Goal: Answer question/provide support

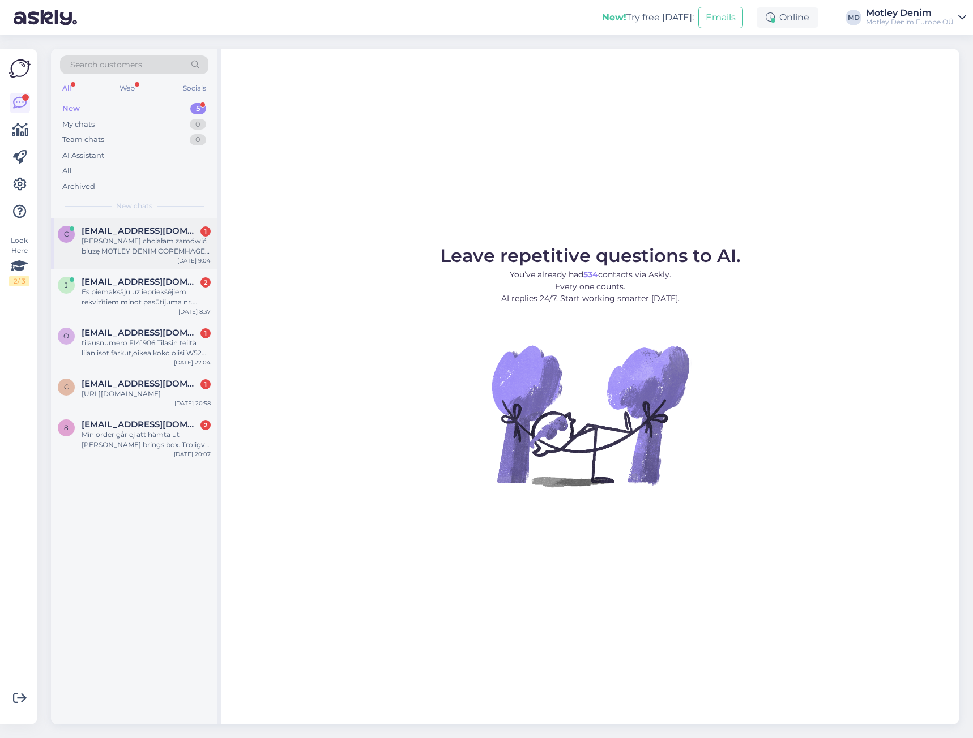
click at [114, 246] on div "[PERSON_NAME] chciałam zamówić bluzę MOTLEY DENIM COPEMHAGEN HODIE ROYALBLU ROZ…" at bounding box center [146, 246] width 129 height 20
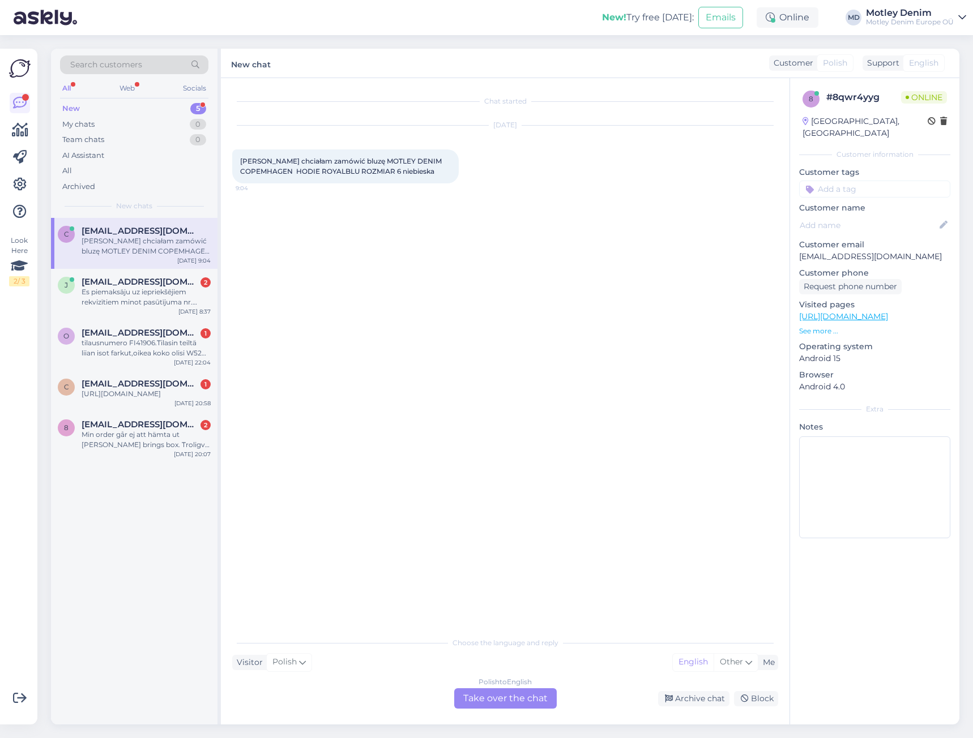
click at [515, 704] on div "Polish to English Take over the chat" at bounding box center [505, 698] width 102 height 20
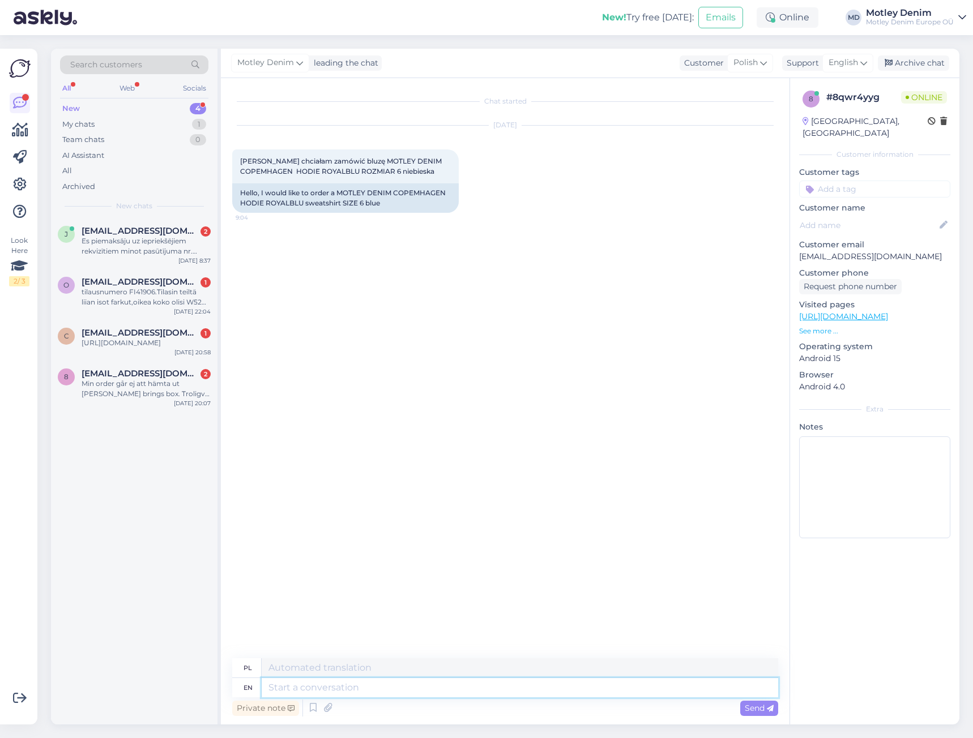
click at [551, 689] on textarea at bounding box center [520, 687] width 516 height 19
type textarea "Hello"
type textarea "Cześć"
type textarea "How"
type textarea "Jak"
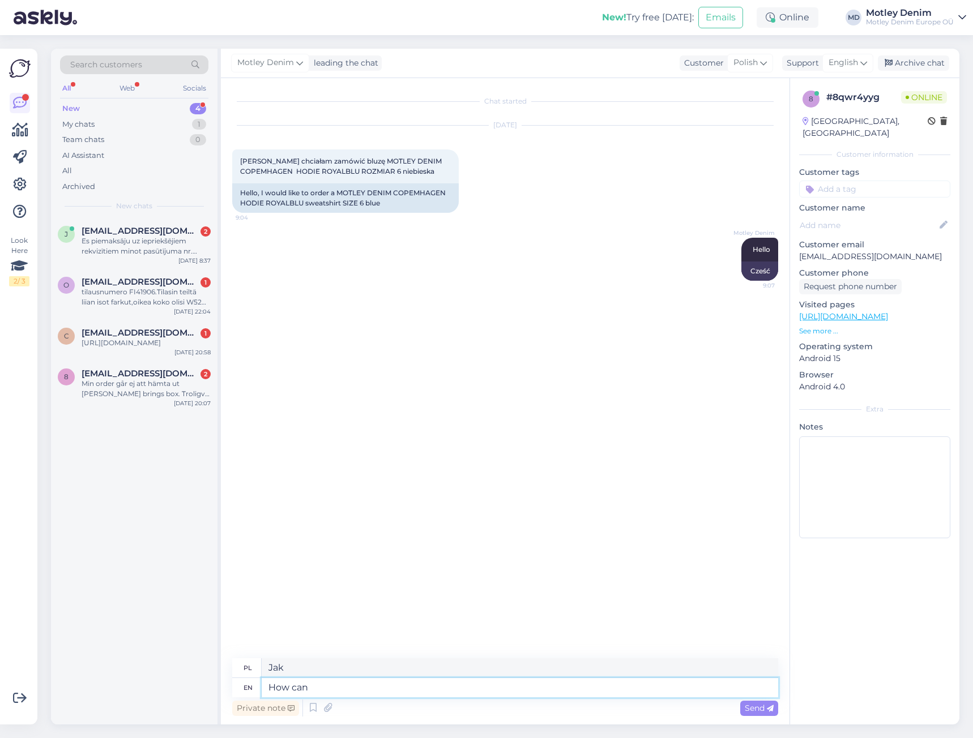
type textarea "How can w"
type textarea "Jak można"
type textarea "How can we"
type textarea "Jak możemy?"
type textarea "How can we help"
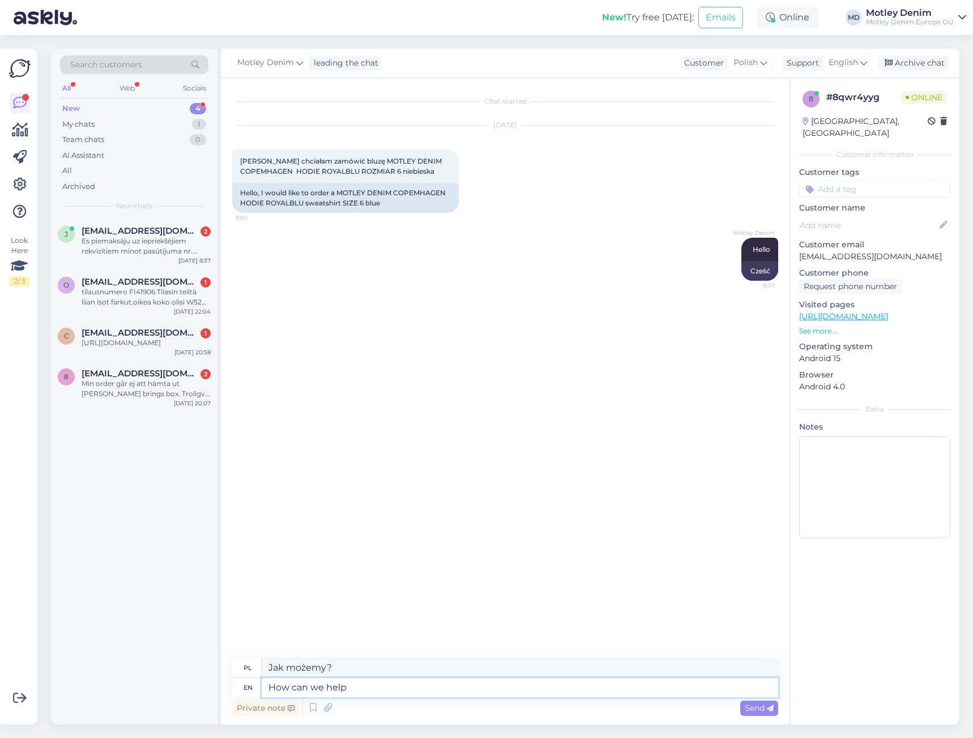
type textarea "Jak możemy pomóc?"
type textarea "How can we help you"
type textarea "Jak możemy Ci pomóc?"
type textarea "How can we help you buying th"
type textarea "Jak możemy Ci pomóc w zakupie"
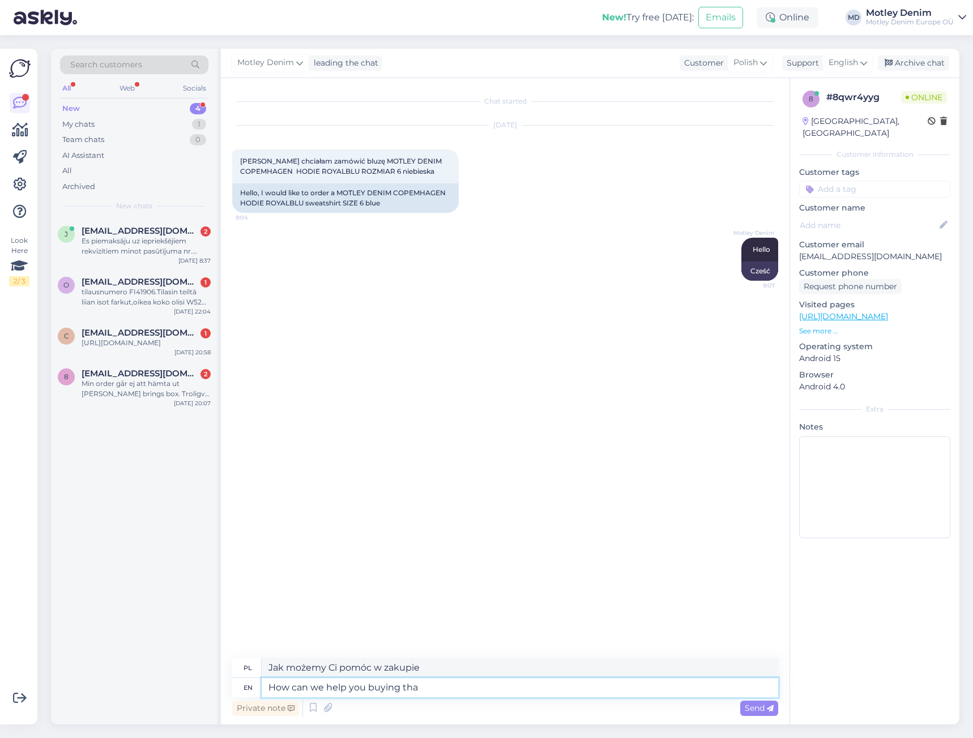
type textarea "How can we help you buying that"
type textarea "Jak możemy Ci pomóc w zakupie tego"
type textarea "How can we help you buying that?"
type textarea "W jaki sposób możemy Ci pomóc przy zakupie tego?"
type textarea "How can we help you buying that? Are"
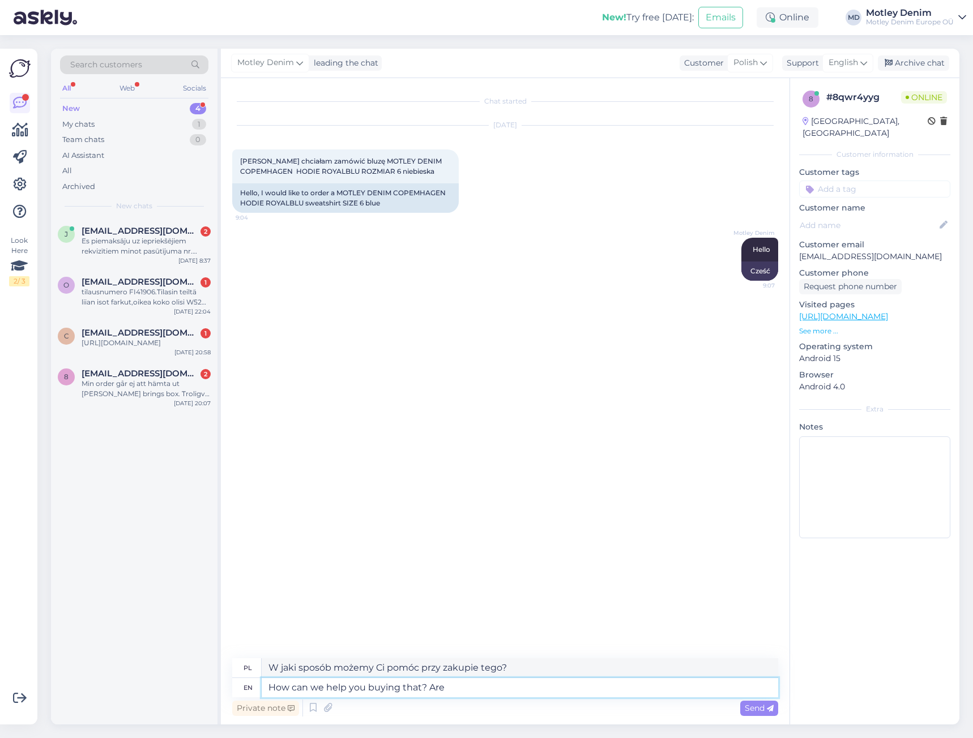
type textarea "Jak możemy Ci pomóc w zakupie tego?"
type textarea "How can we help you buying that?"
type textarea "W jaki sposób możemy Ci pomóc przy zakupie tego?"
type textarea "How can we help y"
type textarea "Jak możemy Ci pomóc?"
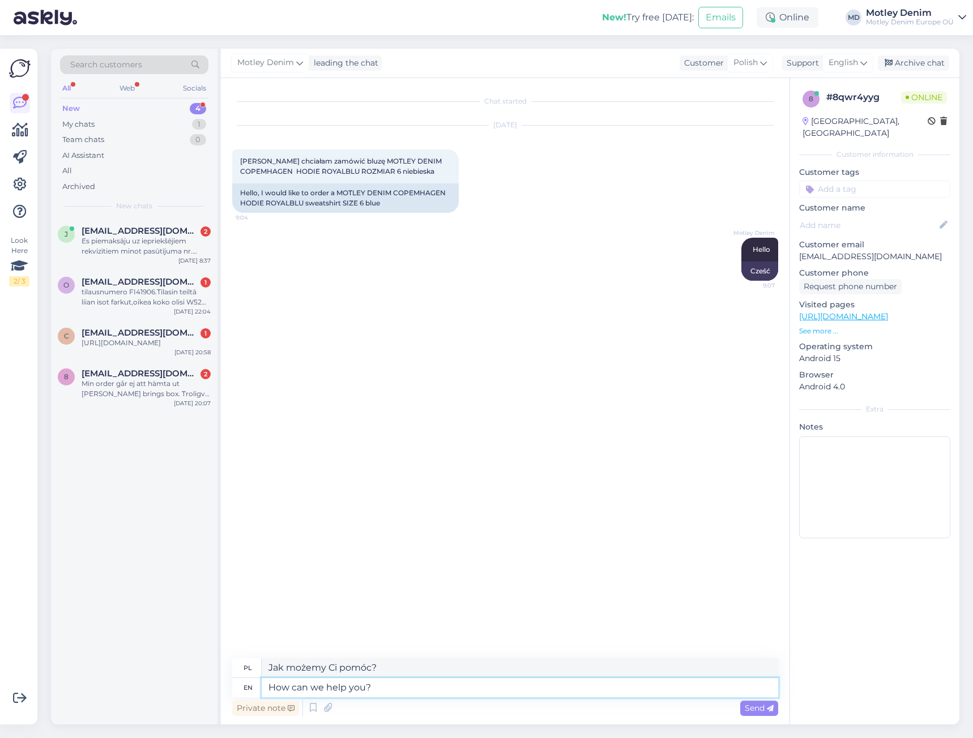
type textarea "How can we help you?"
type textarea "W czym możemy Ci pomóc?"
type textarea "How can we help you? Is s"
type textarea "Jak możemy Ci pomóc? Czy"
type textarea "How can we help you? Is something n"
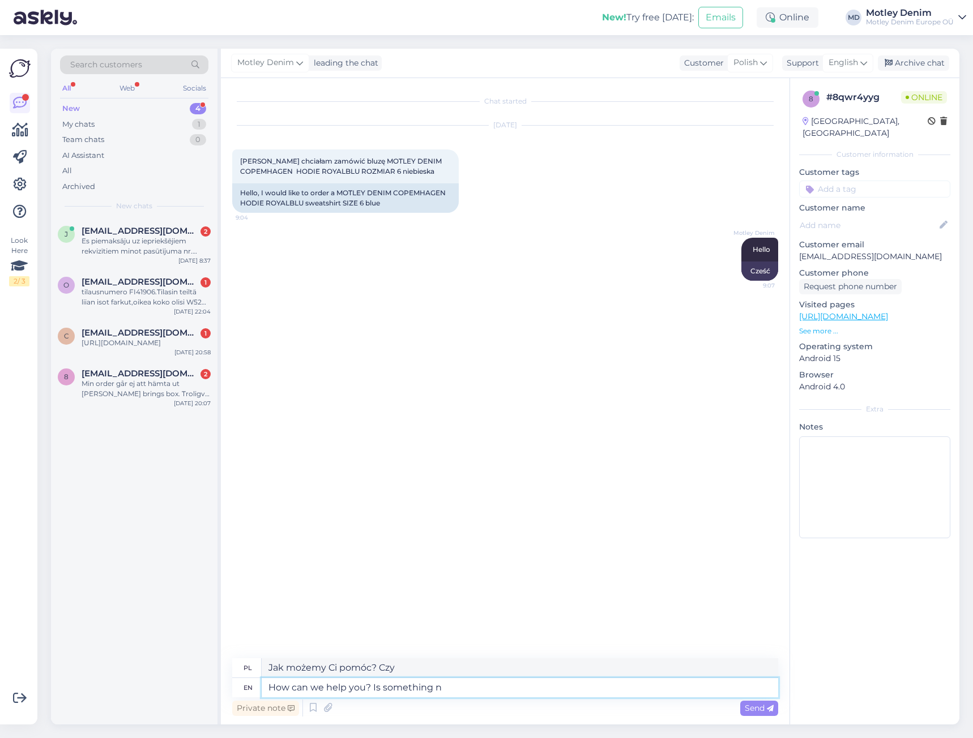
type textarea "Jak możemy Ci pomóc? Czy coś"
type textarea "How can we help you? Is something not w"
type textarea "Jak możemy Ci pomóc? Czy coś jest nie tak?"
type textarea "How can we help you? Is something not working"
type textarea "Jak możemy Ci pomóc? Coś nie działa?"
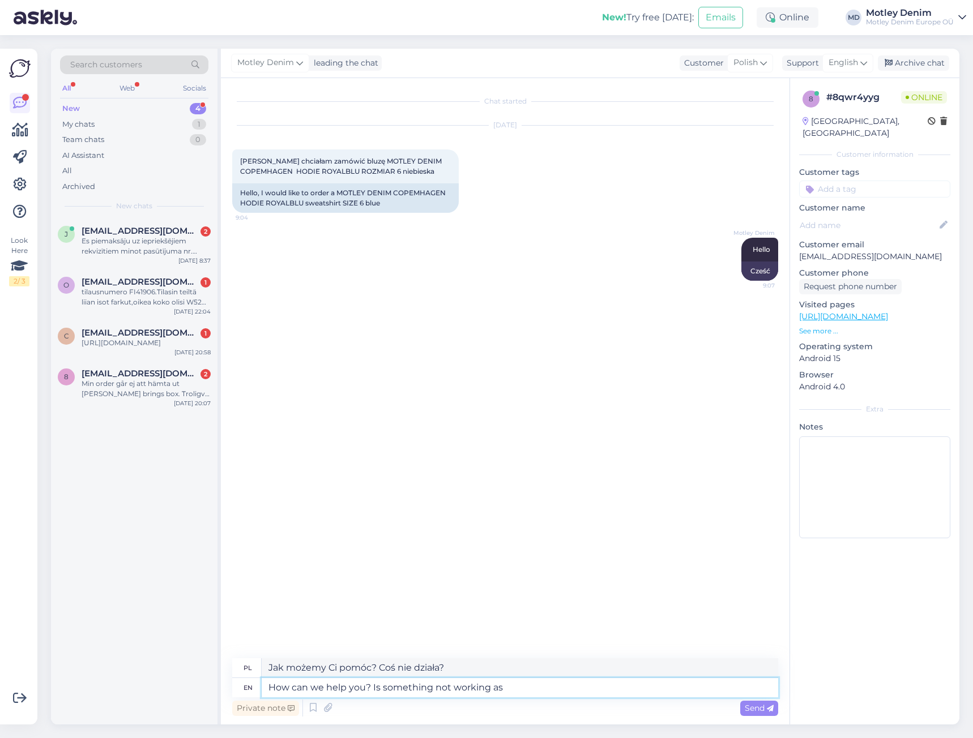
type textarea "How can we help you? Is something not working as"
type textarea "Jak możemy Ci pomóc? Czy coś nie działa tak, jak powinno?"
type textarea "How can we help you? Is something not working as it should?"
type textarea "Jak możemy Ci pomóc? Coś nie działa tak, jak powinno?"
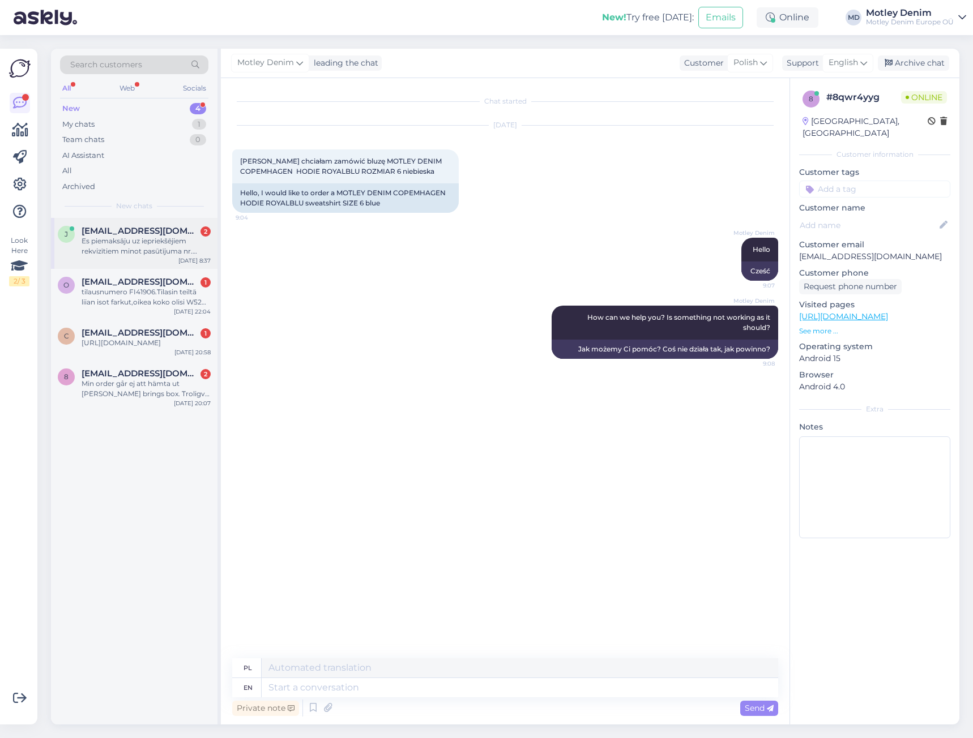
click at [148, 243] on div "Es piemaksāju uz iepriekšējiem rekvizītiem minot pasūtījuma nr. Paldies, pamācī…" at bounding box center [146, 246] width 129 height 20
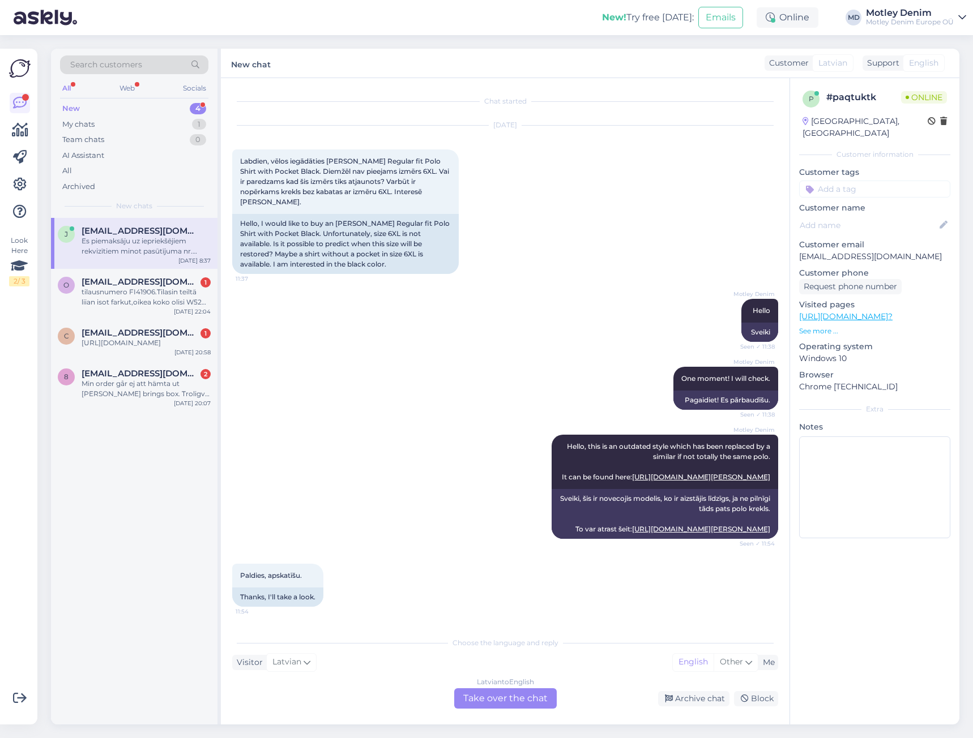
scroll to position [3747, 0]
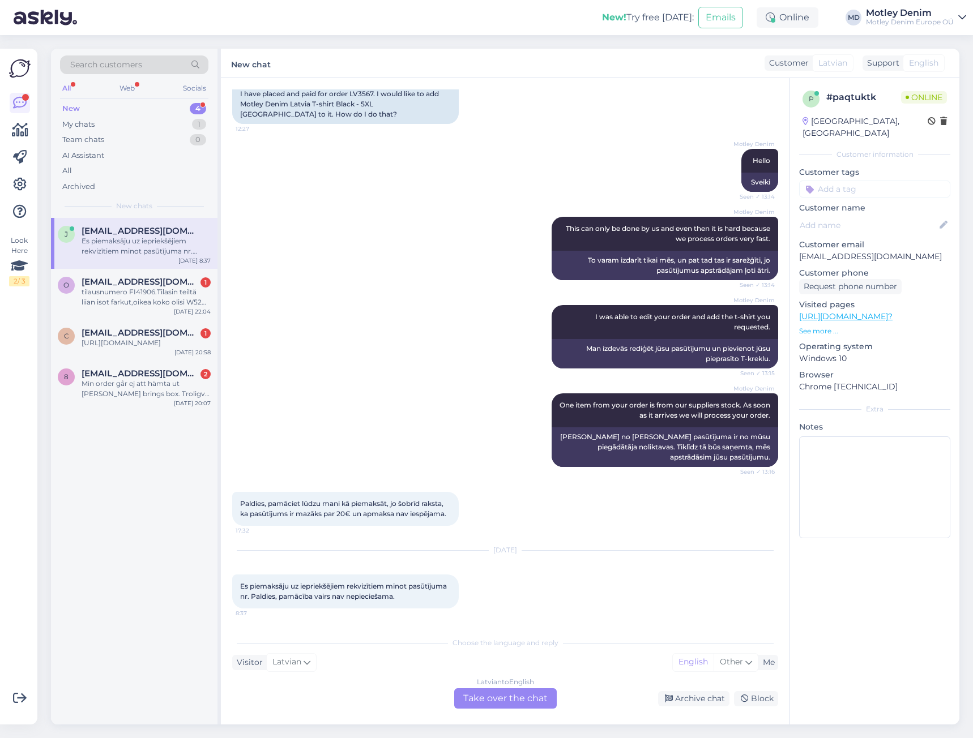
click at [504, 698] on div "Latvian to English Take over the chat" at bounding box center [505, 698] width 102 height 20
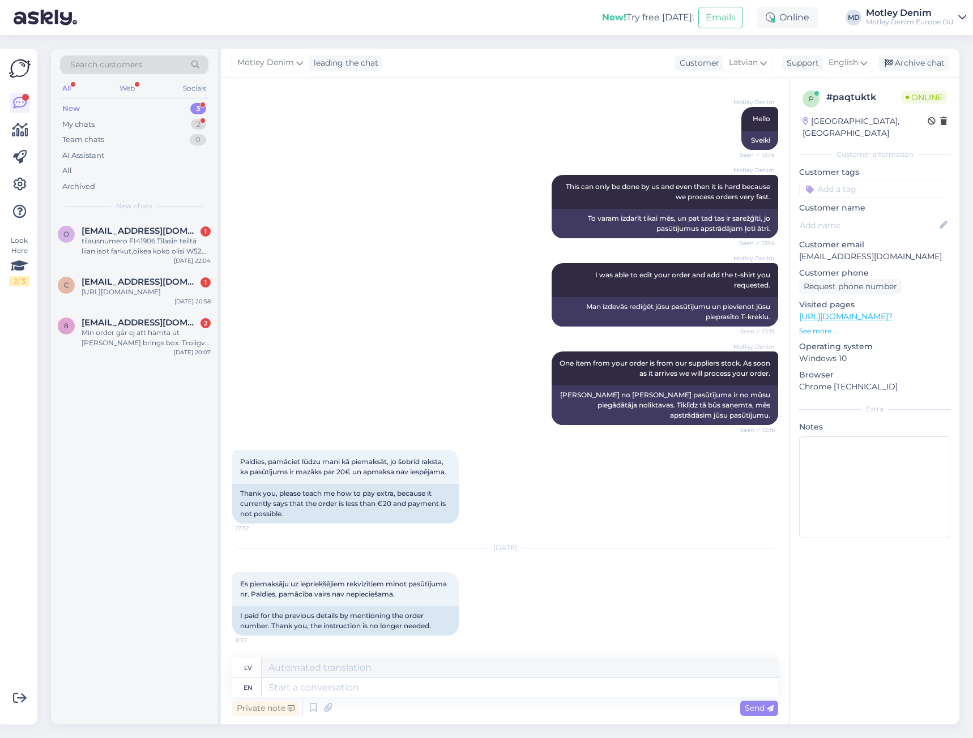
scroll to position [3789, 0]
click at [374, 688] on textarea at bounding box center [520, 687] width 516 height 19
click at [478, 413] on div "Motley Denim One item from your order is from our suppliers stock. As soon as i…" at bounding box center [505, 388] width 546 height 99
click at [482, 412] on div "Motley Denim One item from your order is from our suppliers stock. As soon as i…" at bounding box center [505, 388] width 546 height 99
click at [805, 251] on p "[EMAIL_ADDRESS][DOMAIN_NAME]" at bounding box center [874, 257] width 151 height 12
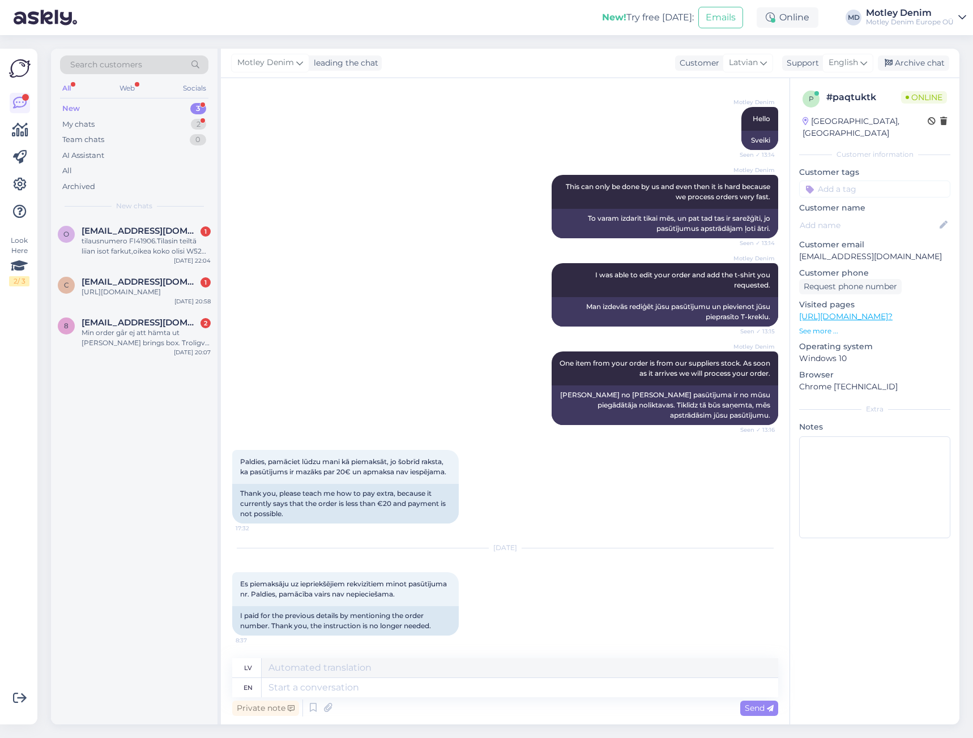
click at [805, 251] on p "[EMAIL_ADDRESS][DOMAIN_NAME]" at bounding box center [874, 257] width 151 height 12
drag, startPoint x: 805, startPoint y: 245, endPoint x: 851, endPoint y: 241, distance: 46.0
click at [851, 251] on p "[EMAIL_ADDRESS][DOMAIN_NAME]" at bounding box center [874, 257] width 151 height 12
copy p "[EMAIL_ADDRESS][DOMAIN_NAME]"
click at [460, 701] on div "Private note Send" at bounding box center [505, 709] width 546 height 22
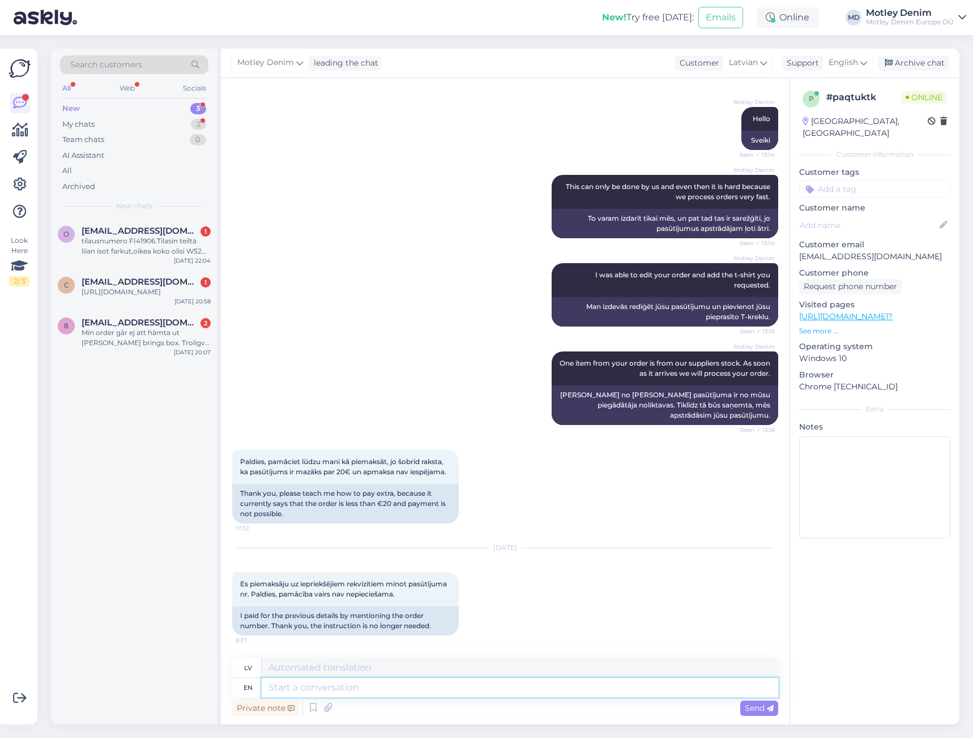
click at [475, 691] on textarea at bounding box center [520, 687] width 516 height 19
type textarea "You"
type textarea "Tu"
type textarea "We a"
type textarea "Mēs"
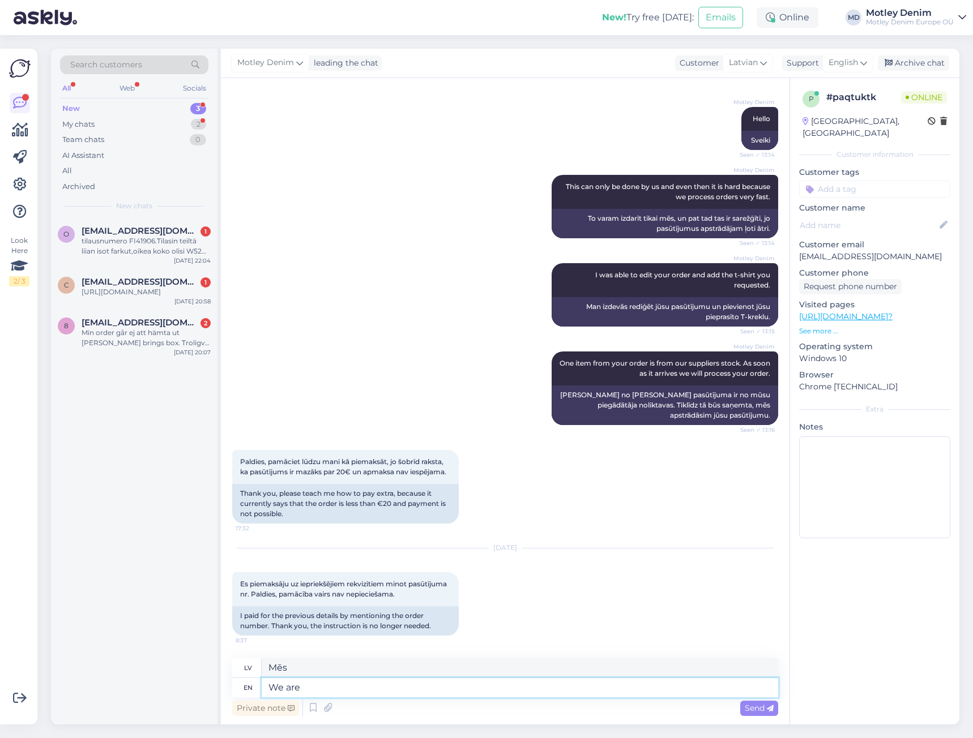
type textarea "We are g"
type textarea "Mēs esam"
type textarea "We are good"
type textarea "Mēs [PERSON_NAME]"
type textarea "We are good to"
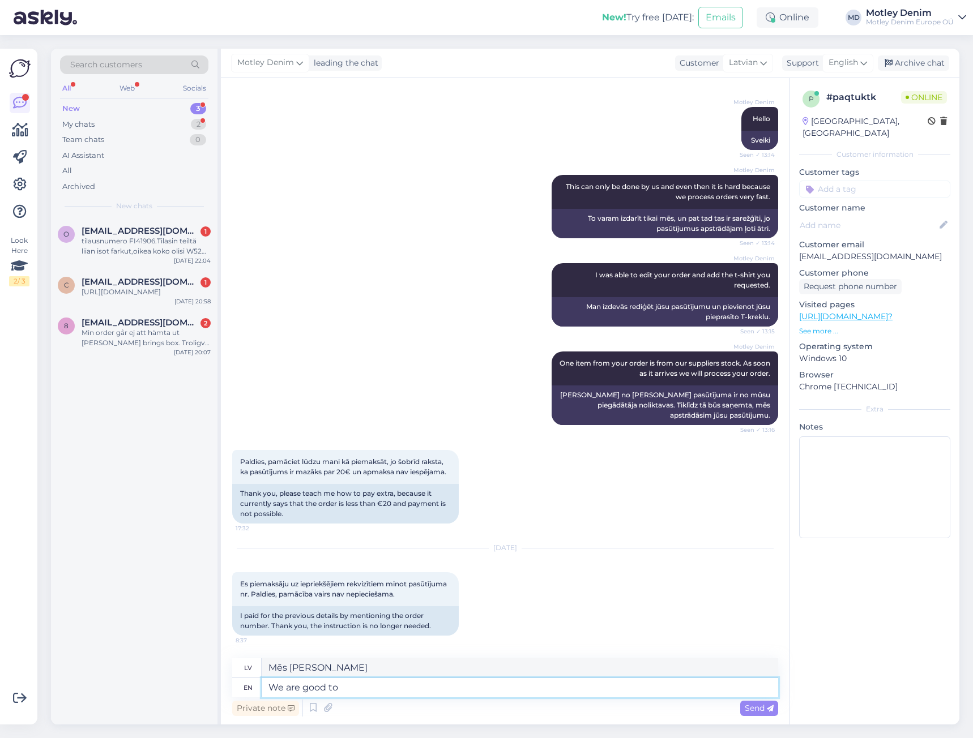
type textarea "Mums ir labi"
type textarea "We are good to know t"
type textarea "Mums ir [PERSON_NAME]"
type textarea "We are good to know that t"
type textarea "Mums ir labi to zināt"
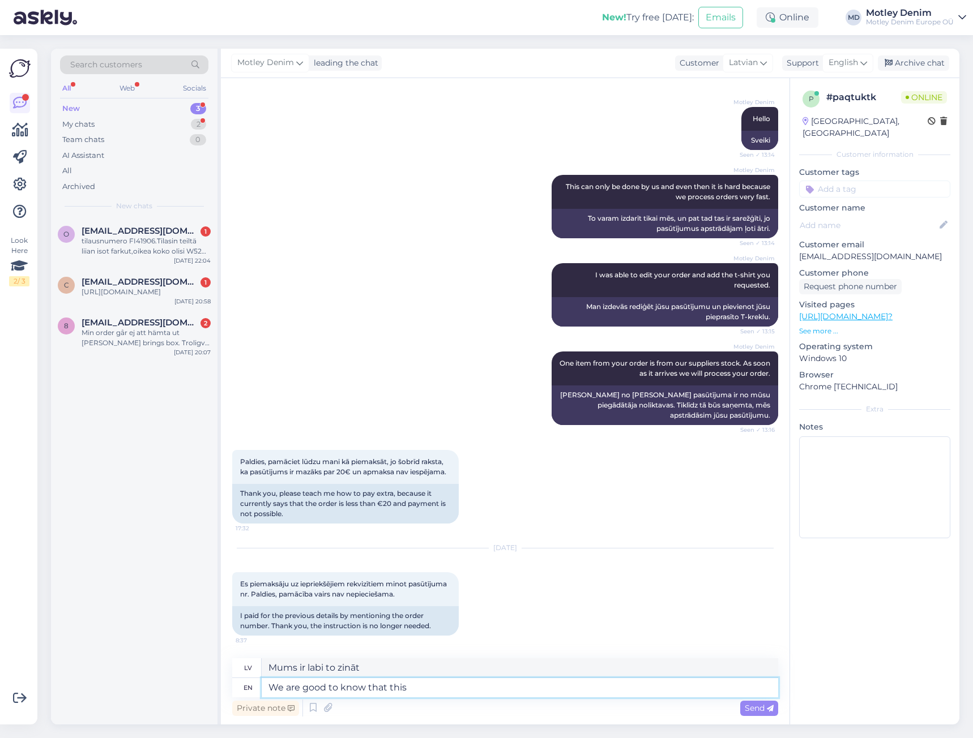
type textarea "We are good to know that this i"
type textarea "Mums ir [PERSON_NAME], ka tas"
type textarea "We are good to know that this is s"
type textarea "Mums ir [PERSON_NAME], ka tas tā ir"
type textarea "We are good to know that this is sov"
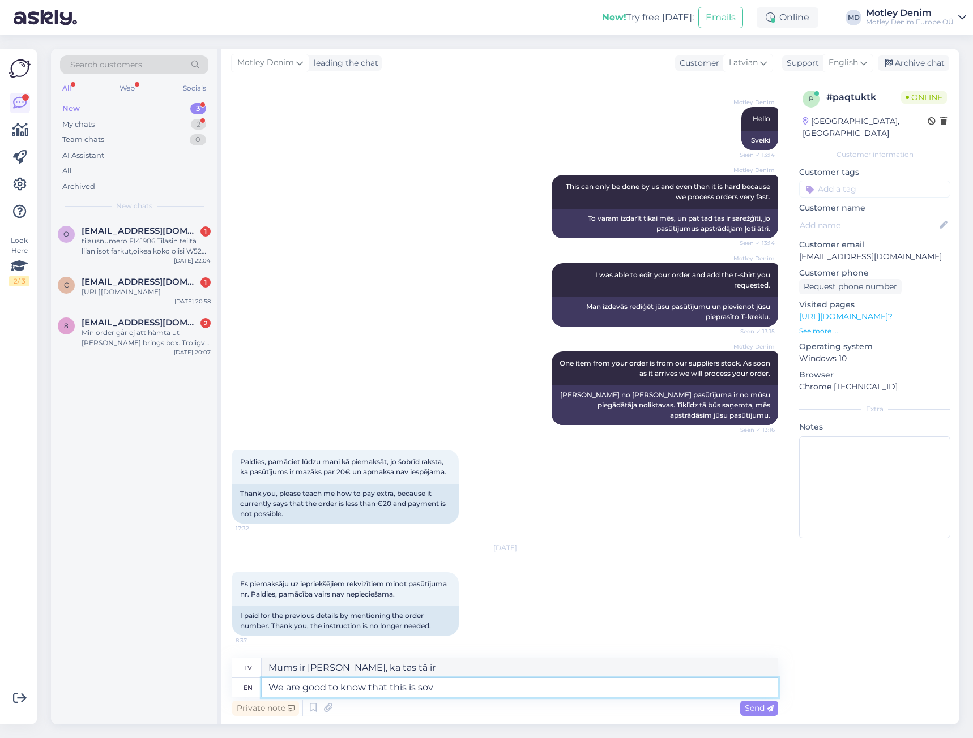
type textarea "Mums ir [PERSON_NAME], ka tas ir sov"
type textarea "We are good to know that this is solved."
type textarea "Mums ir [PERSON_NAME], ka tas ir atrisināts."
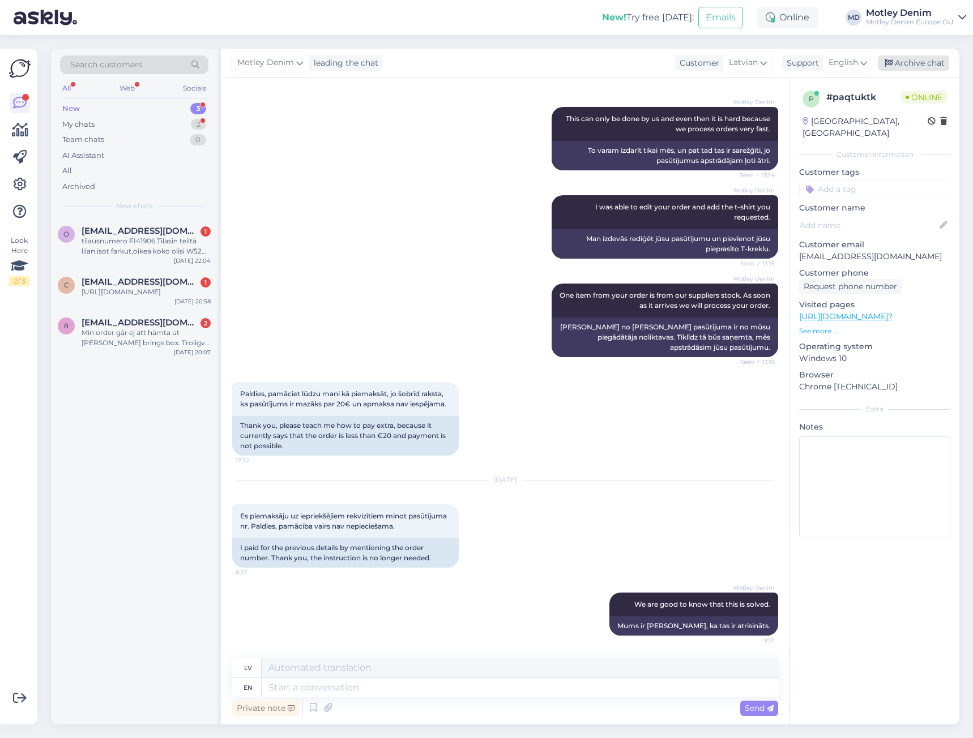
click at [921, 68] on div "Archive chat" at bounding box center [913, 62] width 71 height 15
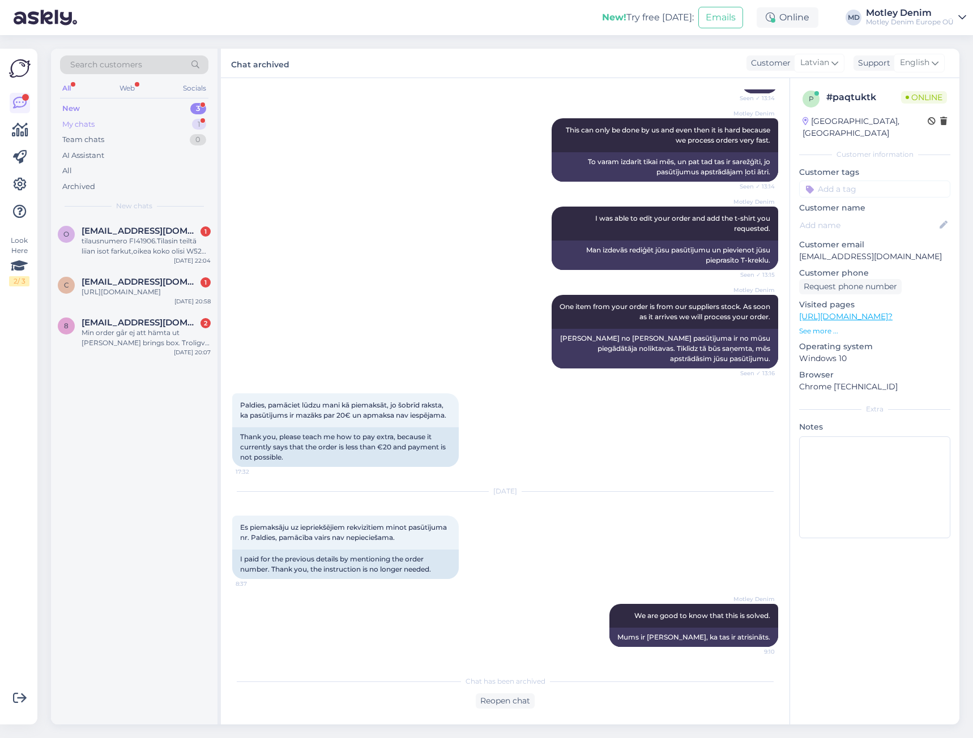
click at [179, 121] on div "My chats 1" at bounding box center [134, 125] width 148 height 16
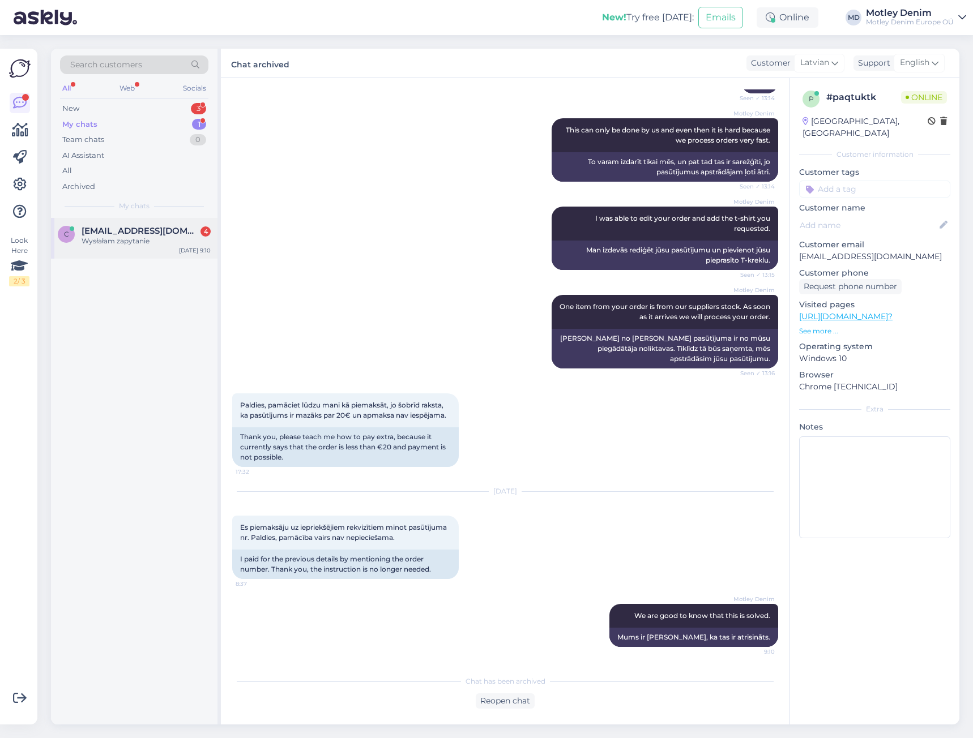
click at [113, 229] on span "[EMAIL_ADDRESS][DOMAIN_NAME]" at bounding box center [141, 231] width 118 height 10
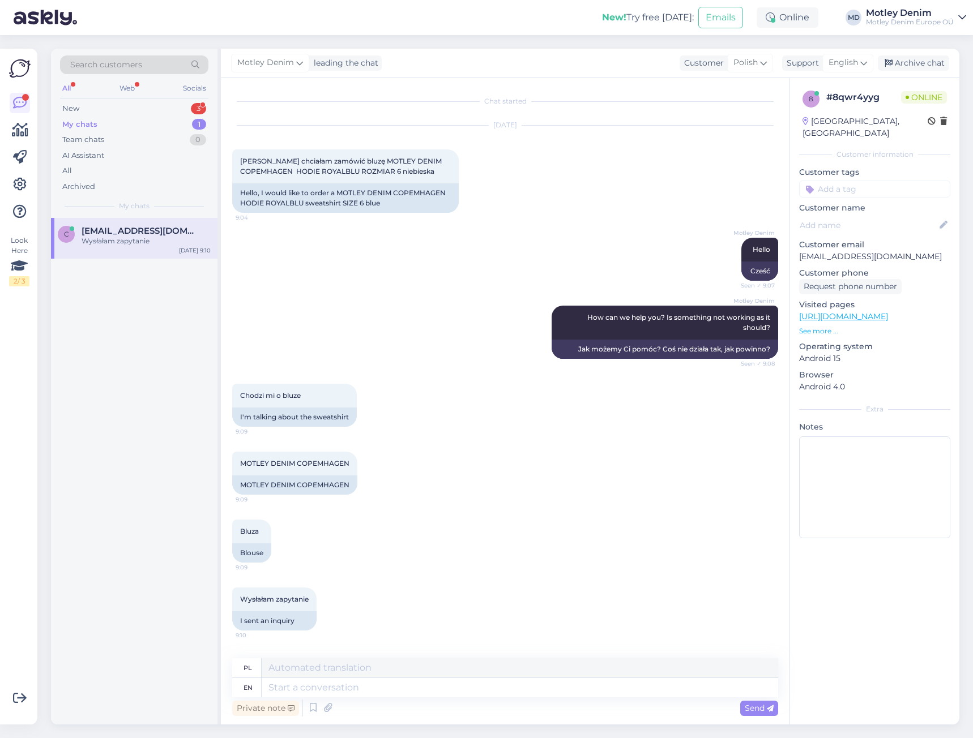
click at [419, 486] on div "MOTLEY DENIM COPEMHAGEN 9:09 MOTLEY DENIM COPEMHAGEN" at bounding box center [505, 473] width 546 height 68
click at [357, 593] on div "Wysłałam zapytanie 9:10 I sent an inquiry" at bounding box center [505, 609] width 546 height 68
click at [363, 688] on textarea at bounding box center [520, 687] width 516 height 19
click at [450, 567] on div "Bluza 9:09 Blouse" at bounding box center [505, 541] width 546 height 68
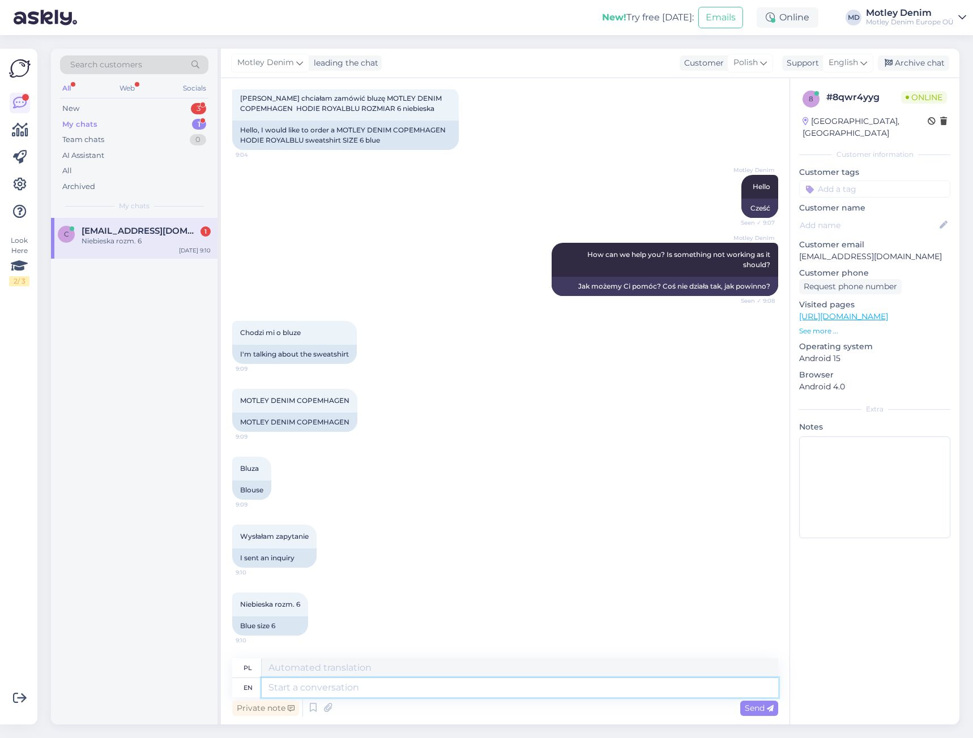
click at [383, 691] on textarea at bounding box center [520, 687] width 516 height 19
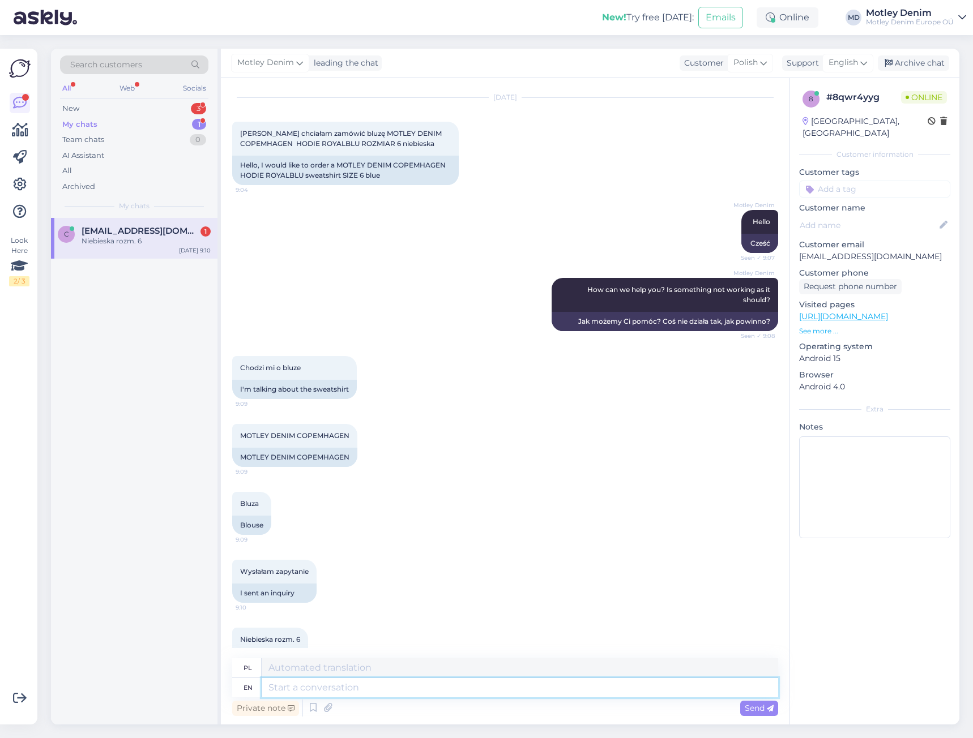
scroll to position [0, 0]
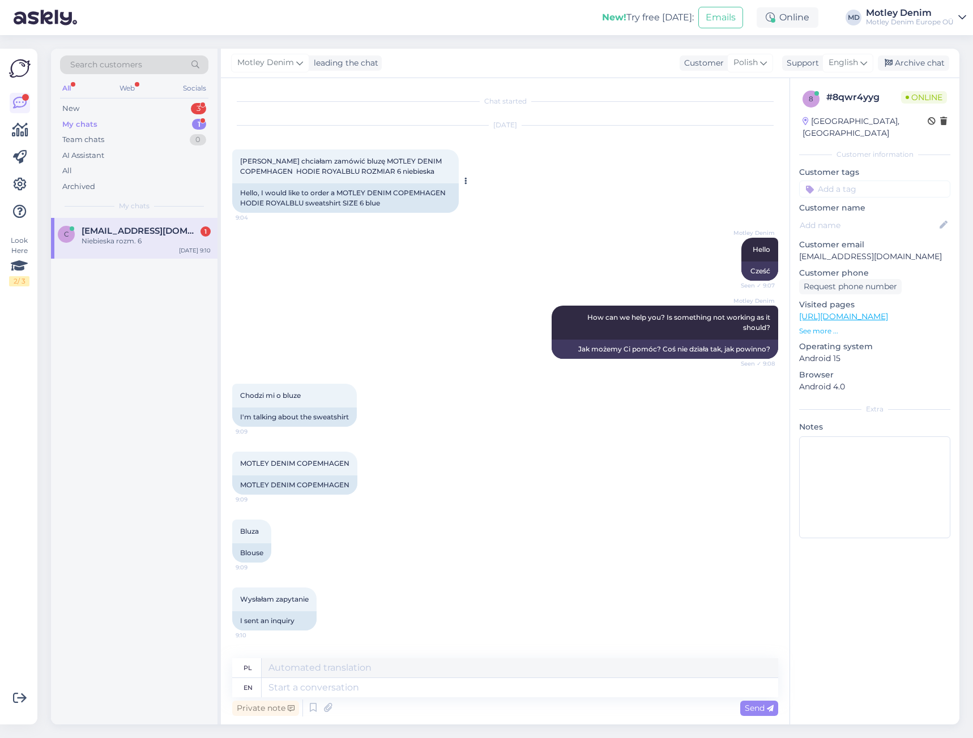
click at [246, 160] on span "[PERSON_NAME] chciałam zamówić bluzę MOTLEY DENIM COPEMHAGEN HODIE ROYALBLU ROZ…" at bounding box center [341, 166] width 203 height 19
drag, startPoint x: 246, startPoint y: 160, endPoint x: 413, endPoint y: 169, distance: 166.7
click at [413, 169] on span "[PERSON_NAME] chciałam zamówić bluzę MOTLEY DENIM COPEMHAGEN HODIE ROYALBLU ROZ…" at bounding box center [341, 166] width 203 height 19
copy div "[PERSON_NAME] chciałam zamówić bluzę MOTLEY DENIM COPEMHAGEN HODIE ROYALBLU ROZ…"
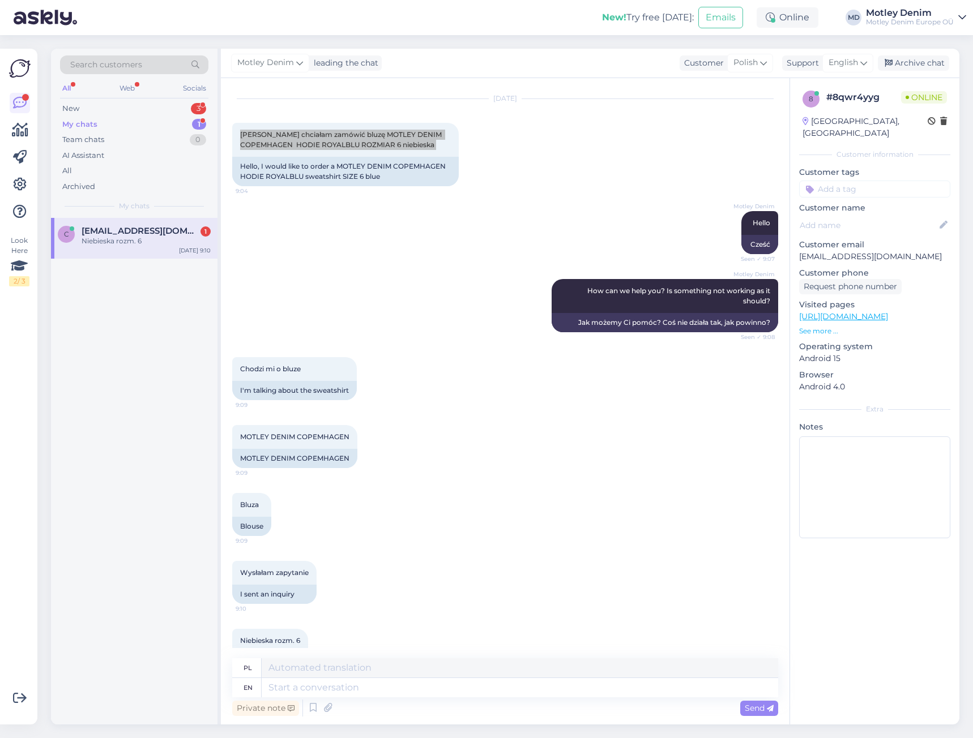
scroll to position [63, 0]
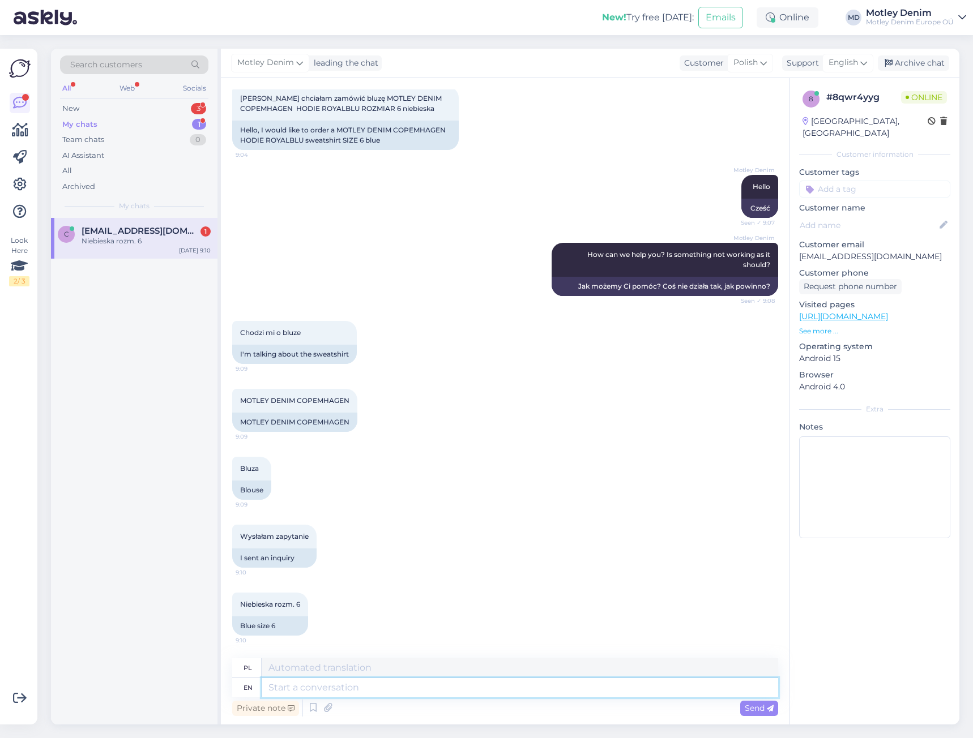
click at [416, 687] on textarea at bounding box center [520, 687] width 516 height 19
type textarea "T"
type textarea "Th"
type textarea "It s"
type textarea "To"
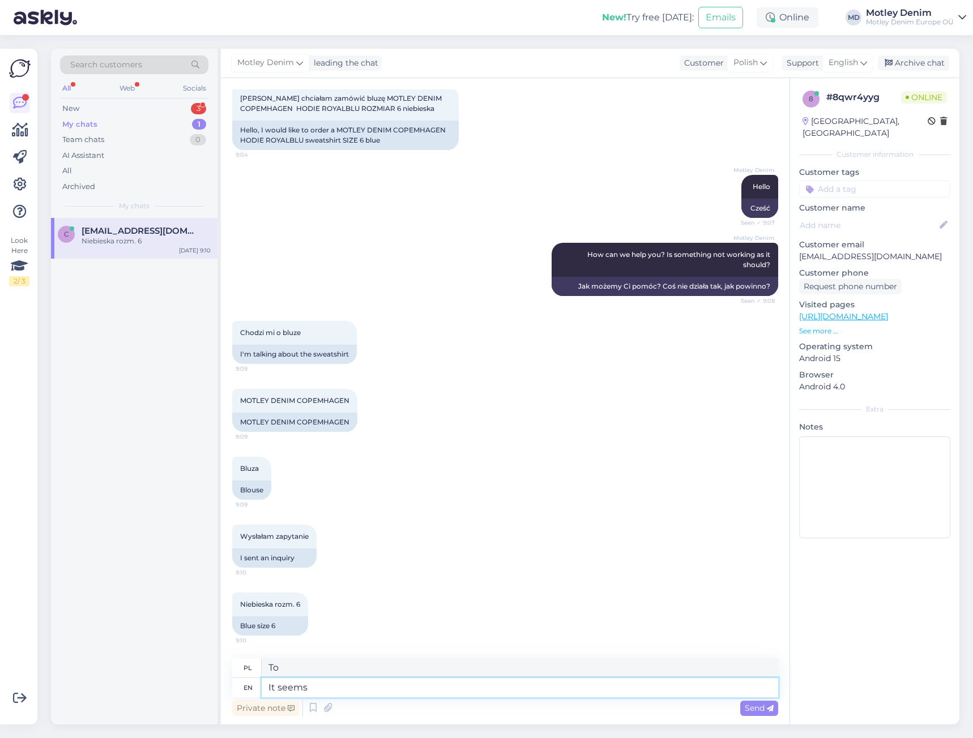
type textarea "It seems"
type textarea "Wydaje się"
type textarea "It seems that w"
type textarea "Wygląda na to, że"
type textarea "It seems that we"
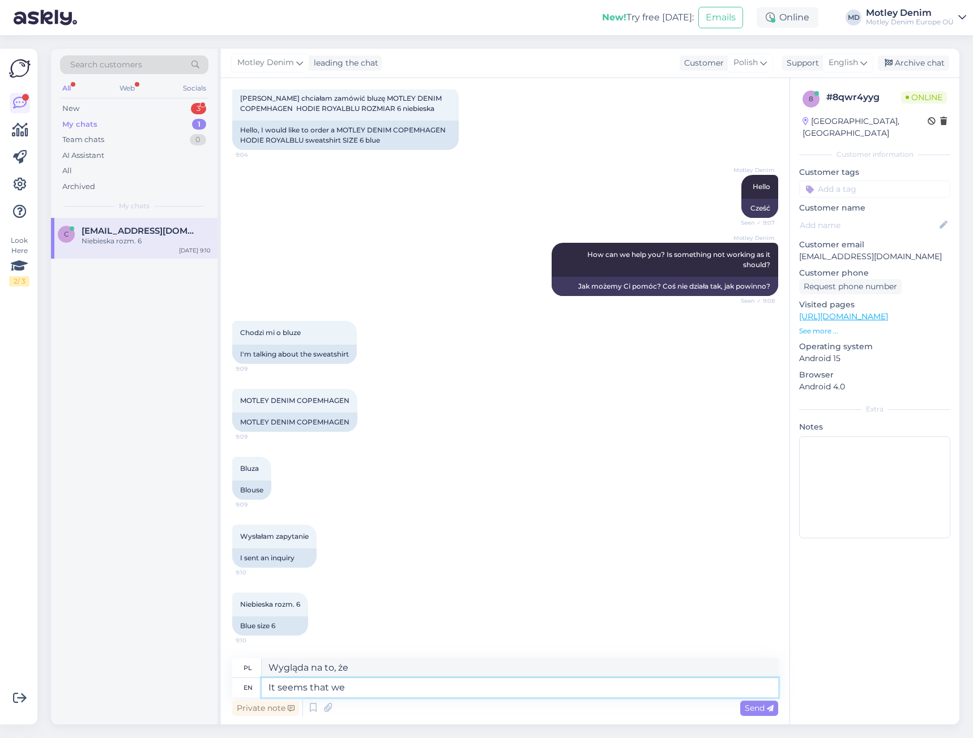
type textarea "Wygląda na to, że my"
click at [390, 683] on textarea at bounding box center [520, 687] width 516 height 19
type textarea "It s"
type textarea "To"
type textarea "It seems t"
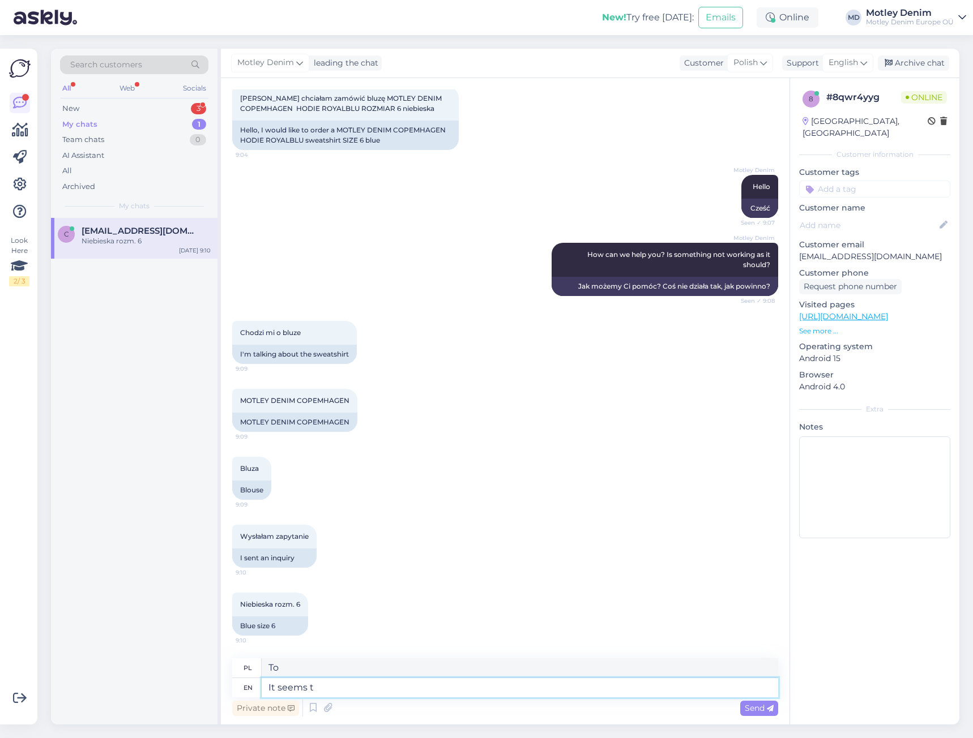
type textarea "Wydaje się"
type textarea "It seems that w"
type textarea "Wygląda na to, że"
type textarea "It seems that we ah"
type textarea "Wygląda na to, że my"
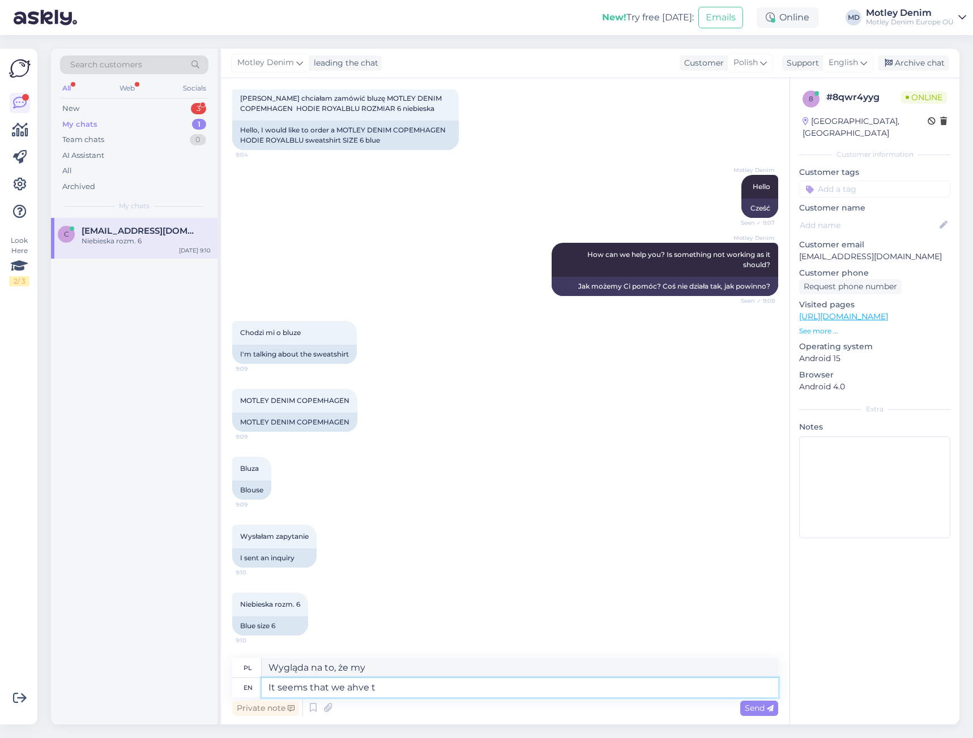
type textarea "It seems that we ahve th"
type textarea "Wygląda na to, że mamy"
type textarea "It seems that we"
type textarea "Wygląda na to, że my"
type textarea "It seems that we have th"
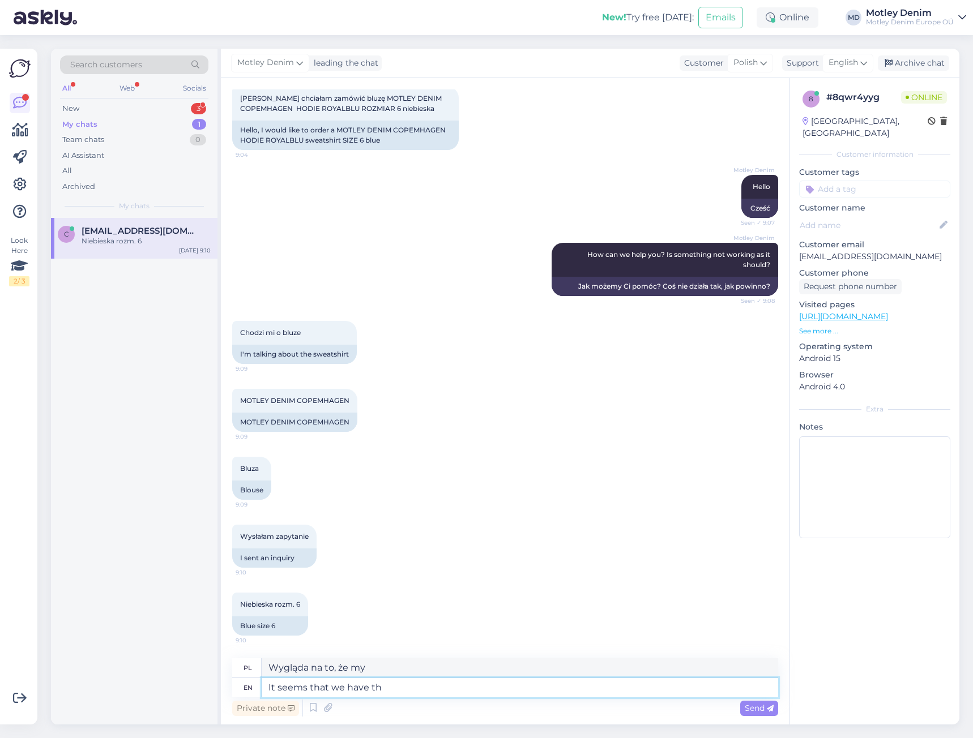
type textarea "Wygląda na to, że mamy"
type textarea "It seems that we have this p"
type textarea "Wygląda na to, że mamy to"
type textarea "It seems that we have this product in"
type textarea "Wygląda na to, że mamy ten produkt"
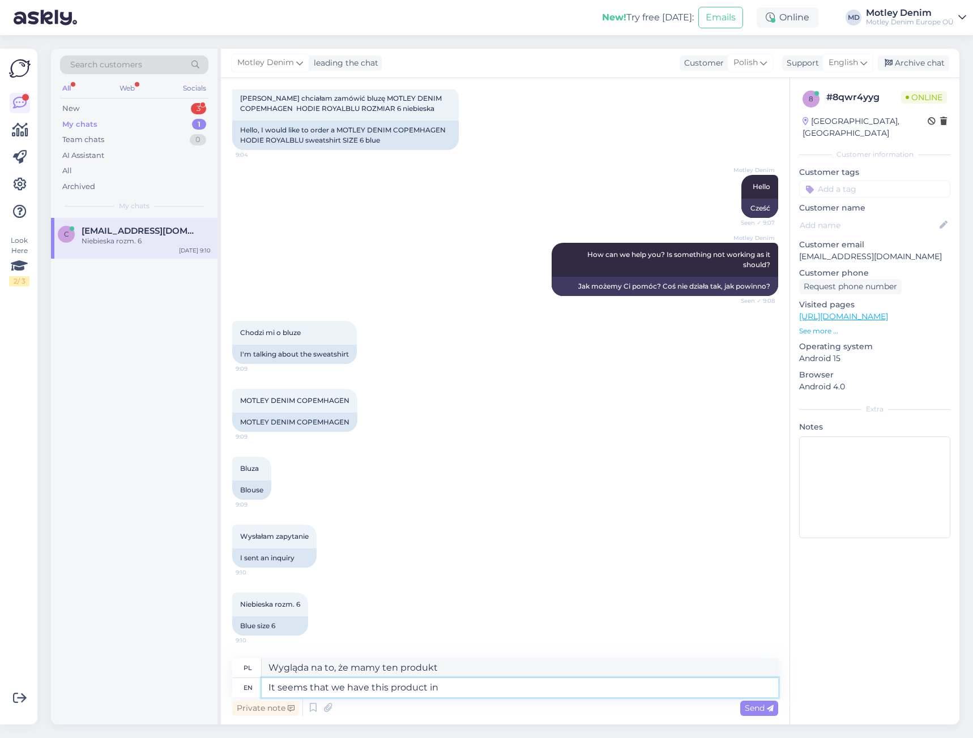
type textarea "It seems that we have this product in s"
type textarea "Wygląda na to, że mamy ten produkt w"
type textarea "It seems that we have this product in stock."
type textarea "Wygląda na to, że mamy ten produkt w magazynie."
type textarea "It seems that we have this product in stock. To buy"
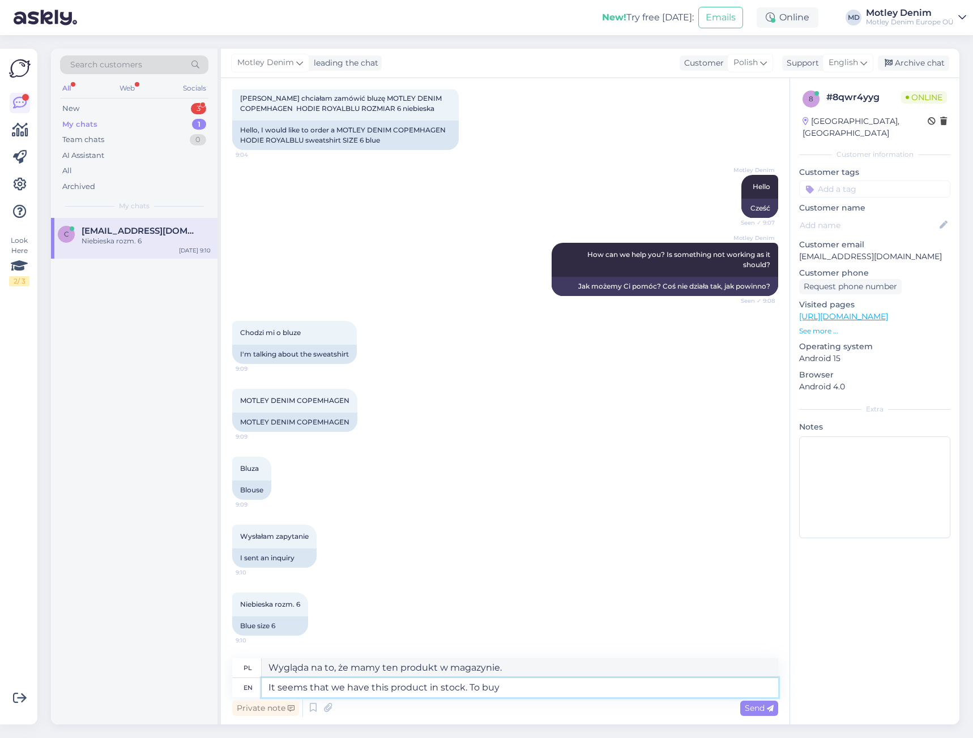
type textarea "Wygląda na to, że mamy ten produkt w magazynie. Do kupienia"
type textarea "It seems that we have this product in stock. To buy it"
type textarea "Wygląda na to, że mamy ten produkt w magazynie. Aby go kupić"
type textarea "It seems that we have this product in stock. To buy it you jus"
type textarea "Wygląda na to, że mamy ten produkt w magazynie. Aby go kupić,"
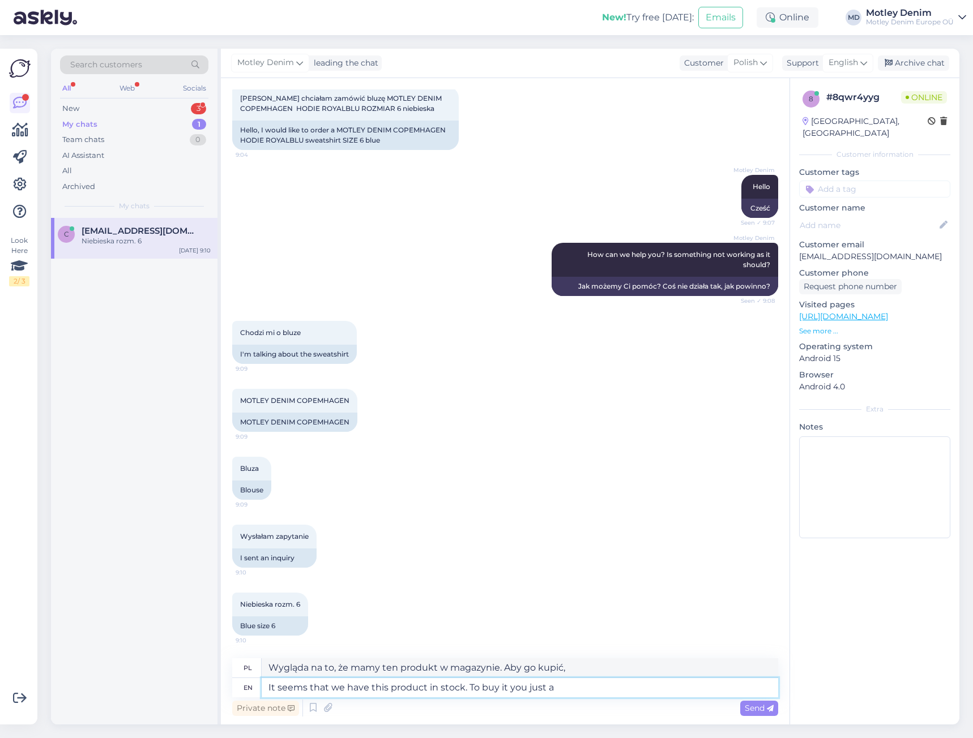
type textarea "It seems that we have this product in stock. To buy it you just ad"
type textarea "Wygląda na to, że mamy ten produkt w magazynie. Aby go kupić, wystarczy"
type textarea "It seems that we have this product in stock. To buy it you just add i"
type textarea "Wygląda na to, że mamy ten produkt w magazynie. Aby go kupić, wystarczy dodać"
type textarea "It seems that we have this product in stock. To buy it you just add it"
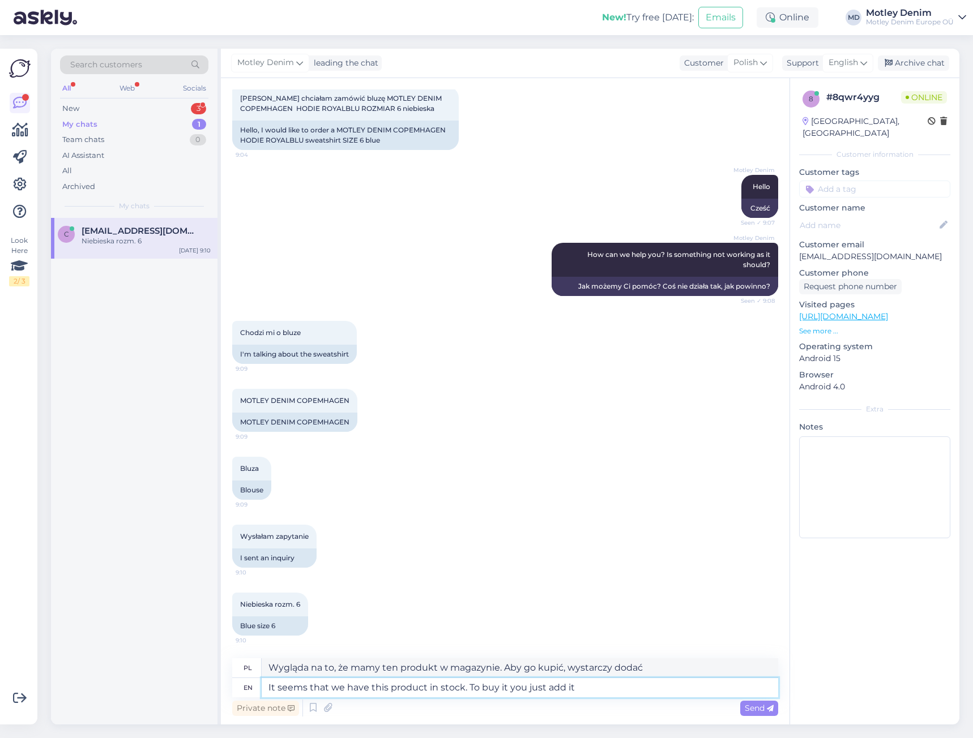
type textarea "Wygląda na to, że mamy ten produkt w magazynie. Aby go kupić, wystarczy go doda…"
type textarea "It seems that we have this product in stock. To buy it you just add it to"
type textarea "Wygląda na to, że mamy ten produkt w magazynie. Aby go kupić, wystarczy go doda…"
type textarea "It seems that we have this product in stock. To buy it you just add it to your c"
type textarea "Wygląda na to, że mamy ten produkt w magazynie. Aby go kupić, wystarczy dodać g…"
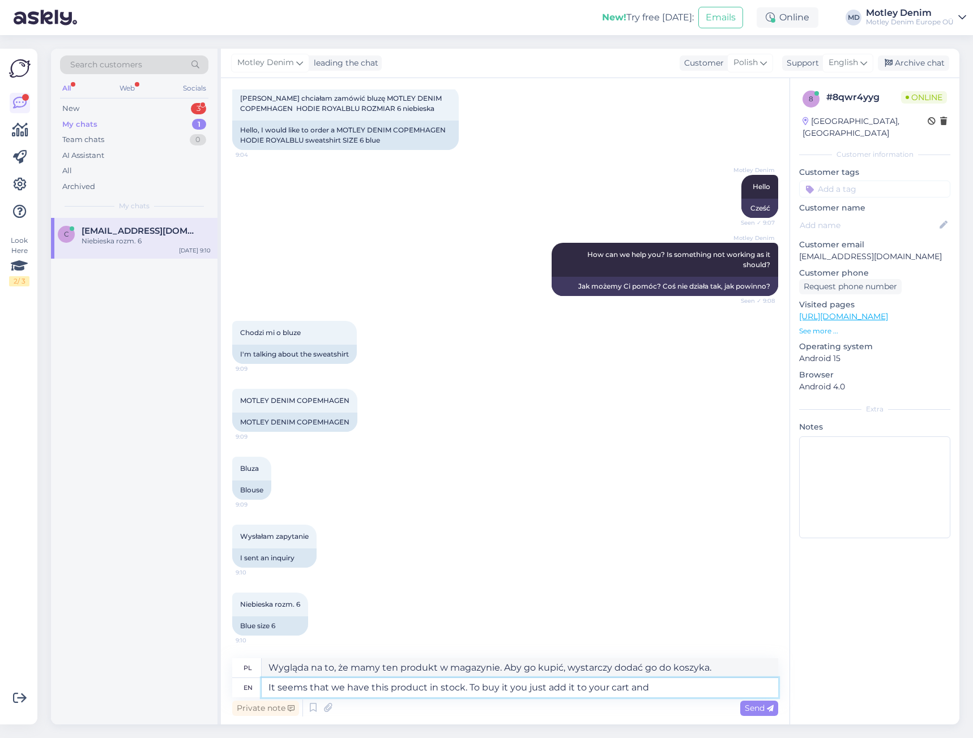
type textarea "It seems that we have this product in stock. To buy it you just add it to your …"
type textarea "Wygląda na to, że mamy ten produkt w magazynie. Aby go kupić, wystarczy dodać g…"
type textarea "It seems that we have this product in stock. To buy it you just add it to your …"
type textarea "Wygląda na to, że mamy ten produkt w magazynie. Aby go kupić, wystarczy dodać g…"
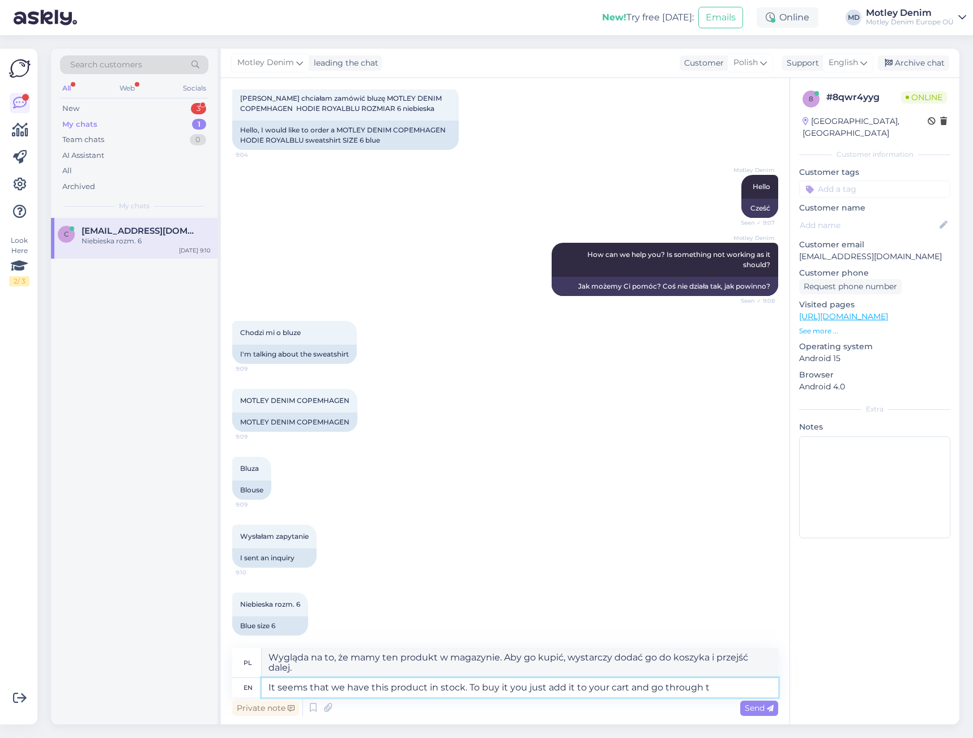
type textarea "It seems that we have this product in stock. To buy it you just add it to your …"
type textarea "Wygląda na to, że mamy ten produkt w magazynie. Aby go kupić, wystarczy dodać g…"
type textarea "It seems that we have this product in stock. To buy it you just add it to your …"
type textarea "Wygląda na to, że mamy ten produkt w magazynie. Aby go kupić, wystarczy dodać g…"
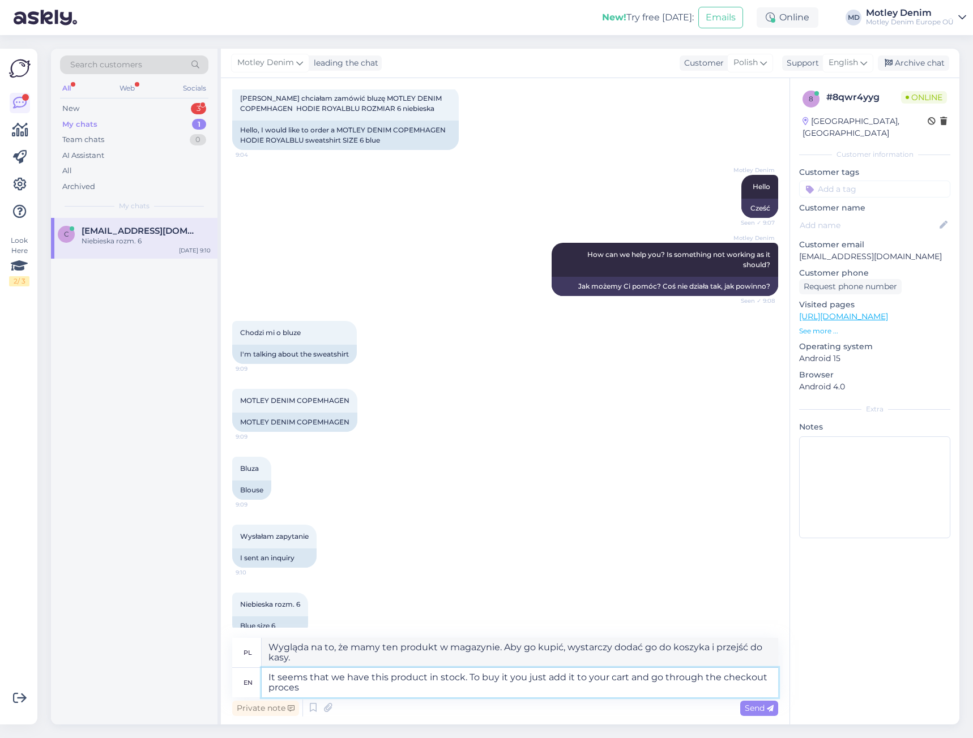
type textarea "It seems that we have this product in stock. To buy it you just add it to your …"
type textarea "Wygląda na to, że mamy ten produkt w magazynie. Aby go kupić, wystarczy dodać g…"
type textarea "It seems that we have this product in stock. To buy it you just add it to your …"
type textarea "Wygląda na to, że mamy ten produkt w magazynie. Aby go kupić, wystarczy dodać g…"
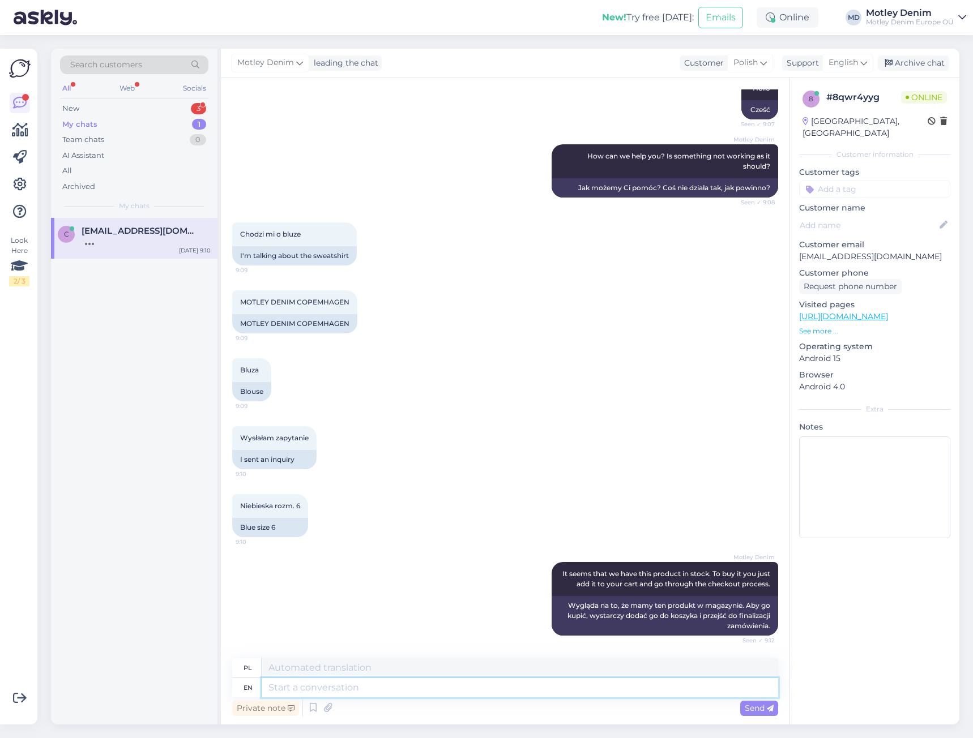
scroll to position [229, 0]
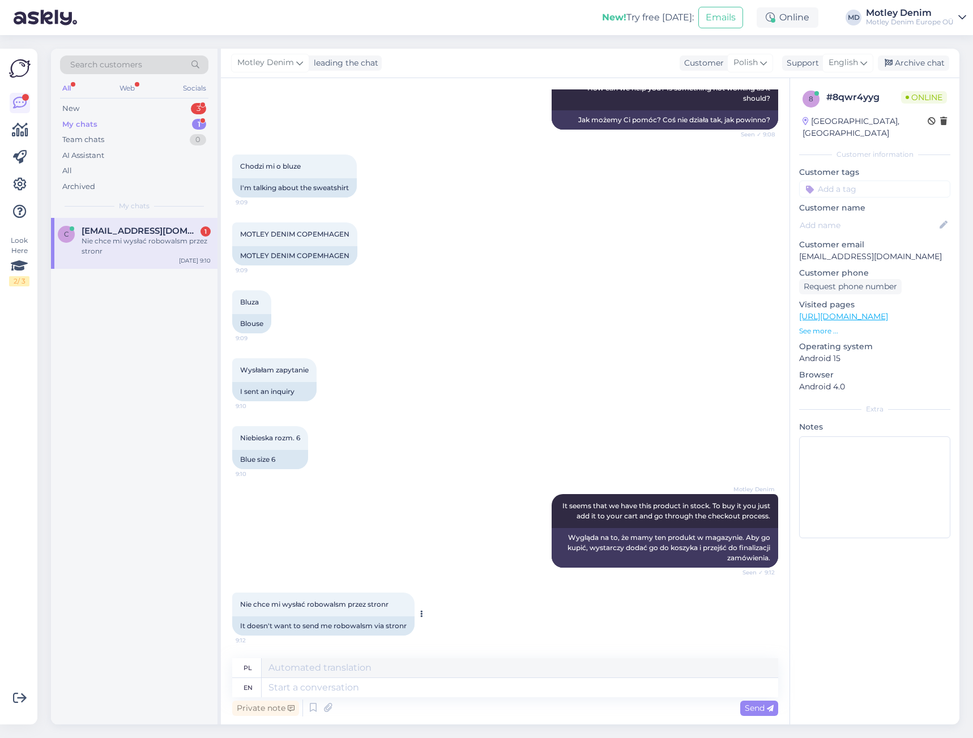
click at [245, 605] on span "Nie chce mi wysłać robowalsm przez stronr" at bounding box center [314, 604] width 148 height 8
drag, startPoint x: 245, startPoint y: 605, endPoint x: 379, endPoint y: 607, distance: 134.8
click at [379, 607] on span "Nie chce mi wysłać robowalsm przez stronr" at bounding box center [314, 604] width 148 height 8
copy div "Nie chce mi wysłać robowalsm przez stronr 9:12"
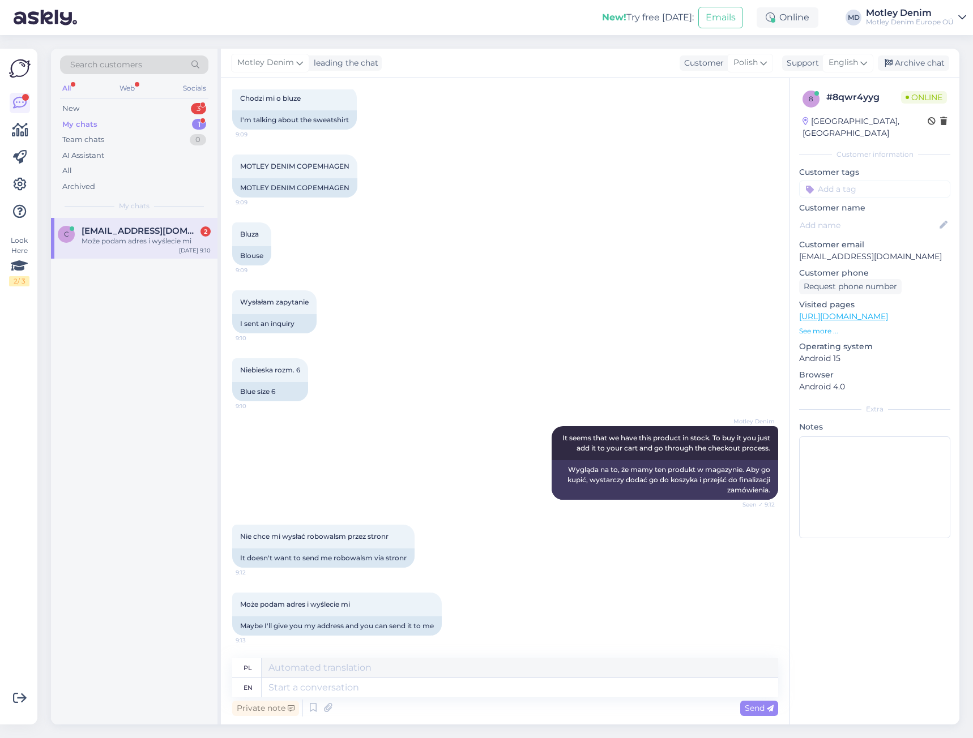
click at [244, 585] on div "Może podam adres i wyślecie mi 9:13 Maybe I'll give you my address and you can …" at bounding box center [505, 614] width 546 height 68
click at [379, 583] on div "Może podam adres i wyślecie mi 9:13 Maybe I'll give you my address and you can …" at bounding box center [505, 614] width 546 height 68
click at [426, 568] on div "Nie chce mi wysłać robowalsm przez stronr 9:12 It doesn't want to send me robow…" at bounding box center [505, 546] width 546 height 68
click at [431, 692] on textarea at bounding box center [520, 687] width 516 height 19
type textarea "Can"
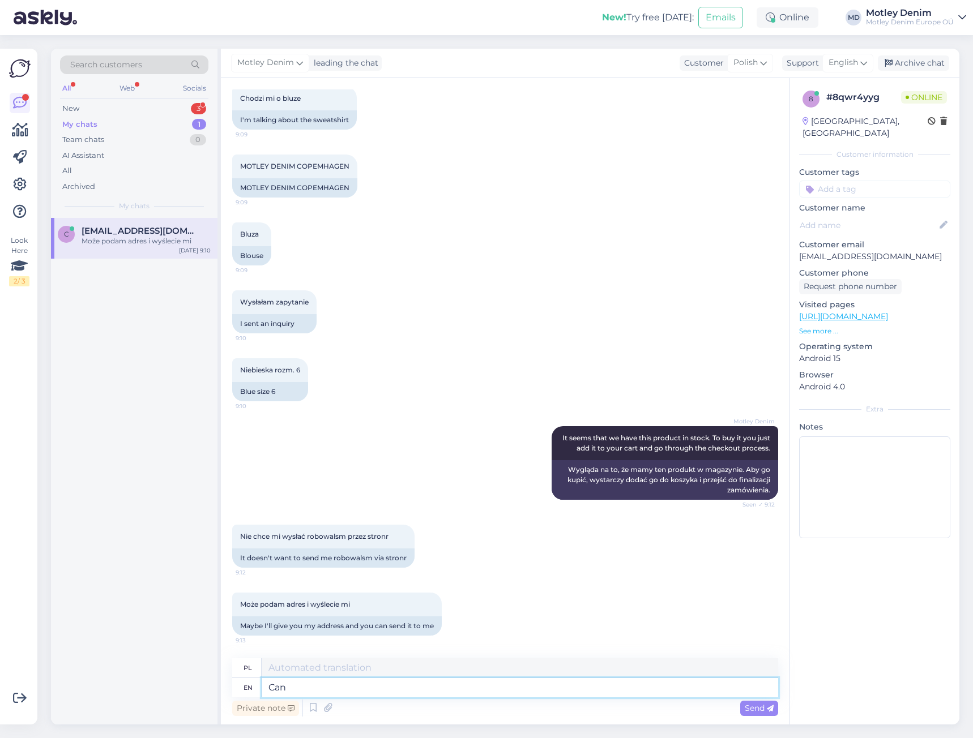
type textarea "Móc"
type textarea "Can you"
type textarea "Czy możesz?"
type textarea "Can you provide"
type textarea "Czy możesz zapewnić"
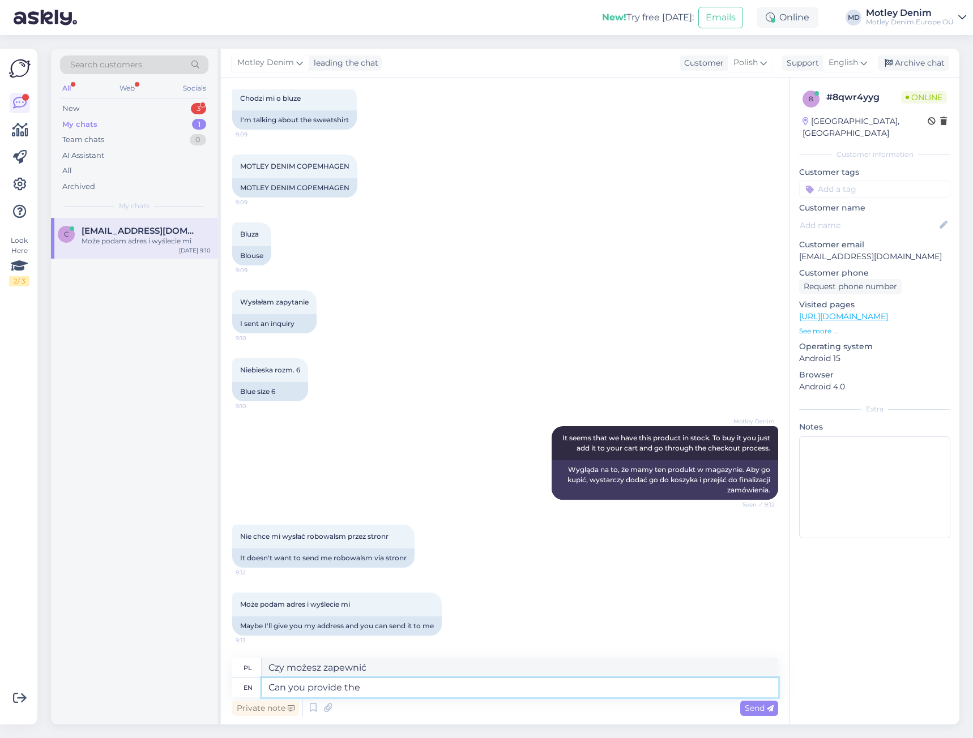
type textarea "Can you provide the s"
type textarea "Czy możesz podać"
type textarea "Can you provide the screenshot o"
type textarea "Czy możesz podać zrzut ekranu?"
type textarea "Can you provide the screenshot of the"
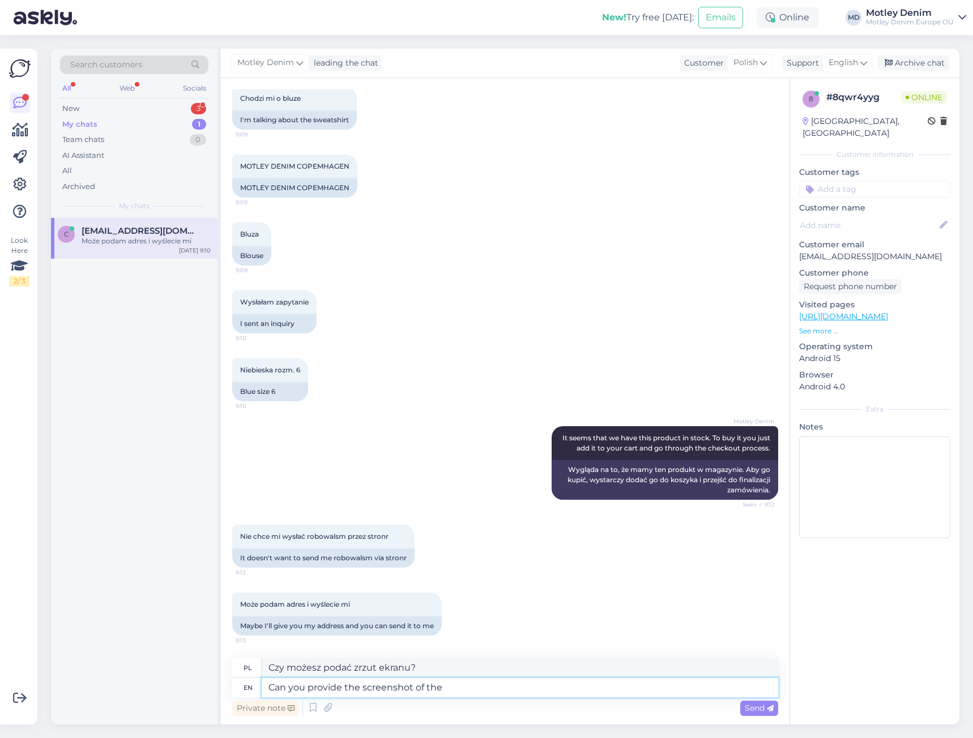
type textarea "Czy możesz udostępnić zrzut ekranu?"
type textarea "Can you provide the screenshot of the error"
type textarea "Czy możesz podać zrzut ekranu błędu?"
type textarea "Can you provide the screenshot of the error you a"
type textarea "Czy możesz udostępnić zrzut ekranu błędu, który widzisz?"
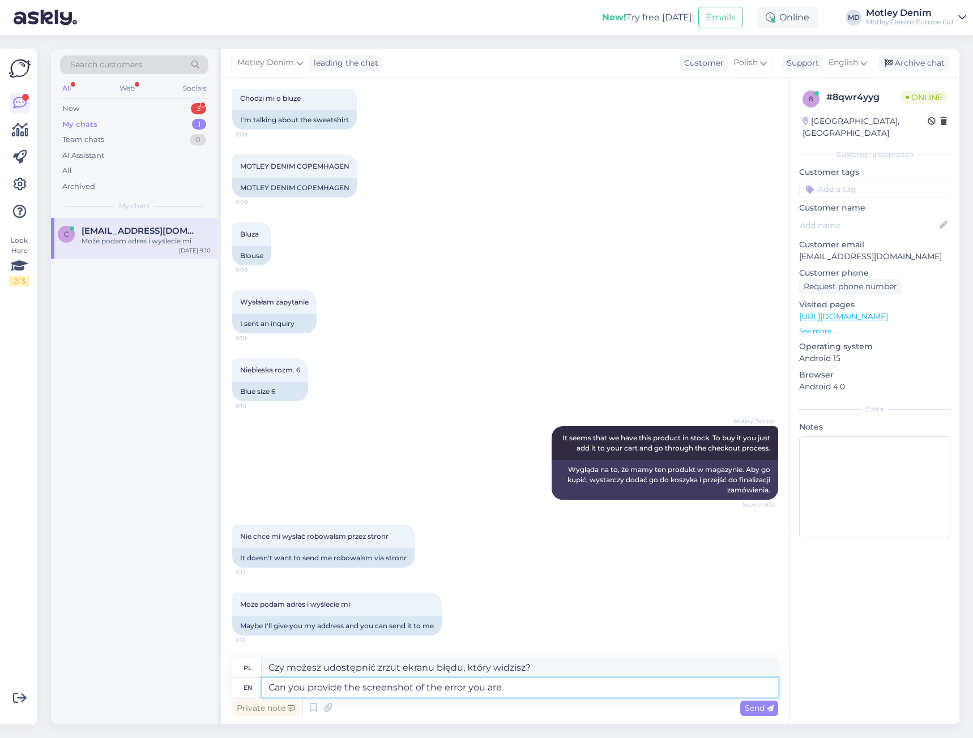
type textarea "Can you provide the screenshot of the error you are g"
type textarea "Czy możesz podać zrzut ekranu błędu, który widzisz?"
type textarea "Can you provide the screenshot of the error you are getting"
type textarea "Czy możesz udostępnić zrzut ekranu błędu, który otrzymujesz?"
type textarea "Can you provide the screenshot of the error you are getting?"
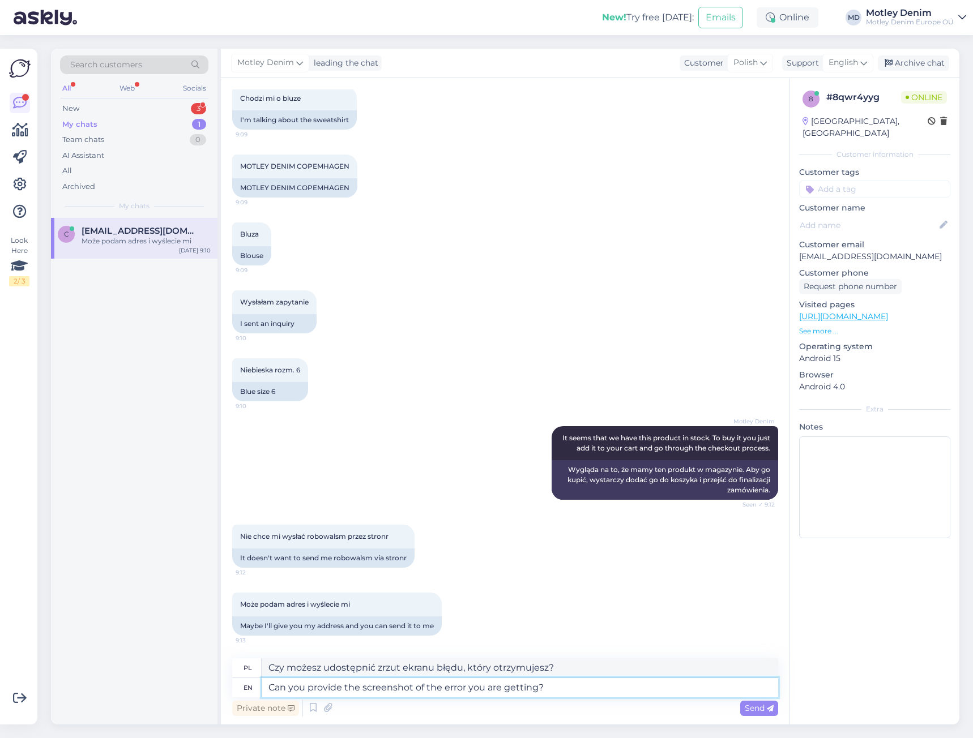
type textarea "Czy możesz udostępnić zrzut ekranu przedstawiający błąd, który otrzymujesz?"
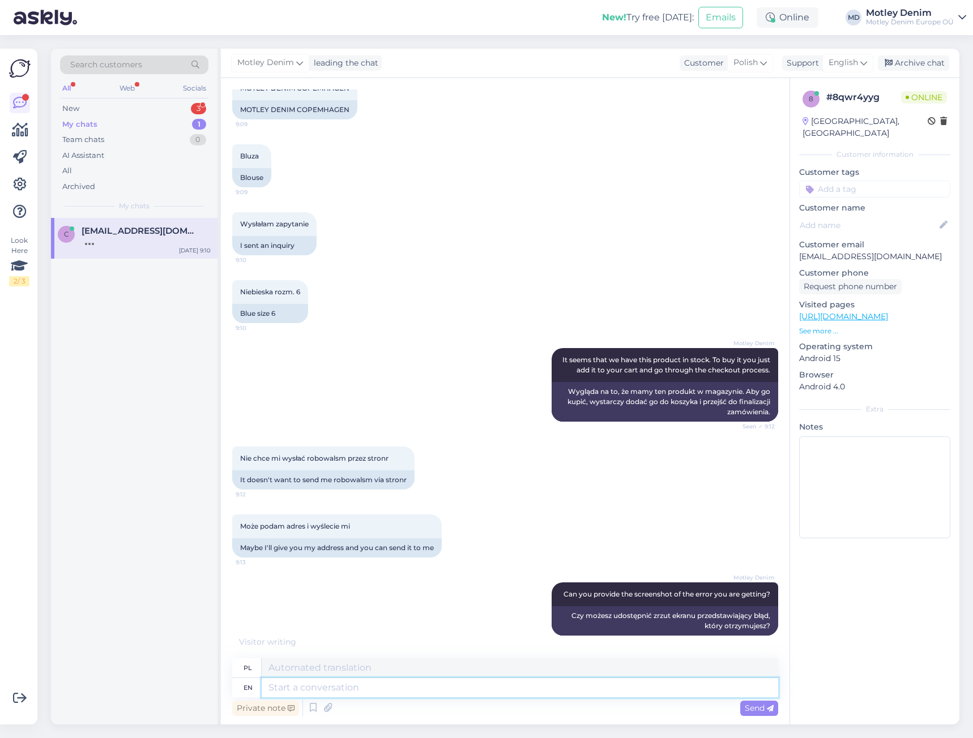
scroll to position [443, 0]
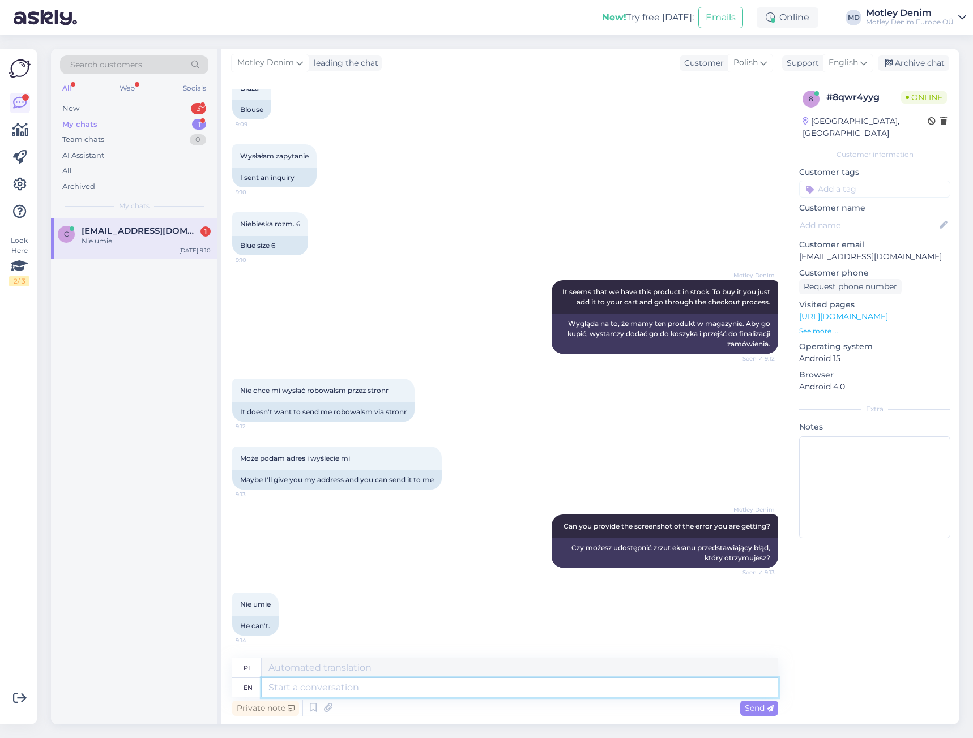
click at [399, 694] on textarea at bounding box center [520, 687] width 516 height 19
click at [412, 641] on div "Nie umie 9:14 He can't." at bounding box center [505, 614] width 546 height 68
click at [408, 688] on textarea at bounding box center [520, 687] width 516 height 19
click at [386, 649] on div "Chat started [DATE] [PERSON_NAME] chciałam zamówić bluzę MOTLEY DENIM COPEMHAGE…" at bounding box center [505, 401] width 568 height 647
click at [382, 692] on textarea at bounding box center [520, 687] width 516 height 19
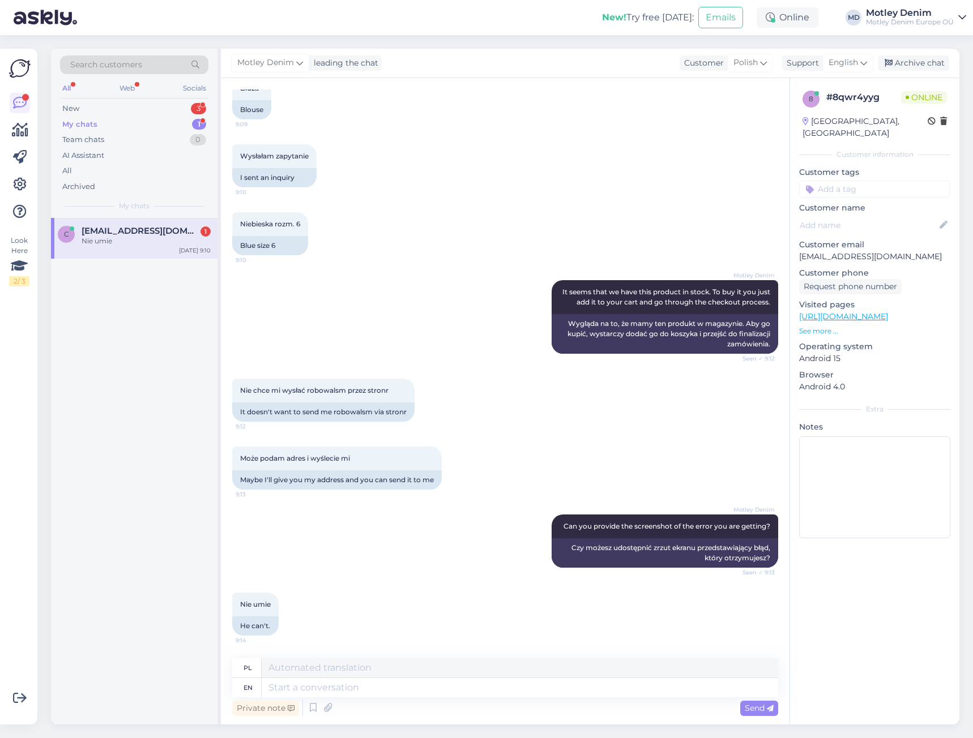
click at [416, 631] on div "Nie umie 9:14 He can't." at bounding box center [505, 614] width 546 height 68
click at [404, 691] on textarea at bounding box center [520, 687] width 516 height 19
click at [391, 686] on textarea at bounding box center [520, 687] width 516 height 19
click at [367, 684] on textarea at bounding box center [520, 687] width 516 height 19
click at [414, 622] on div "Nie umie 9:14 He can't." at bounding box center [505, 614] width 546 height 68
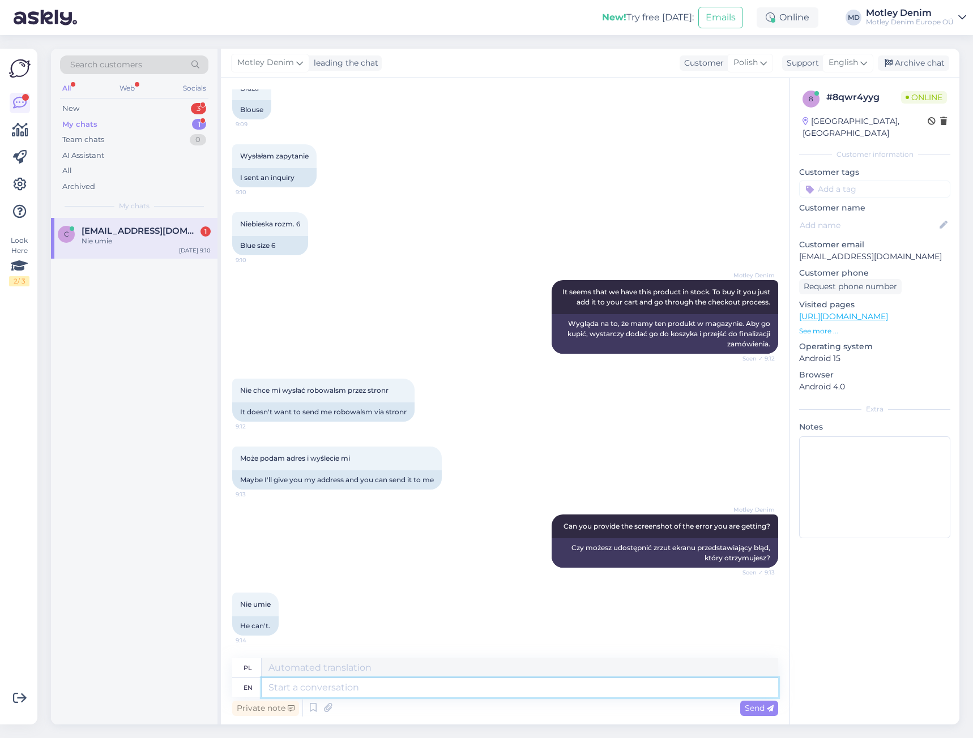
click at [394, 694] on textarea at bounding box center [520, 687] width 516 height 19
type textarea "WE c"
type textarea "MY"
type textarea "WE can"
type textarea "Możemy"
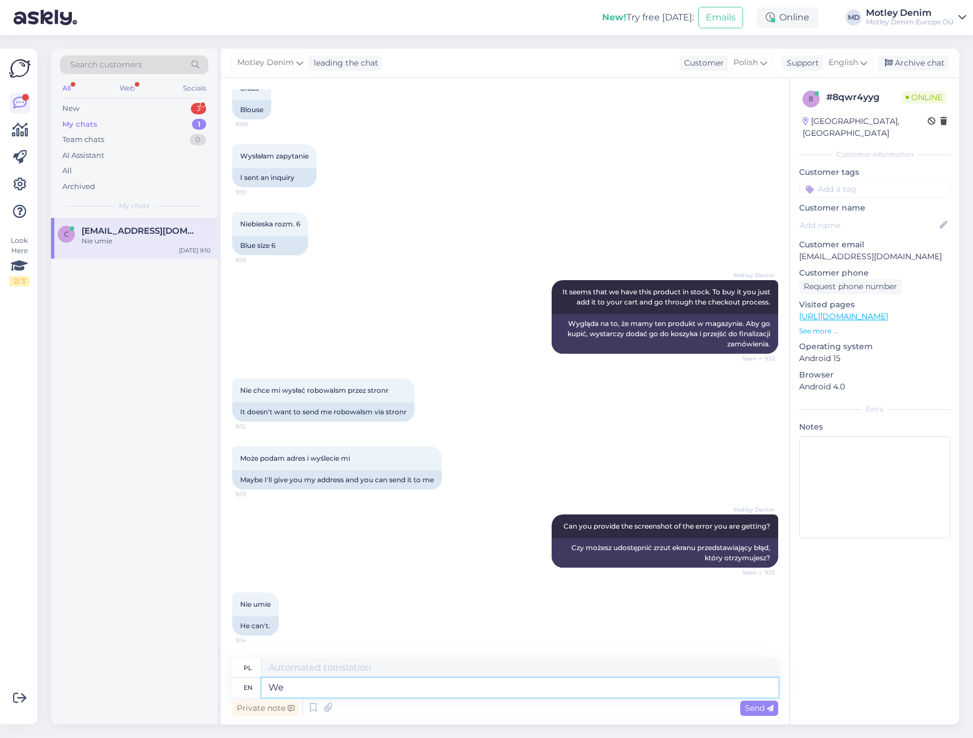
type textarea "We c"
type textarea "My"
type textarea "We can't"
type textarea "Nie możemy"
type textarea "At w"
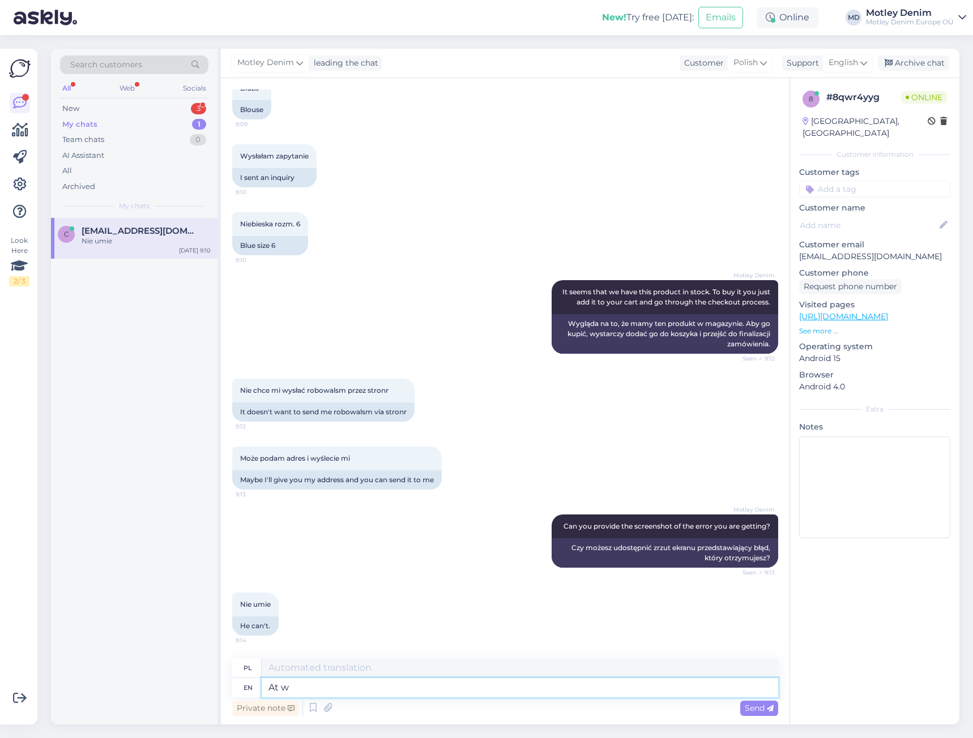
type textarea "Na"
type textarea "At what s"
type textarea "W czym"
type textarea "At what stage"
type textarea "Na jakim etapie"
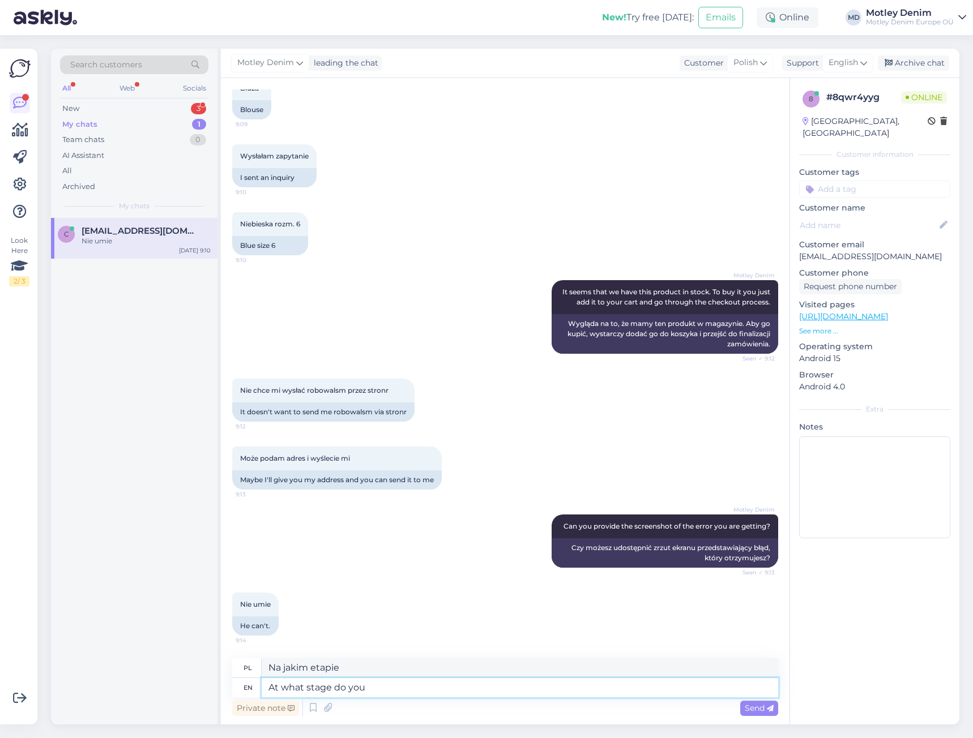
type textarea "At what stage do you e"
type textarea "Na jakim etapie jesteś?"
type textarea "At what stage do you experience t"
type textarea "Na jakim etapie doświadczasz"
type textarea "At what stage do you experience the issue"
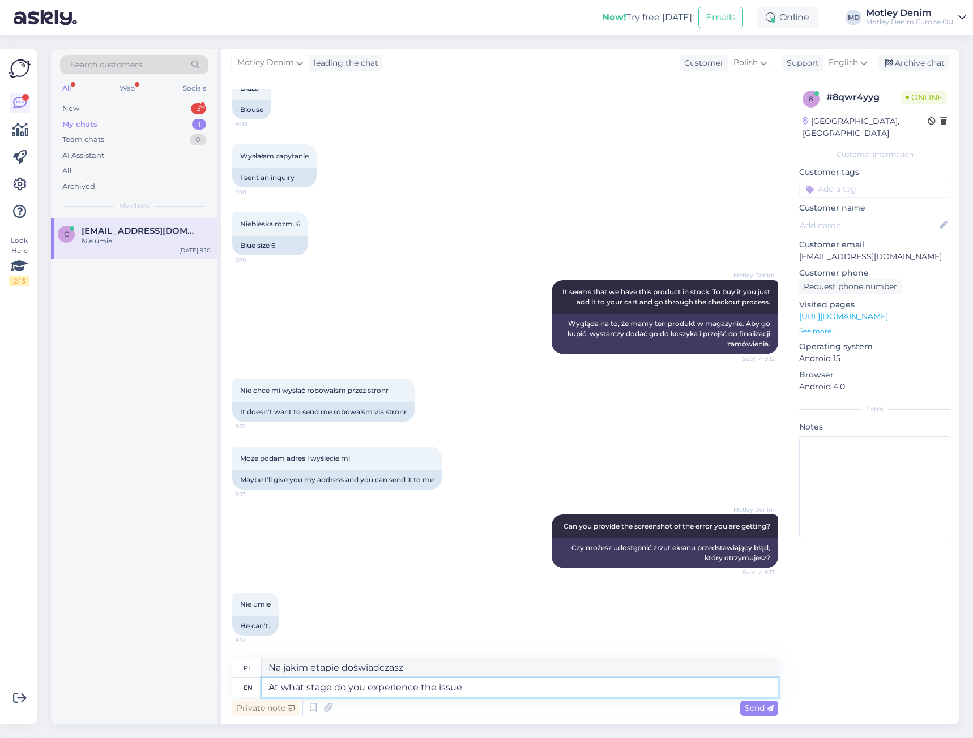
type textarea "Na jakim etapie doświadczasz problemu?"
type textarea "At what stage do you experience the issue?"
type textarea "Na jakim etapie występuje u Ciebie problem?"
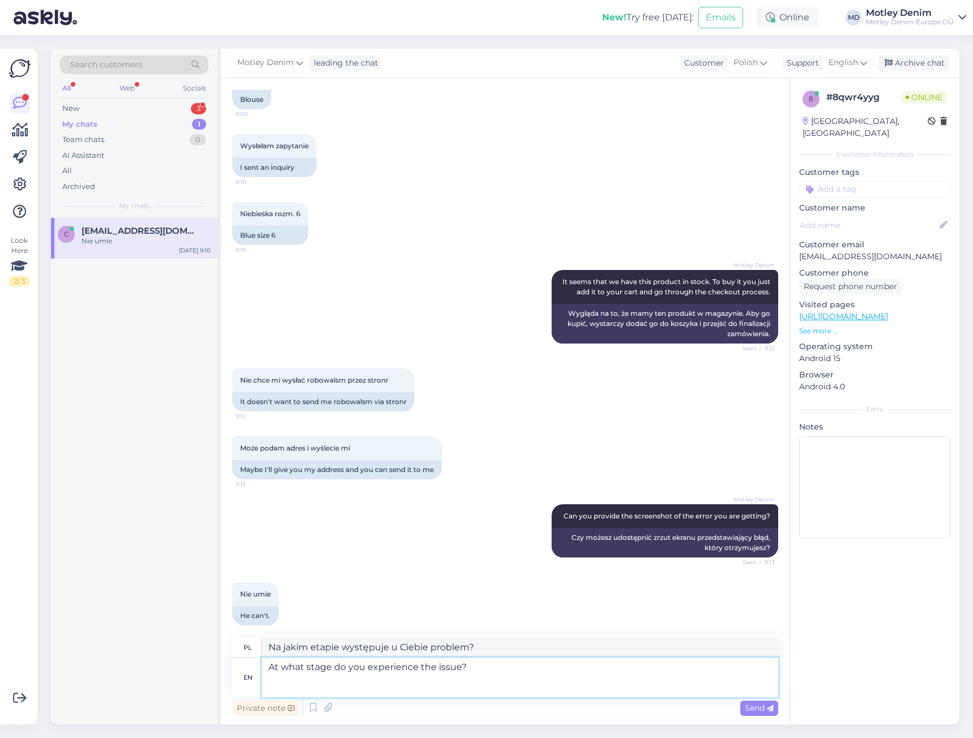
scroll to position [455, 0]
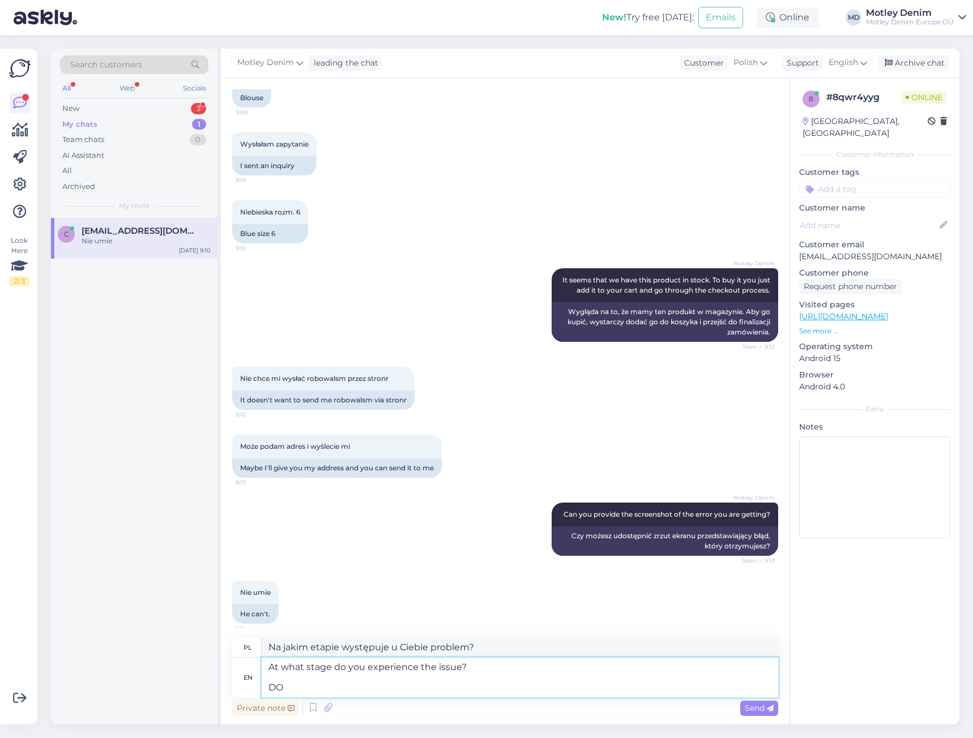
type textarea "At what stage do you experience the issue? DO"
type textarea "Na jakim etapie doświadczasz problemu? DO"
type textarea "At what stage do you experience the issue? DO I"
type textarea "Na jakim etapie doświadczasz problemu? CZY JA"
type textarea "At what stage do you experience the issue? DO"
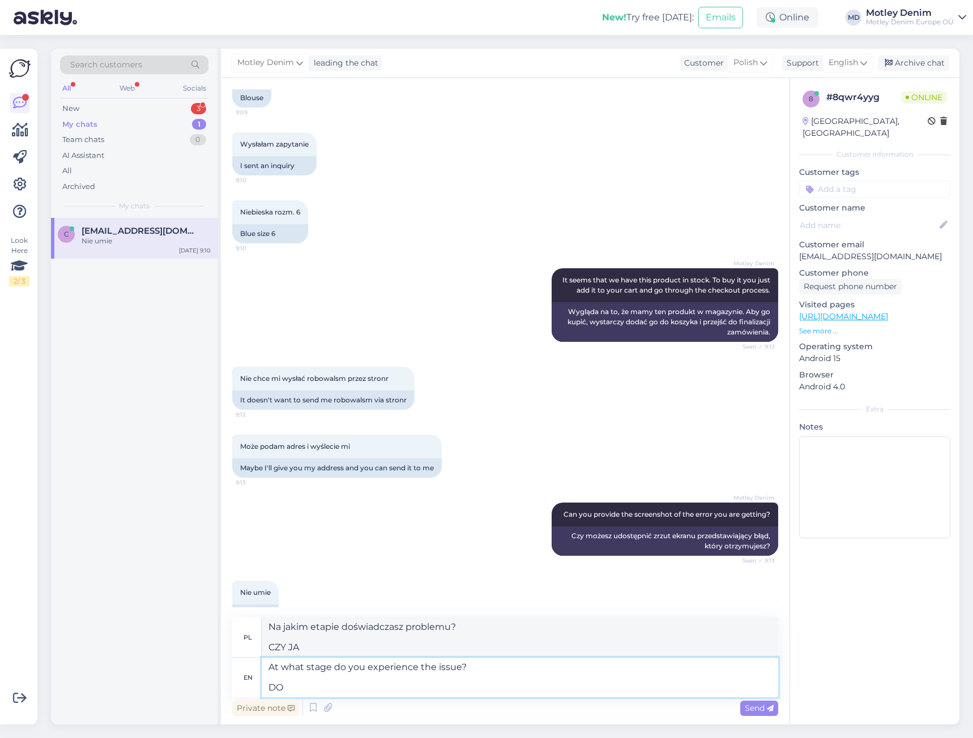
type textarea "Na jakim etapie doświadczasz problemu? DO"
type textarea "At what stage do you experience the issue? Do I"
type textarea "Na jakim etapie doświadczasz problemu? Czy"
type textarea "At what stage do you experience the issue? Do I u"
type textarea "Na jakim etapie doświadczasz problemu? Czy ja"
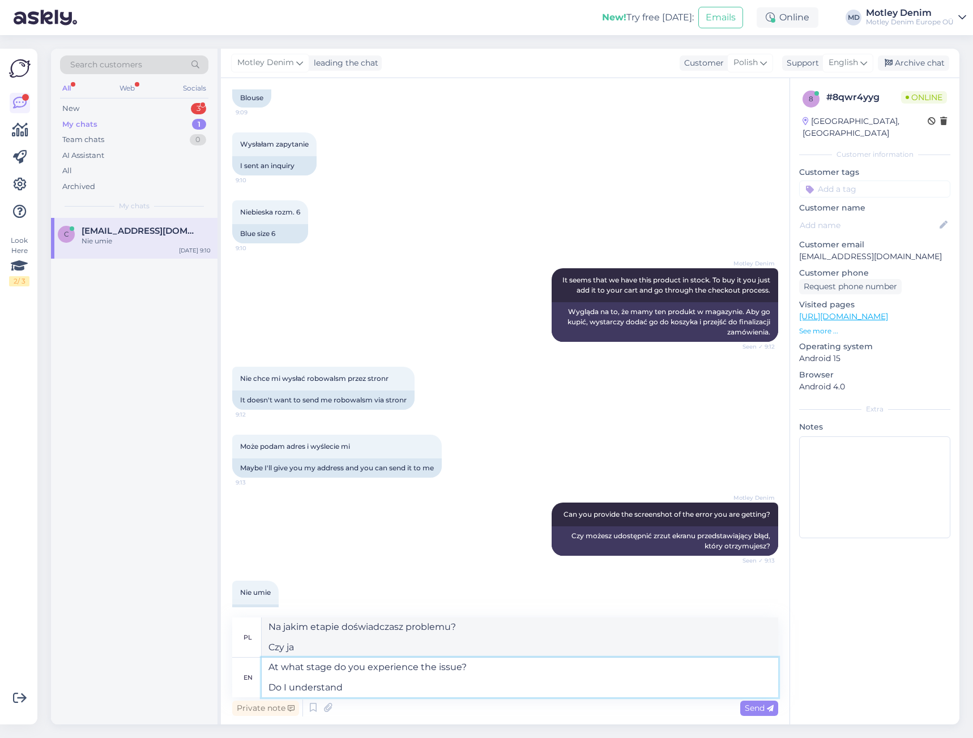
type textarea "At what stage do you experience the issue? Do I understand"
type textarea "Na jakim etapie doświadczasz problemu? Czy rozumiem"
type textarea "At what stage do you experience the issue? Do I understand correctly that"
type textarea "Na jakim etapie występuje problem? Czy dobrze rozumiem"
type textarea "At what stage do you experience the issue? Do I understand correctly that y"
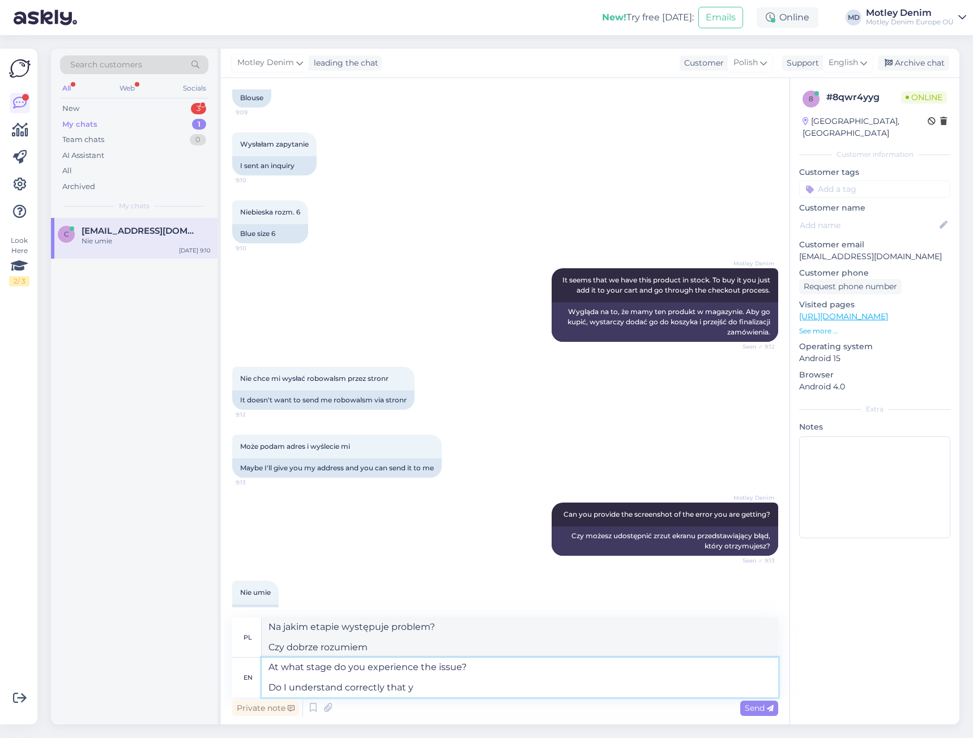
type textarea "Na jakim etapie doświadczasz problemu? Czy dobrze rozumiem, że"
type textarea "At what stage do you experience the issue? Do I understand correctly that you h…"
type textarea "Na jakim etapie doświadczasz problemu? Czy dobrze rozumiem, że masz"
type textarea "At what stage do you experience the issue? Do I understand correctly that you h…"
type textarea "Na jakim etapie występuje problem? Czy dobrze rozumiem, że dodałeś"
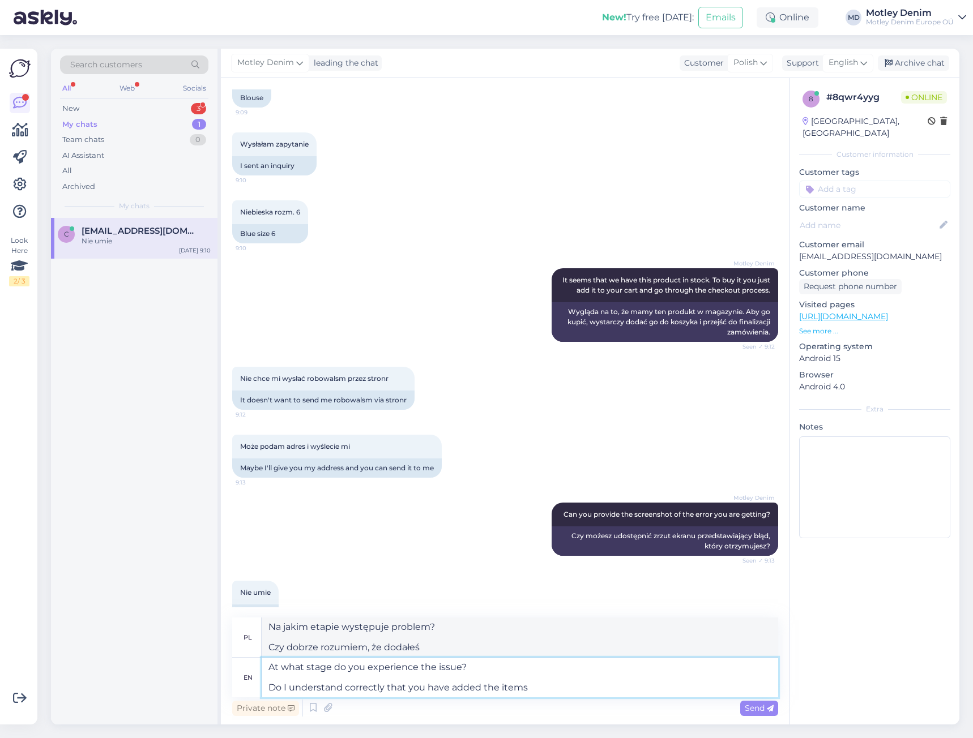
type textarea "At what stage do you experience the issue? Do I understand correctly that you h…"
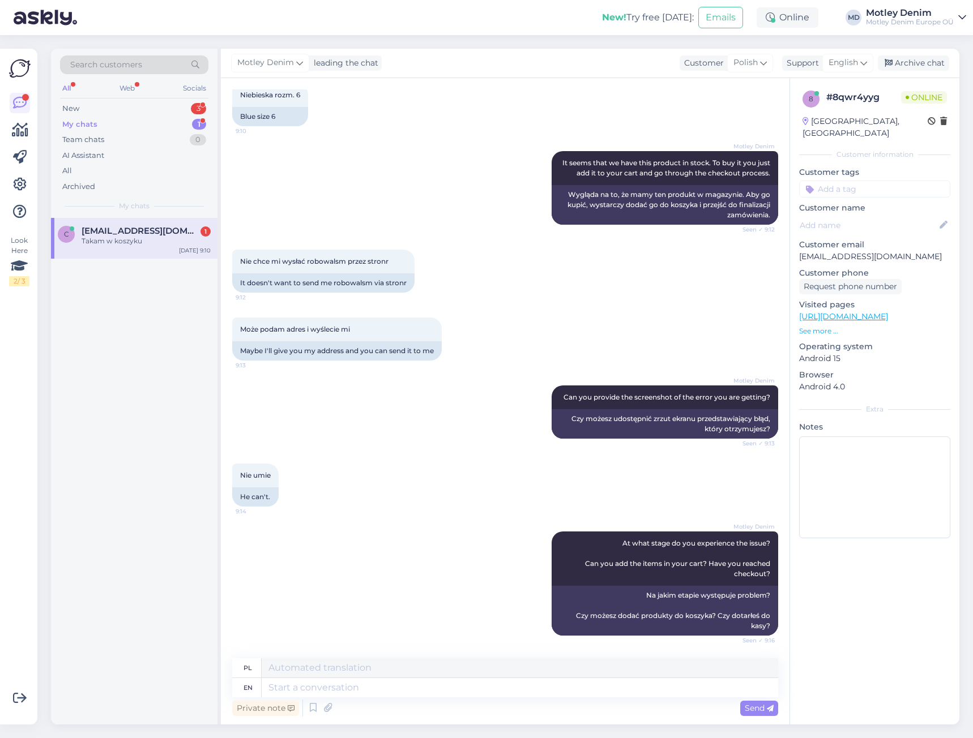
scroll to position [640, 0]
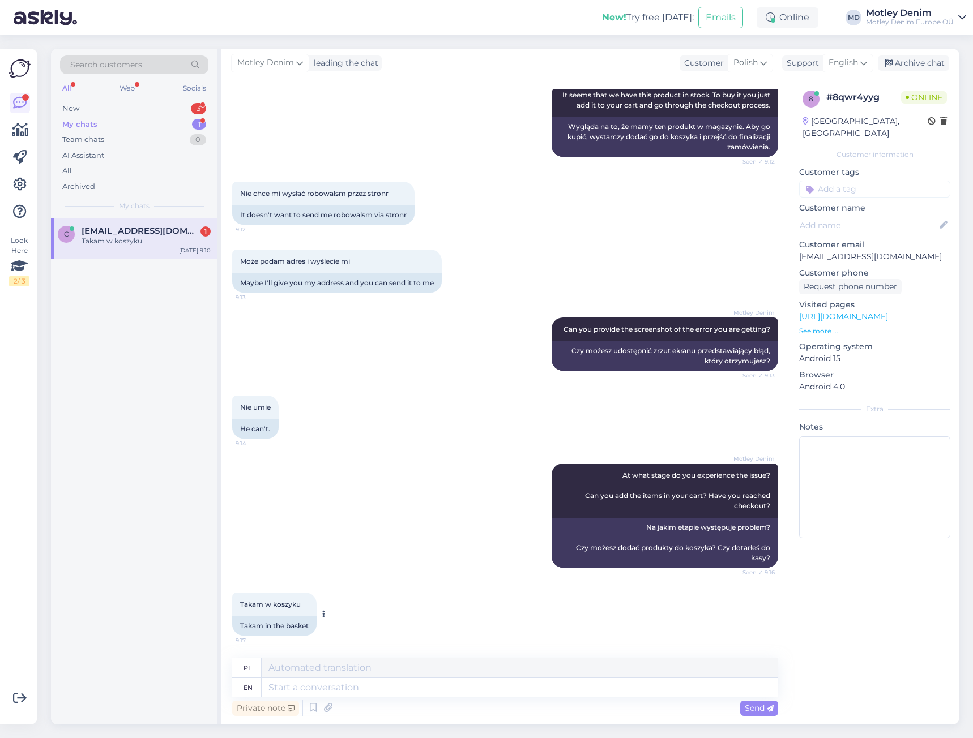
click at [258, 606] on span "Takam w koszyku" at bounding box center [270, 604] width 61 height 8
drag, startPoint x: 257, startPoint y: 606, endPoint x: 279, endPoint y: 604, distance: 21.6
click at [279, 604] on span "Takam w koszyku" at bounding box center [270, 604] width 61 height 8
copy span "Takam w koszyku"
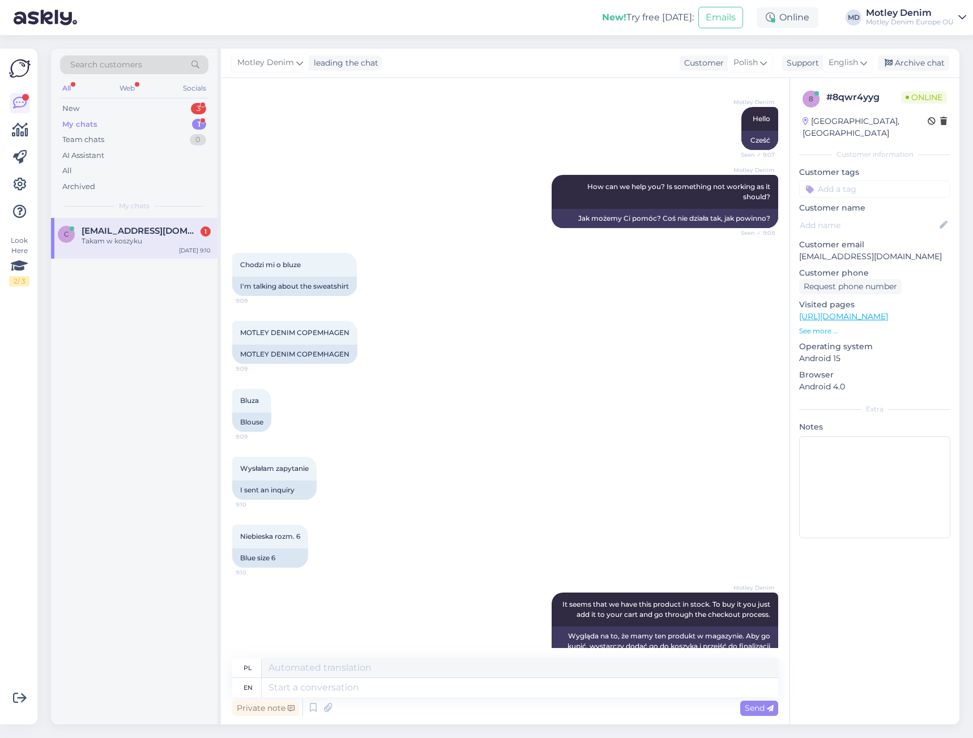
scroll to position [527, 0]
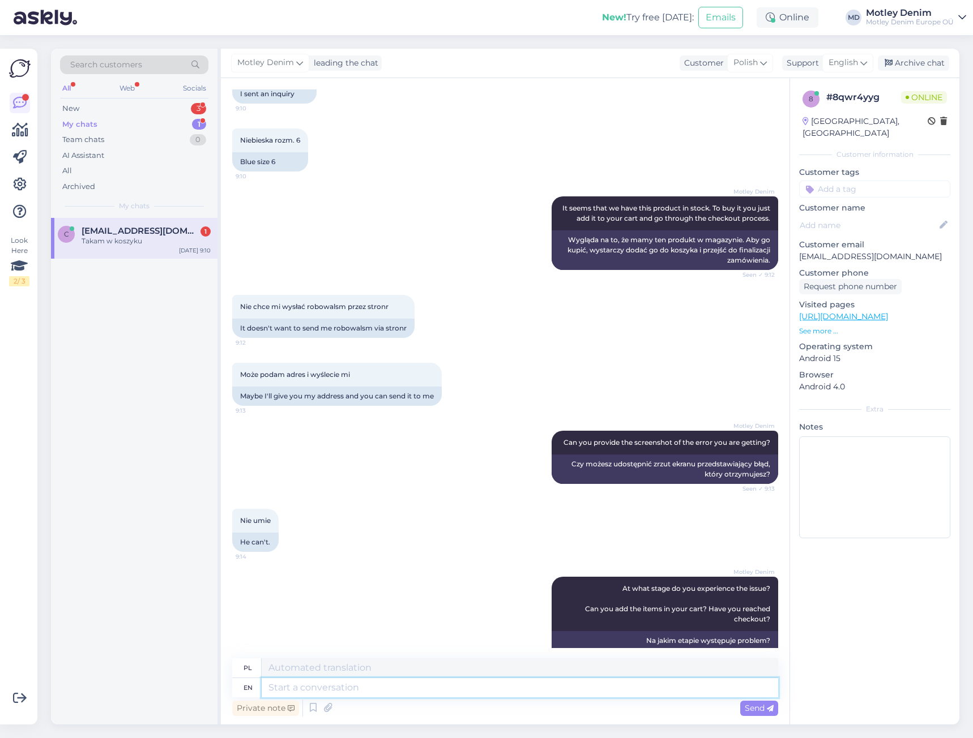
drag, startPoint x: 454, startPoint y: 694, endPoint x: 469, endPoint y: 683, distance: 18.8
click at [455, 694] on textarea at bounding box center [520, 687] width 516 height 19
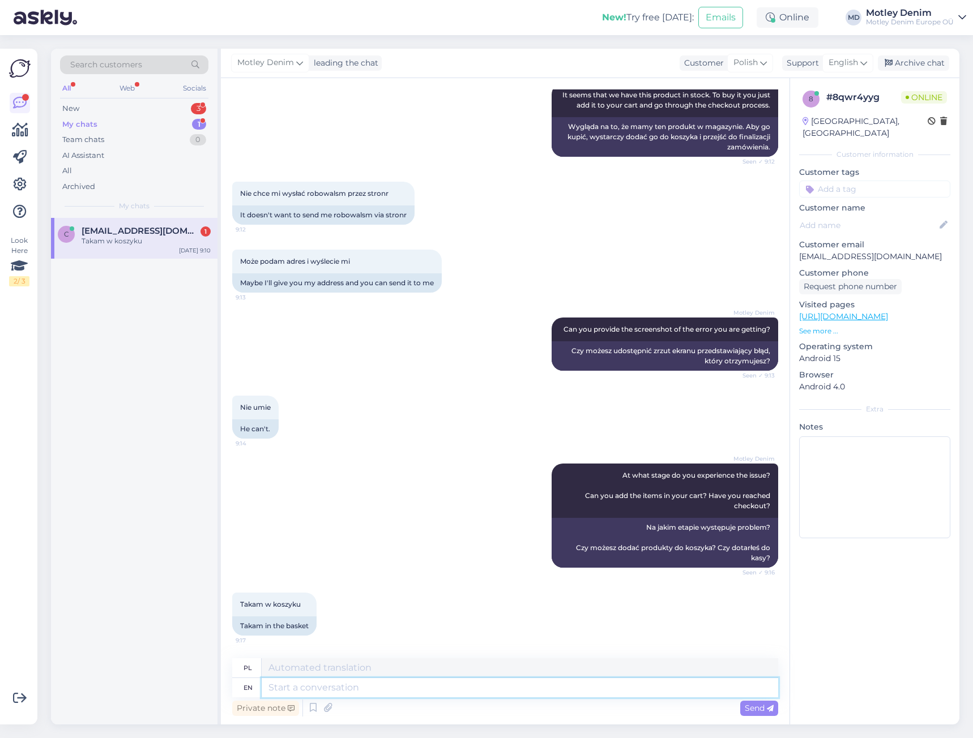
click at [544, 687] on textarea at bounding box center [520, 687] width 516 height 19
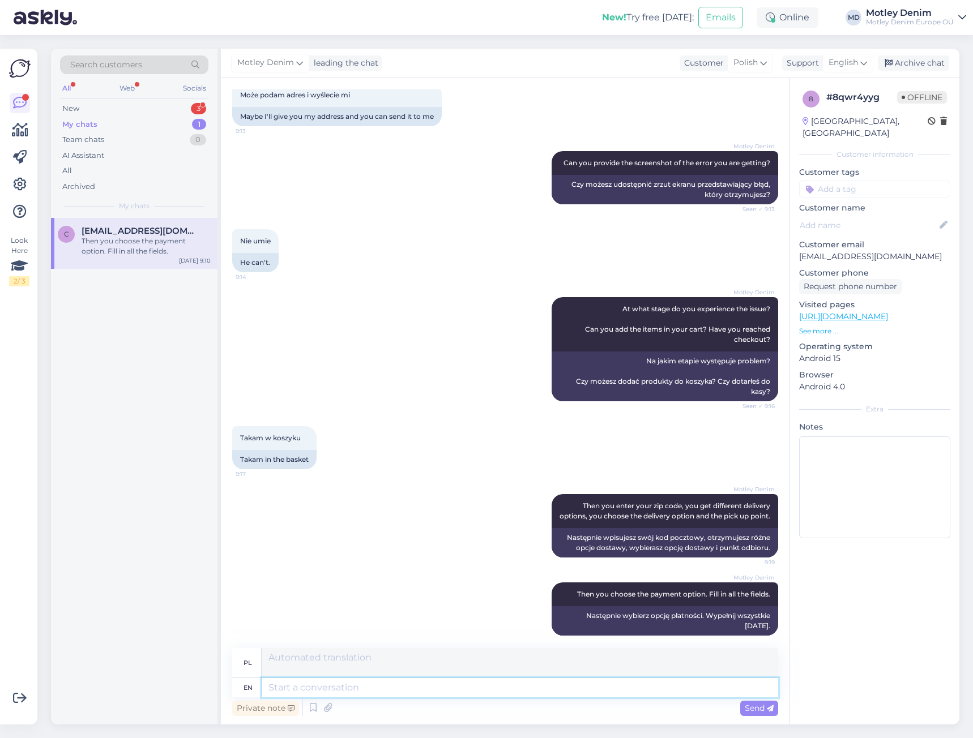
scroll to position [895, 0]
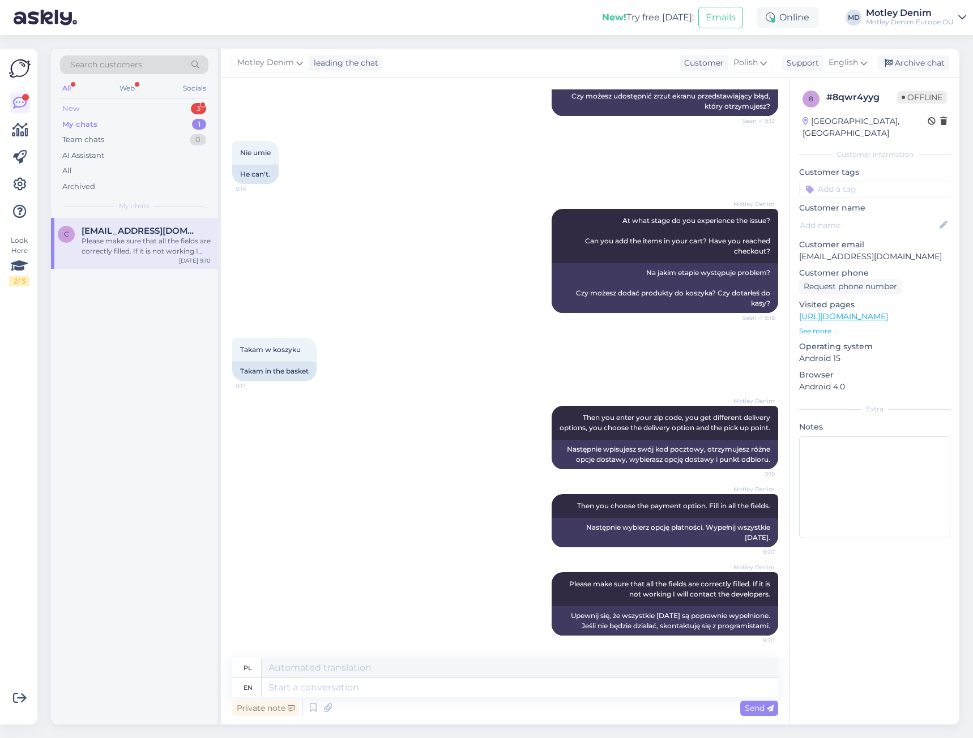
click at [136, 110] on div "New 3" at bounding box center [134, 109] width 148 height 16
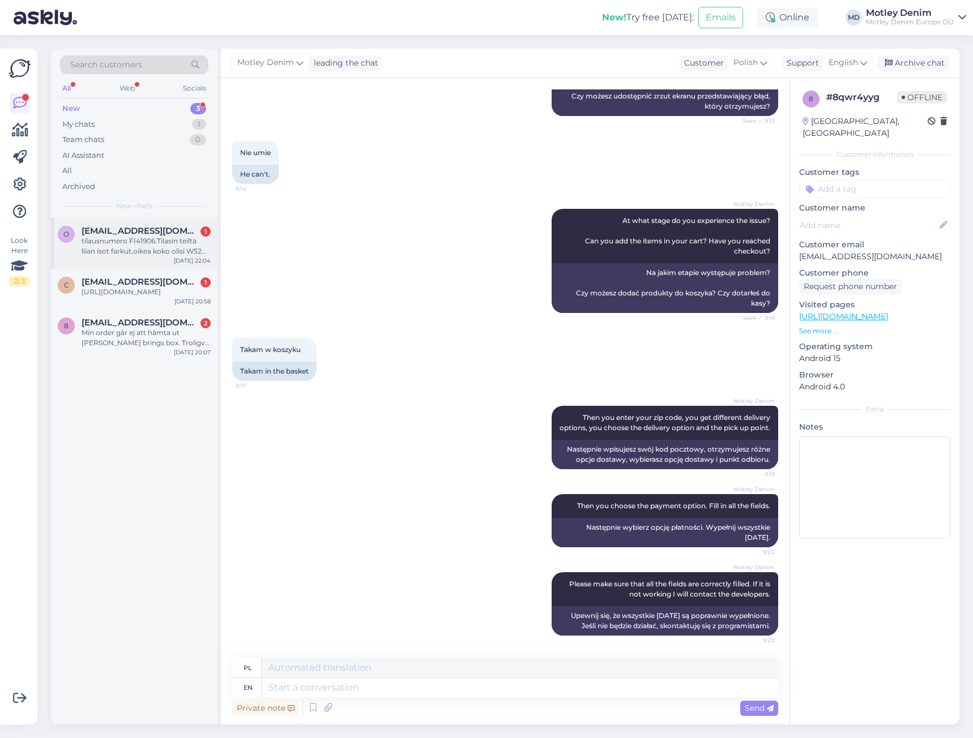
click at [127, 229] on span "[EMAIL_ADDRESS][DOMAIN_NAME]" at bounding box center [141, 231] width 118 height 10
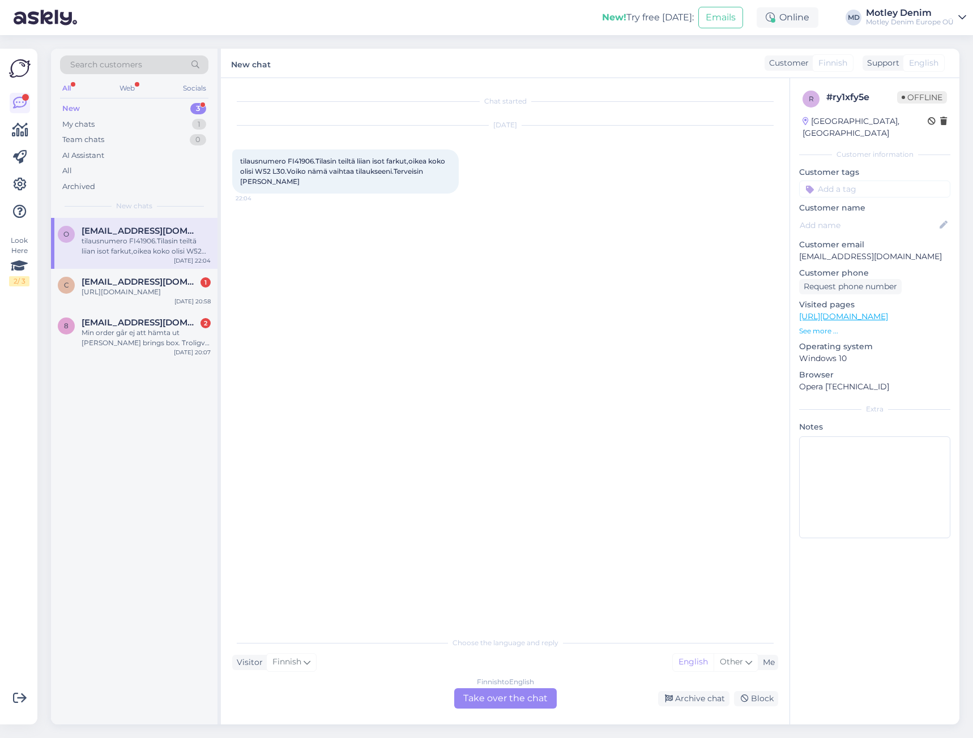
click at [529, 692] on div "Finnish to English Take over the chat" at bounding box center [505, 698] width 102 height 20
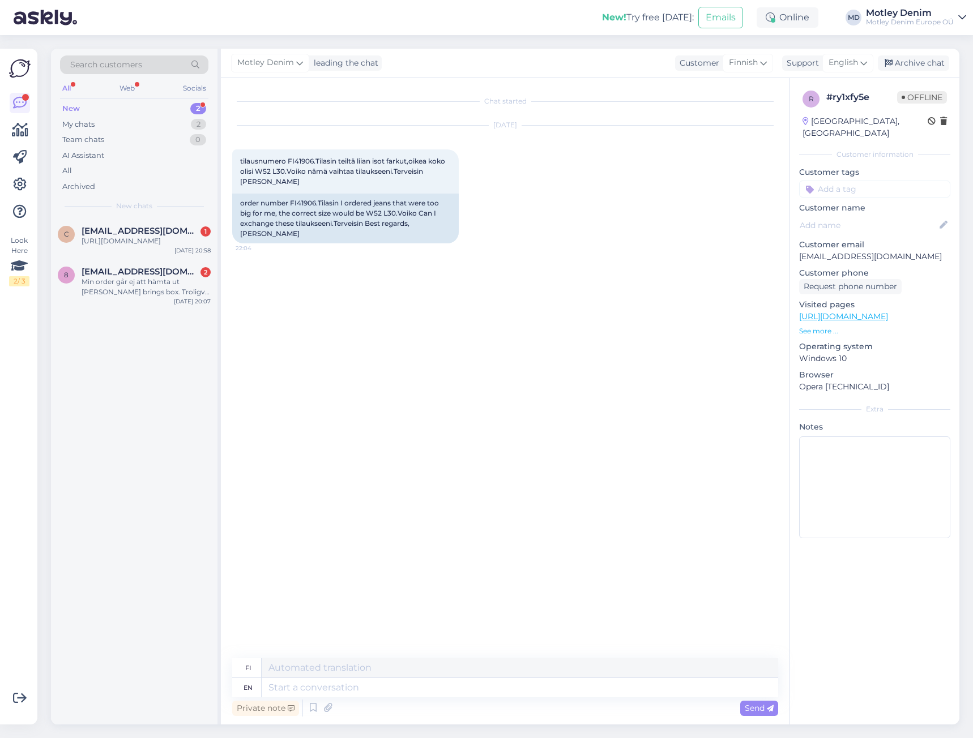
click at [378, 353] on div "Chat started [DATE] tilausnumero FI41906.Tilasin teiltä liian isot farkut,oikea…" at bounding box center [510, 368] width 556 height 559
click at [350, 251] on div "[DATE] tilausnumero FI41906.Tilasin teiltä liian isot farkut,oikea koko olisi W…" at bounding box center [505, 184] width 546 height 143
click at [303, 202] on div "order number FI41906.Tilasin I ordered jeans that were too big for me, the corr…" at bounding box center [345, 219] width 226 height 50
copy div "FI41906"
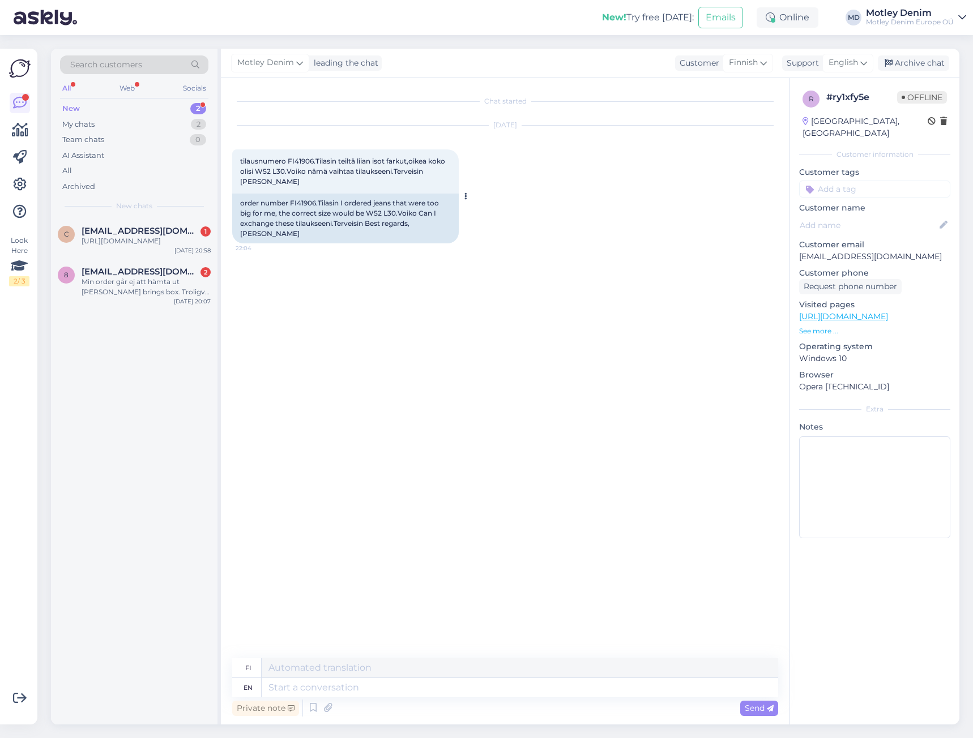
click at [345, 195] on div "order number FI41906.Tilasin I ordered jeans that were too big for me, the corr…" at bounding box center [345, 219] width 226 height 50
click at [298, 203] on div "order number FI41906.Tilasin I ordered jeans that were too big for me, the corr…" at bounding box center [345, 219] width 226 height 50
copy div "FI41906"
click at [394, 685] on textarea at bounding box center [520, 687] width 516 height 19
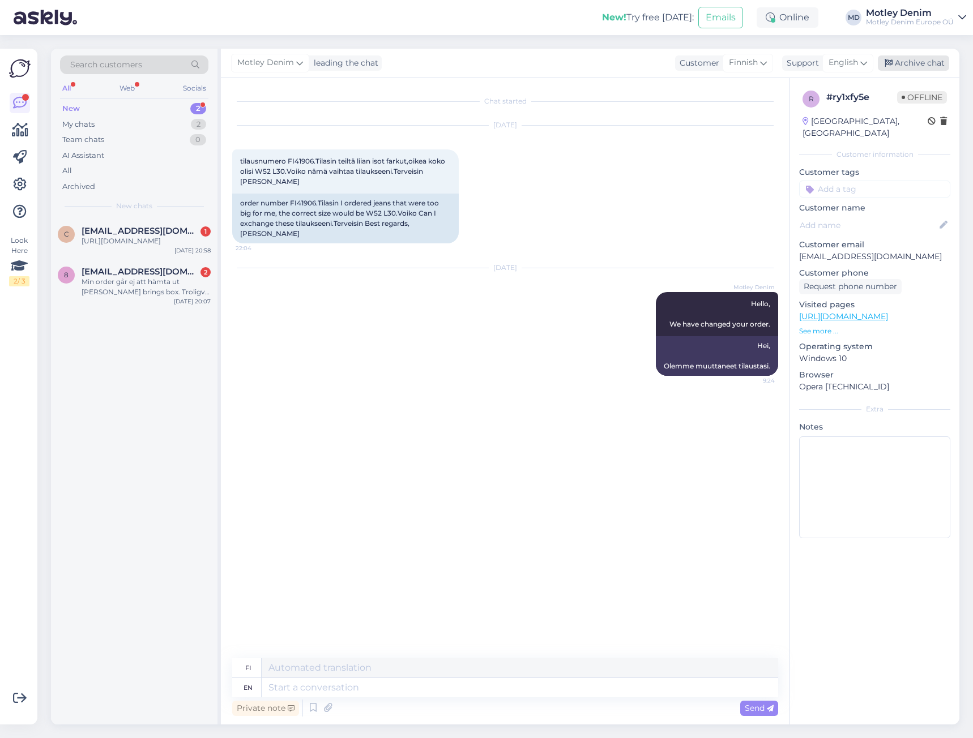
click at [908, 65] on div "Archive chat" at bounding box center [913, 62] width 71 height 15
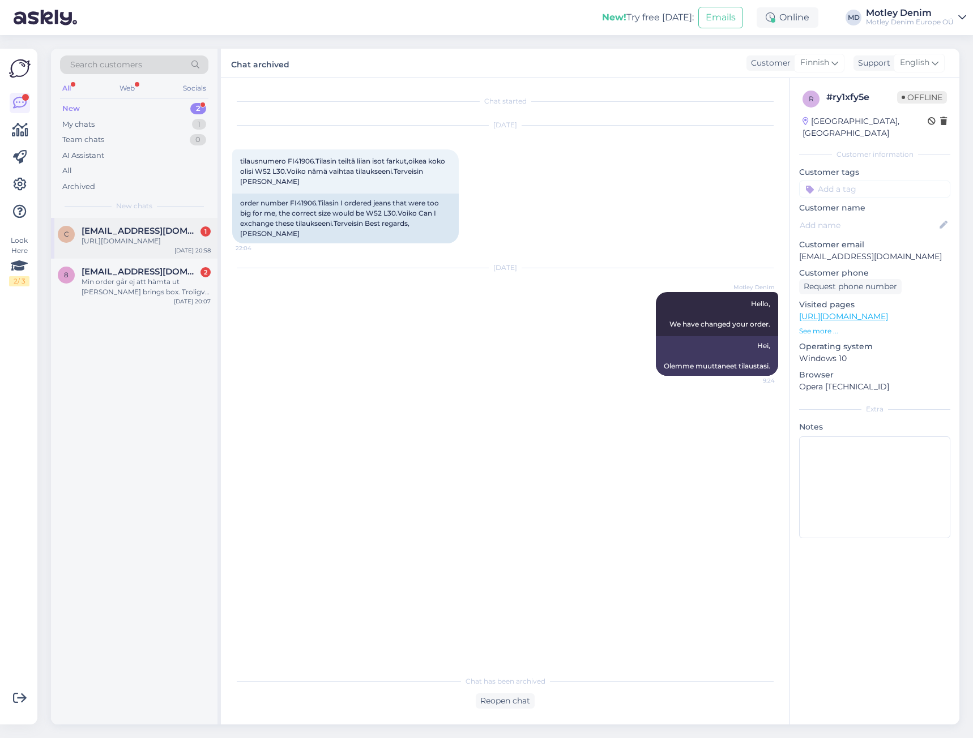
click at [177, 246] on div "[URL][DOMAIN_NAME]" at bounding box center [146, 241] width 129 height 10
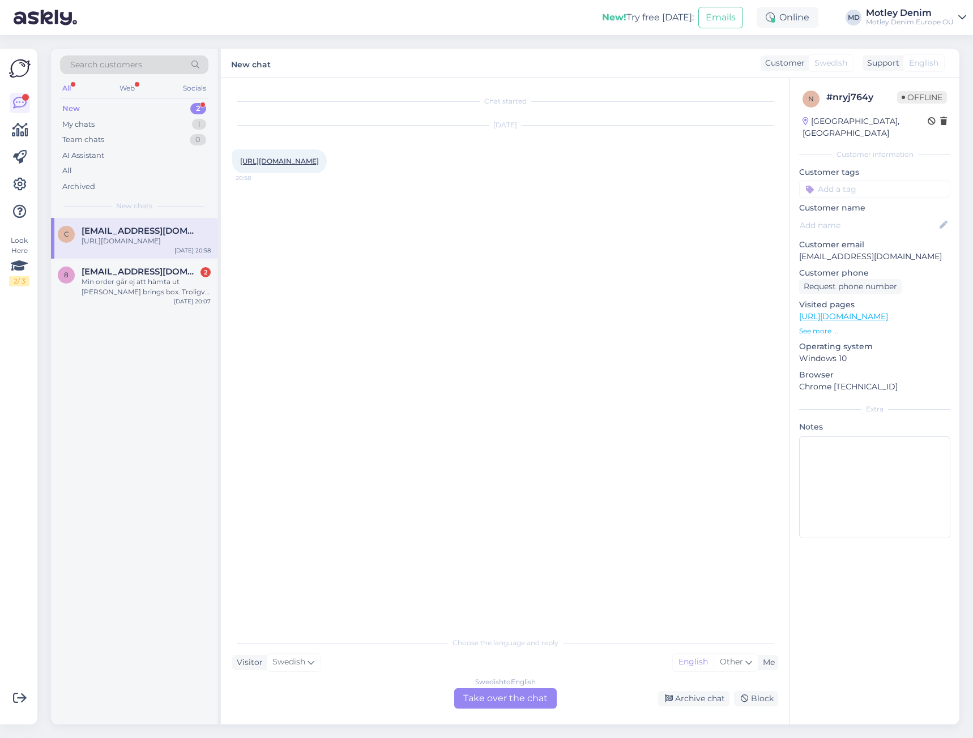
click at [525, 699] on div "Swedish to English Take over the chat" at bounding box center [505, 698] width 102 height 20
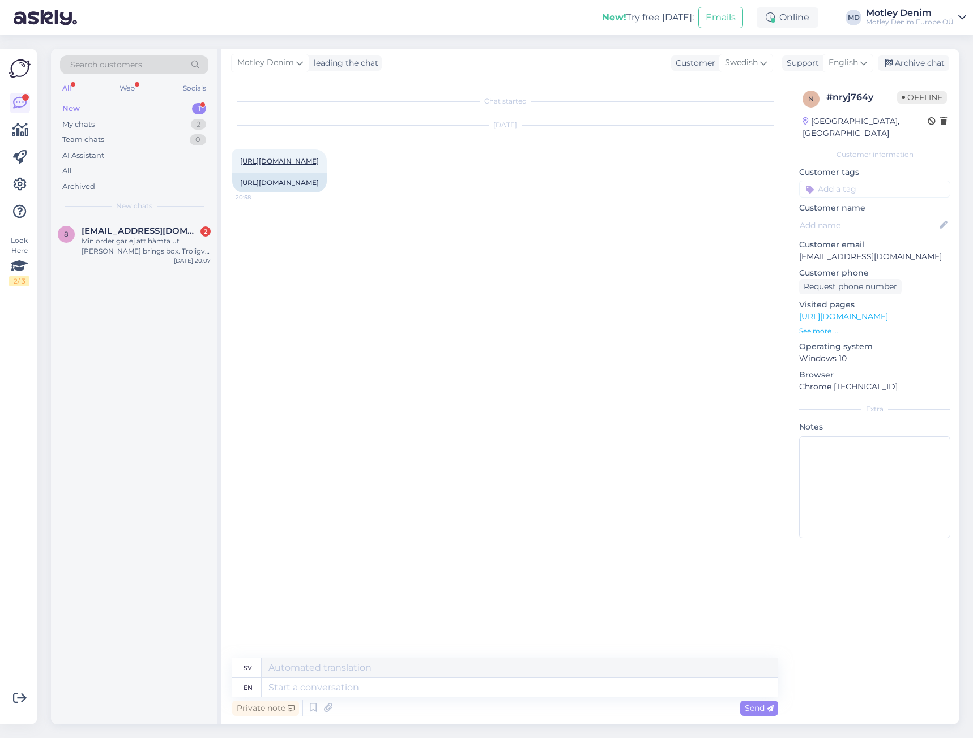
click at [338, 328] on div "Chat started [DATE] [URL][DOMAIN_NAME] 20:58 [URL][DOMAIN_NAME]" at bounding box center [510, 368] width 556 height 559
click at [409, 687] on textarea at bounding box center [520, 687] width 516 height 19
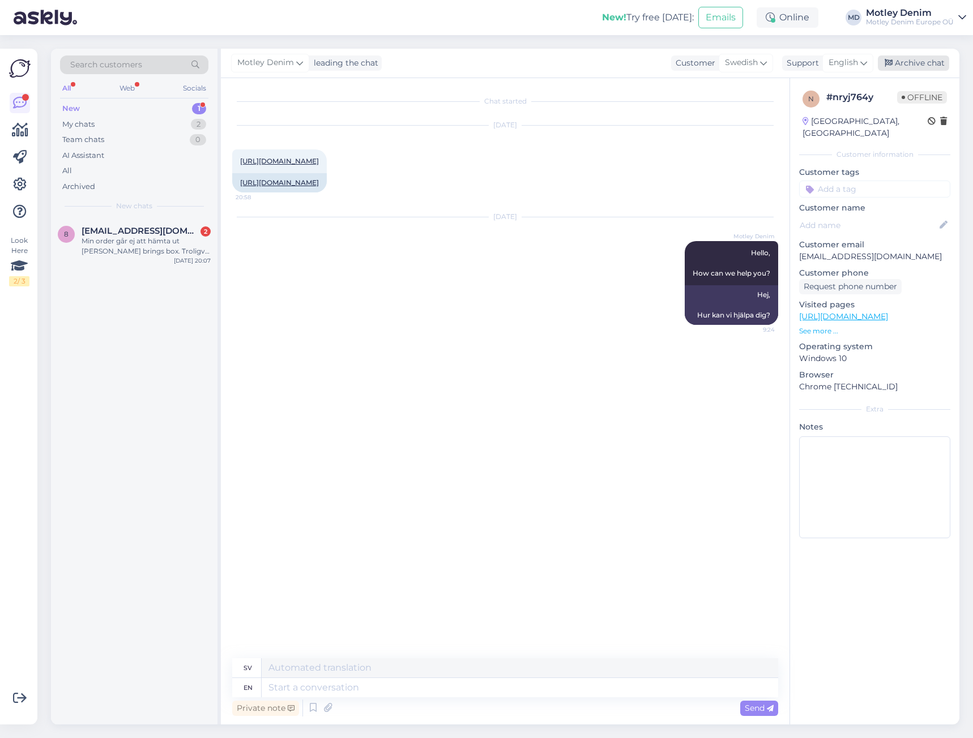
click at [927, 64] on div "Archive chat" at bounding box center [913, 62] width 71 height 15
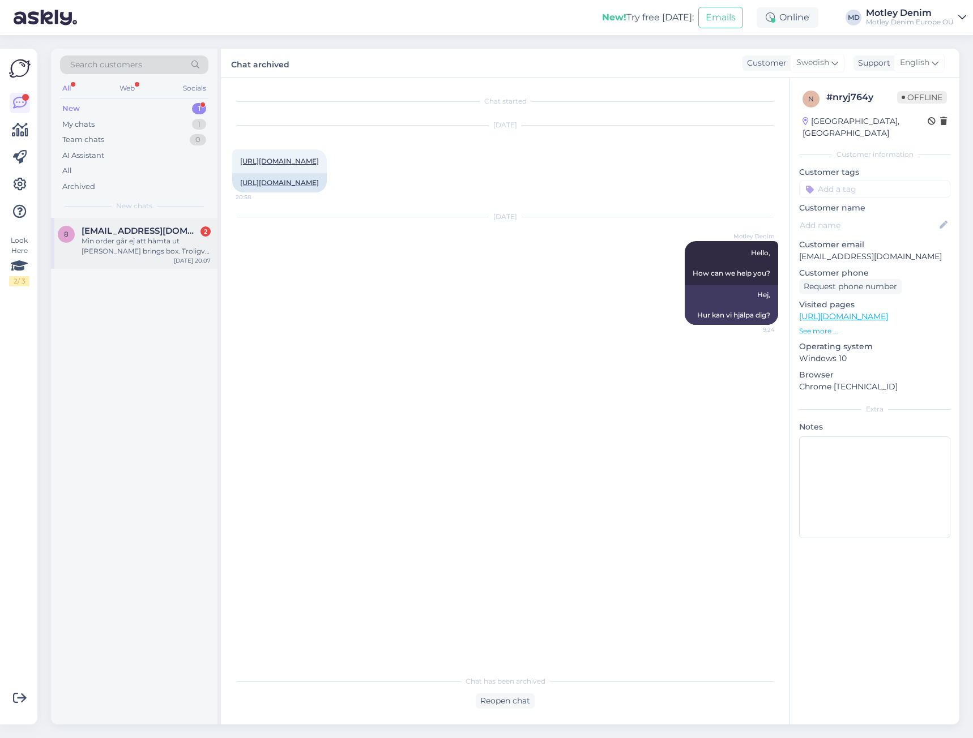
click at [161, 234] on span "[EMAIL_ADDRESS][DOMAIN_NAME]" at bounding box center [141, 231] width 118 height 10
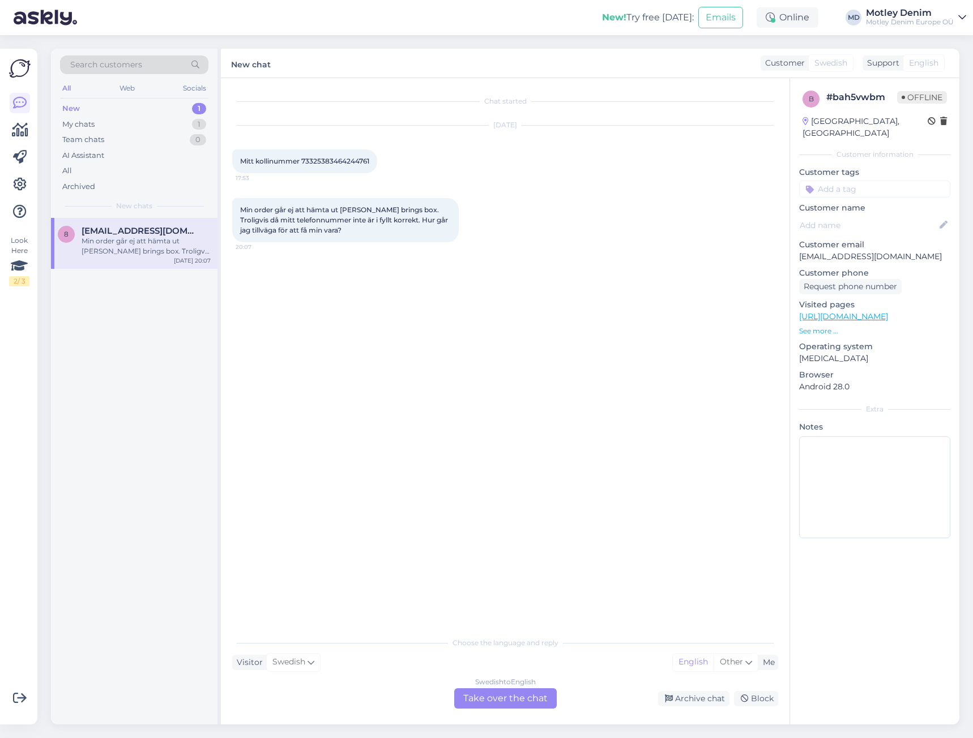
click at [392, 168] on div "[DATE] Mitt kollinummer 73325383464244761 17:53" at bounding box center [505, 149] width 546 height 72
click at [341, 175] on div "[DATE] Mitt kollinummer 73325383464244761 17:53" at bounding box center [505, 149] width 546 height 72
click at [331, 162] on span "Mitt kollinummer 73325383464244761" at bounding box center [304, 161] width 129 height 8
click at [327, 161] on span "Mitt kollinummer 73325383464244761" at bounding box center [304, 161] width 129 height 8
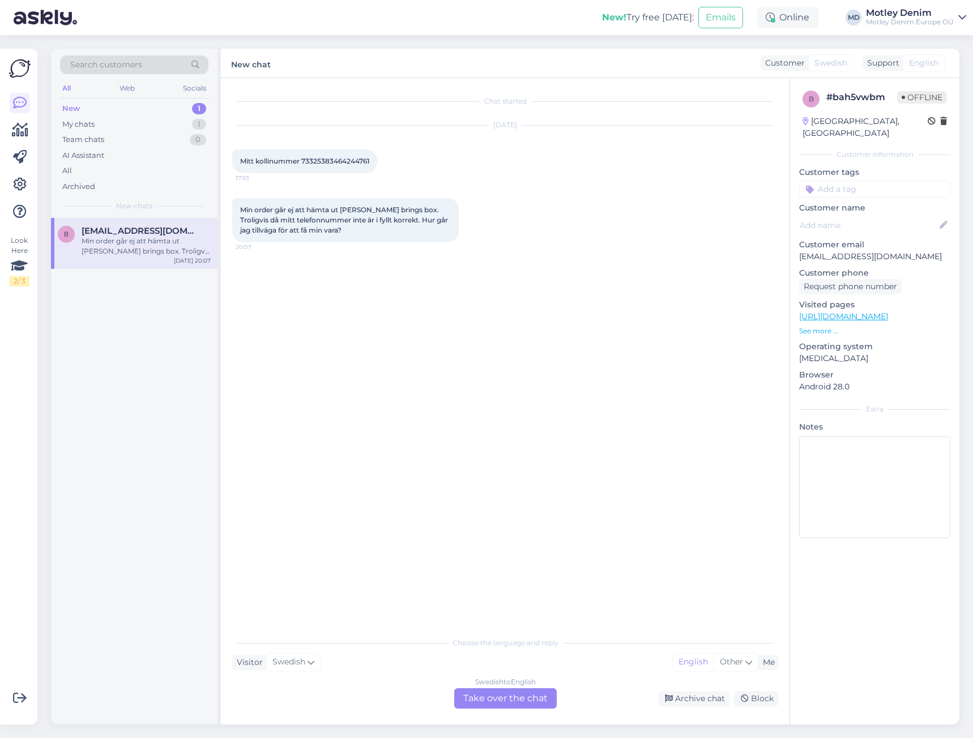
click at [439, 179] on div "[DATE] Mitt kollinummer 73325383464244761 17:53" at bounding box center [505, 149] width 546 height 72
click at [152, 127] on div "My chats 1" at bounding box center [134, 125] width 148 height 16
click at [181, 110] on div "New 1" at bounding box center [134, 109] width 148 height 16
click at [165, 124] on div "My chats 1" at bounding box center [134, 125] width 148 height 16
click at [169, 108] on div "New 1" at bounding box center [134, 109] width 148 height 16
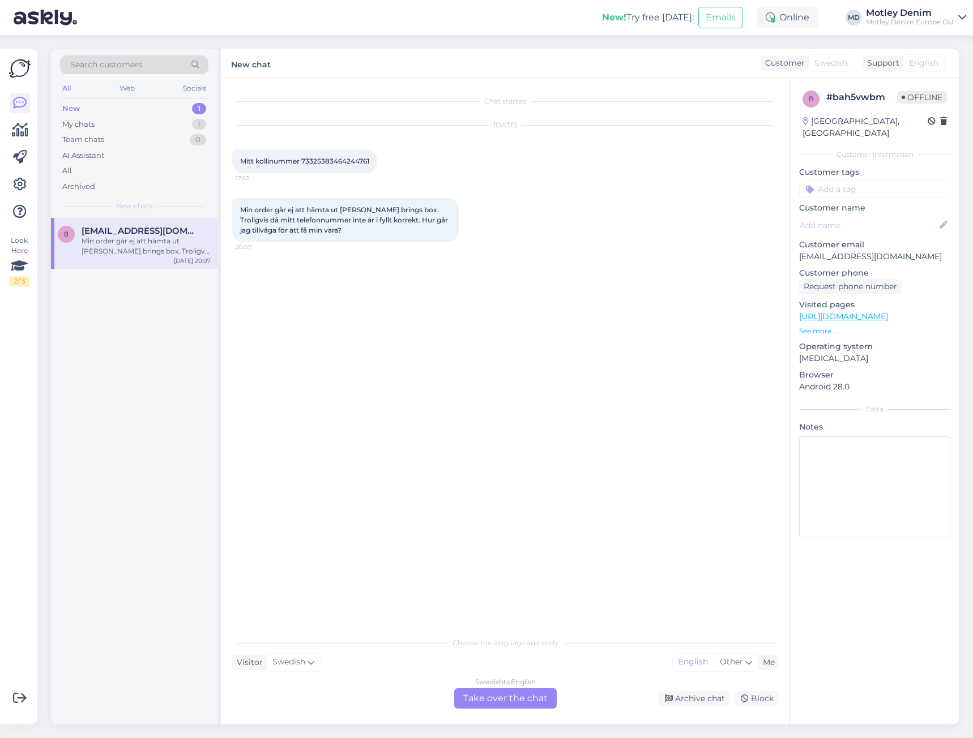
click at [802, 251] on p "[EMAIL_ADDRESS][DOMAIN_NAME]" at bounding box center [874, 257] width 151 height 12
drag, startPoint x: 815, startPoint y: 242, endPoint x: 876, endPoint y: 248, distance: 60.9
click at [876, 251] on p "[EMAIL_ADDRESS][DOMAIN_NAME]" at bounding box center [874, 257] width 151 height 12
copy p "[EMAIL_ADDRESS][DOMAIN_NAME]"
click at [121, 85] on div "Web" at bounding box center [127, 88] width 20 height 15
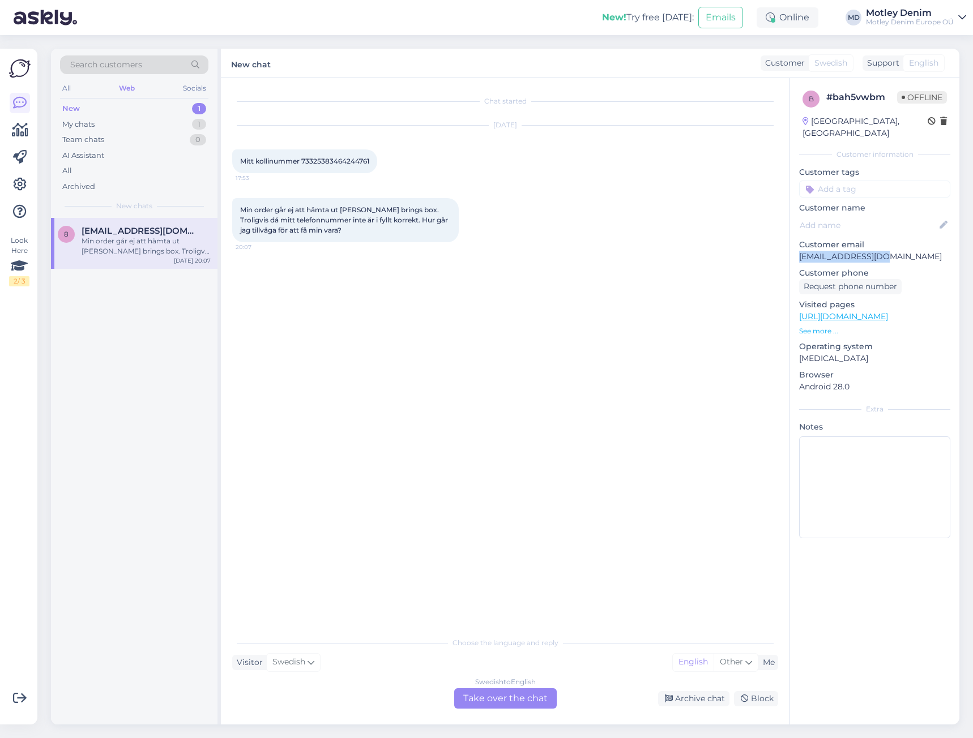
click at [79, 84] on div "All Web Socials" at bounding box center [134, 90] width 148 height 18
click at [68, 85] on div "All" at bounding box center [66, 88] width 13 height 15
click at [138, 66] on span "Search customers" at bounding box center [106, 65] width 72 height 12
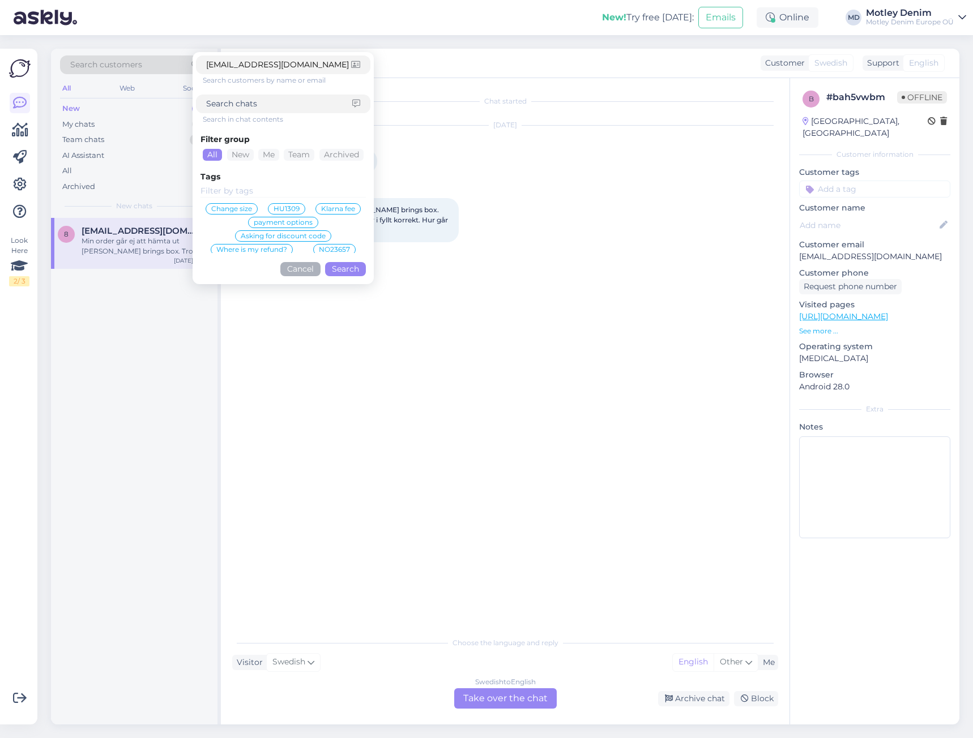
click at [350, 269] on button "Search" at bounding box center [345, 269] width 41 height 14
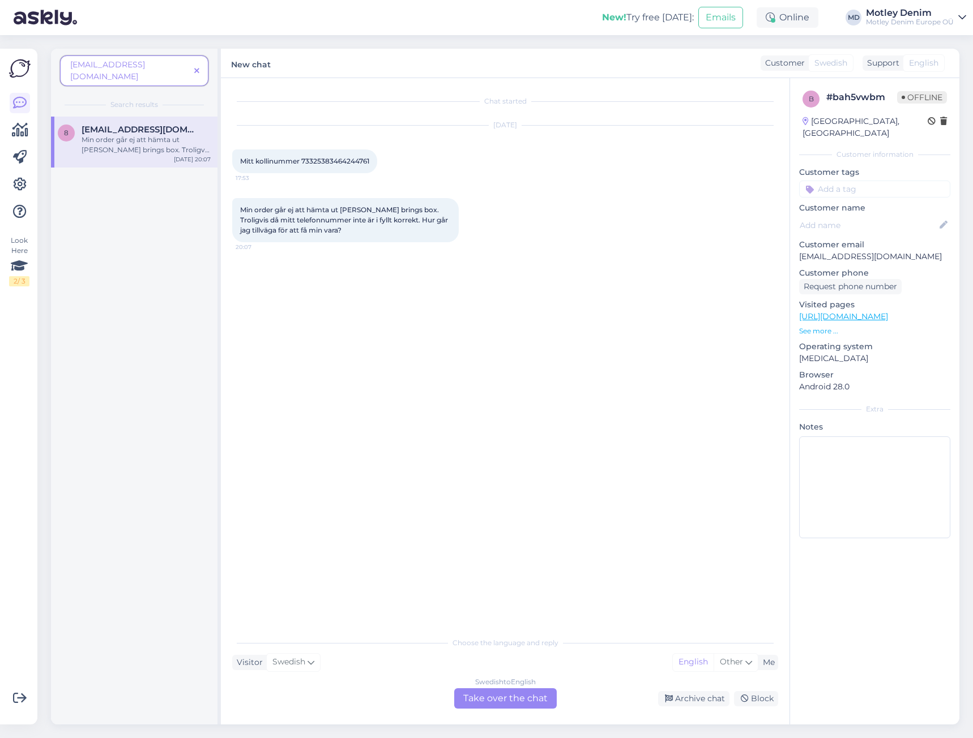
click at [153, 135] on div "Min order går ej att hämta ut [PERSON_NAME] brings box. Troligvis då mitt telef…" at bounding box center [146, 145] width 129 height 20
click at [199, 67] on icon at bounding box center [196, 71] width 5 height 8
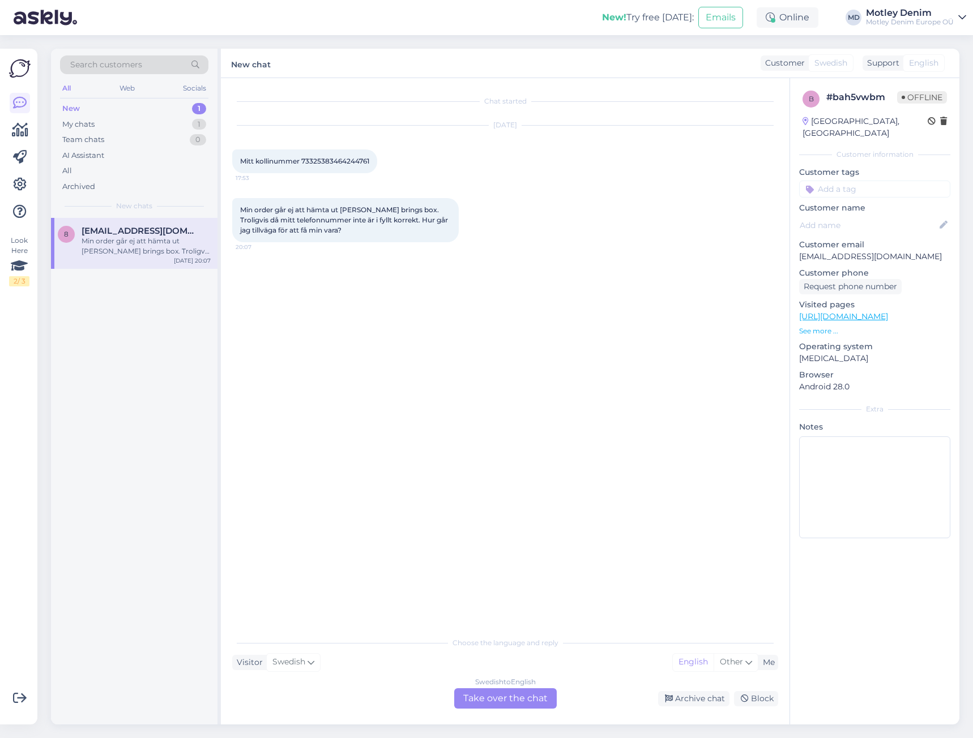
click at [244, 206] on span "Min order går ej att hämta ut [PERSON_NAME] brings box. Troligvis då mitt telef…" at bounding box center [344, 220] width 209 height 29
drag, startPoint x: 244, startPoint y: 206, endPoint x: 503, endPoint y: 245, distance: 261.6
click at [306, 231] on div "Min order går ej att hämta ut [PERSON_NAME] brings box. Troligvis då mitt telef…" at bounding box center [345, 220] width 226 height 44
copy div "Min order går ej att hämta ut [PERSON_NAME] brings box. Troligvis då mitt telef…"
click at [534, 239] on div "Min order går ej att hämta ut [PERSON_NAME] brings box. Troligvis då mitt telef…" at bounding box center [505, 220] width 546 height 69
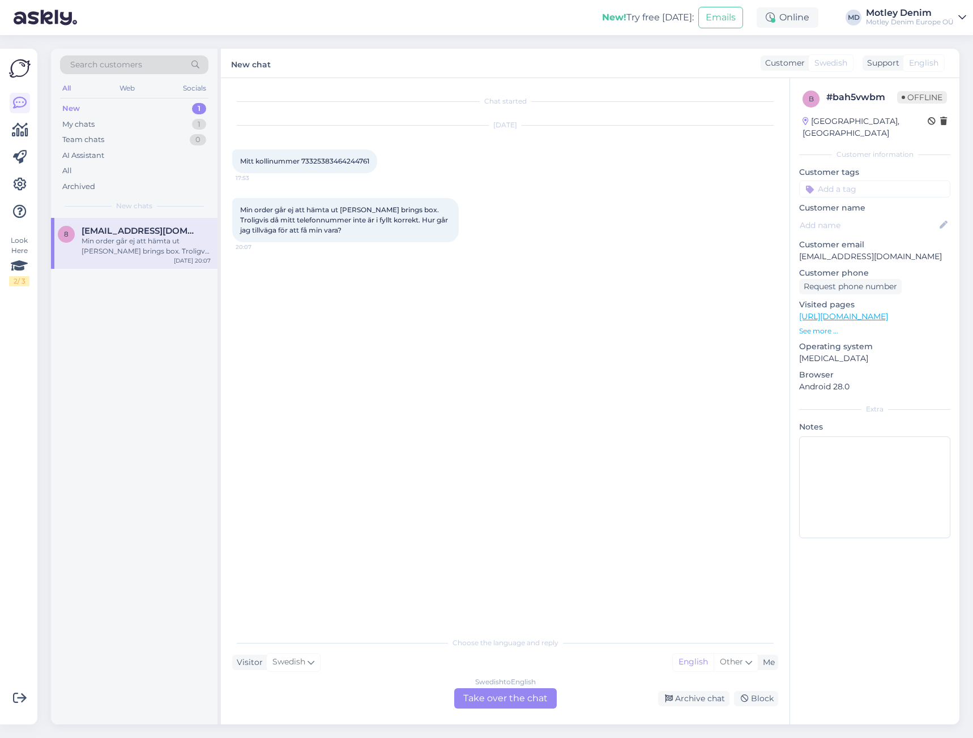
click at [337, 163] on span "Mitt kollinummer 73325383464244761" at bounding box center [304, 161] width 129 height 8
copy div "73325383464244761 17:53"
click at [518, 702] on div "Swedish to English Take over the chat" at bounding box center [505, 698] width 102 height 20
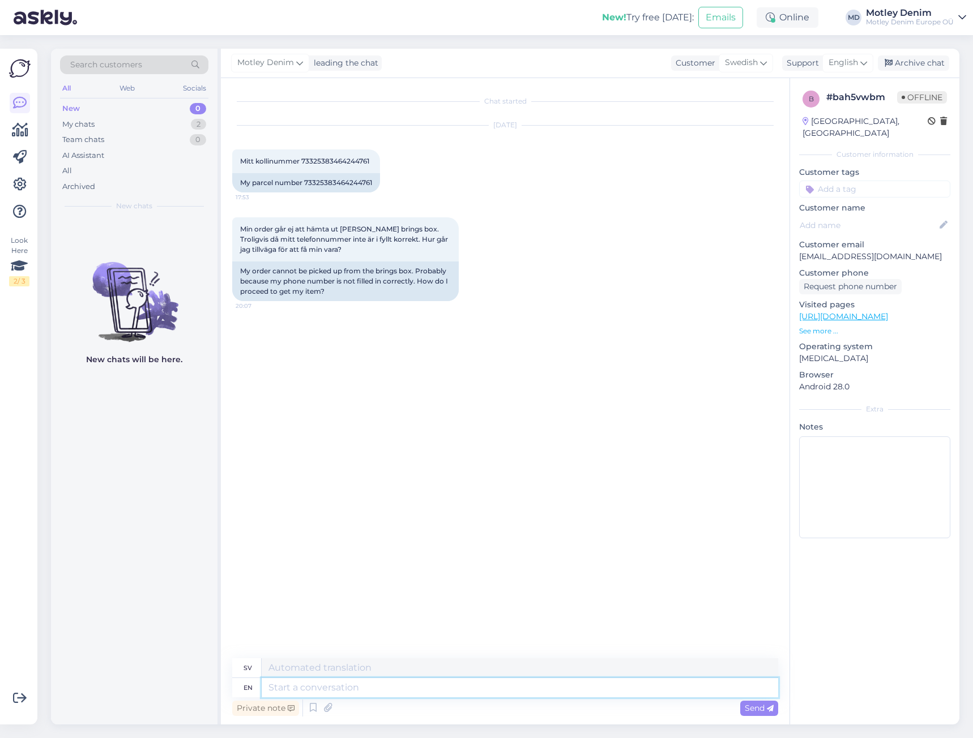
click at [540, 694] on textarea at bounding box center [520, 687] width 516 height 19
drag, startPoint x: 472, startPoint y: 686, endPoint x: 484, endPoint y: 687, distance: 11.5
click at [472, 686] on textarea "Hello, do you have the Bring app?" at bounding box center [520, 687] width 516 height 19
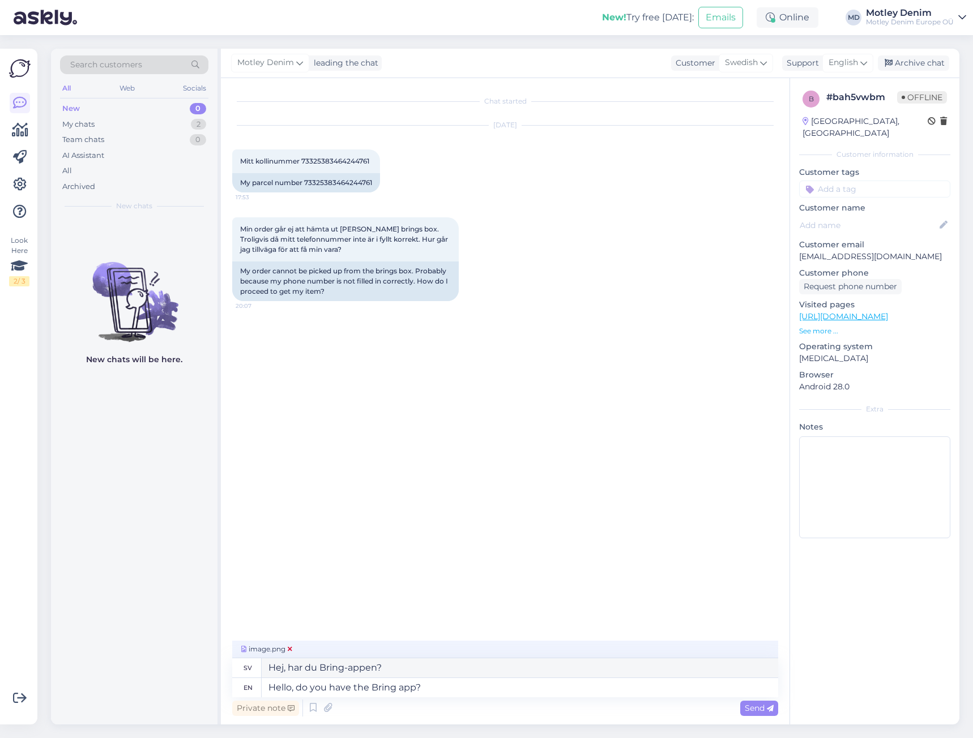
click at [290, 649] on icon at bounding box center [290, 649] width 5 height 7
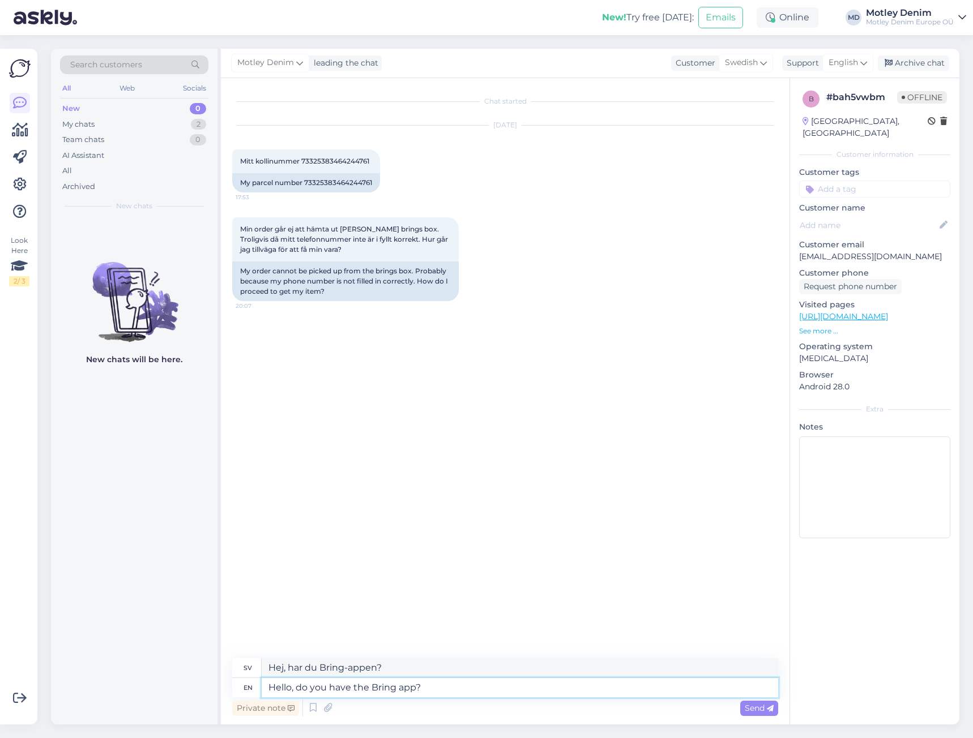
click at [584, 694] on textarea "Hello, do you have the Bring app?" at bounding box center [520, 687] width 516 height 19
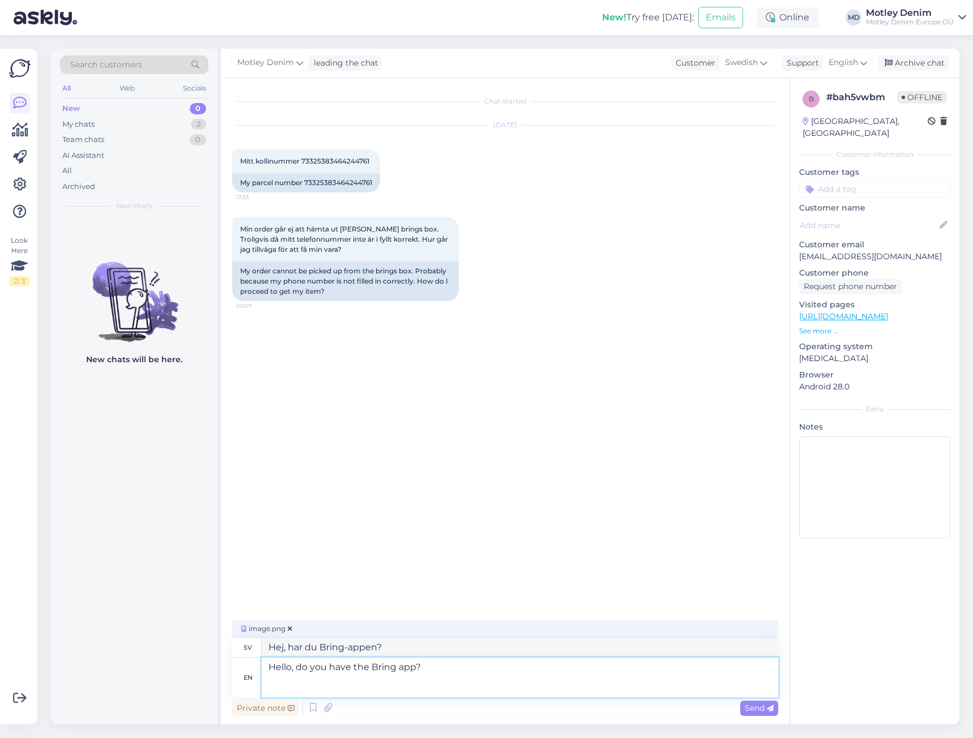
click at [361, 690] on textarea "Hello, do you have the Bring app?" at bounding box center [520, 678] width 516 height 40
paste textarea "[URL][DOMAIN_NAME]"
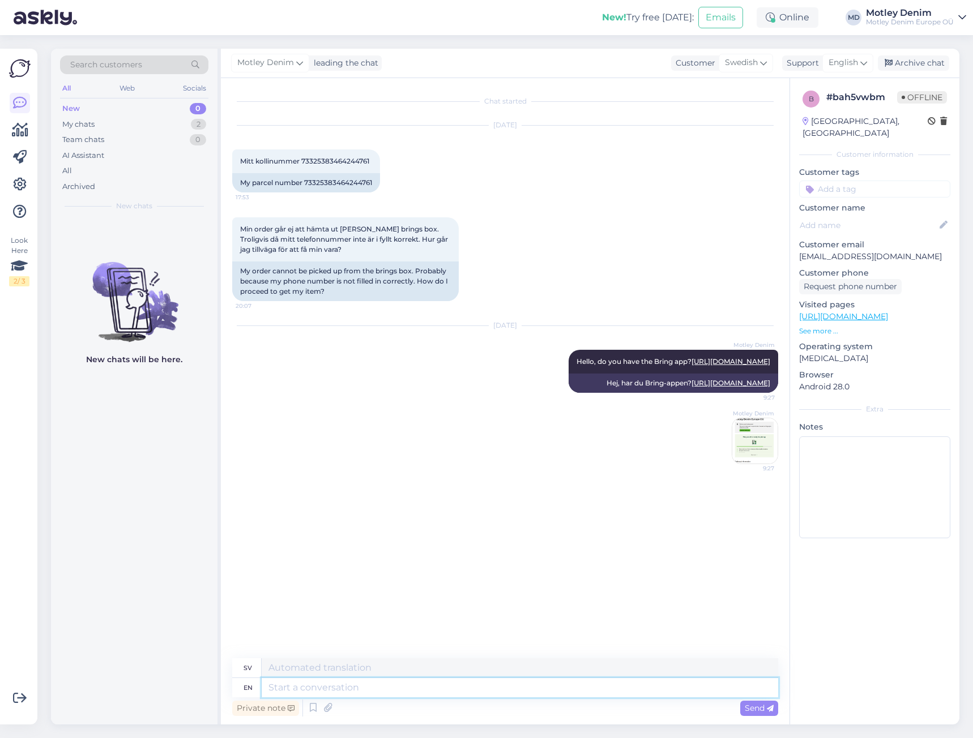
click at [538, 695] on textarea at bounding box center [520, 687] width 516 height 19
click at [806, 251] on p "[EMAIL_ADDRESS][DOMAIN_NAME]" at bounding box center [874, 257] width 151 height 12
drag, startPoint x: 807, startPoint y: 244, endPoint x: 880, endPoint y: 240, distance: 73.1
click at [880, 251] on p "[EMAIL_ADDRESS][DOMAIN_NAME]" at bounding box center [874, 257] width 151 height 12
copy p "[EMAIL_ADDRESS][DOMAIN_NAME]"
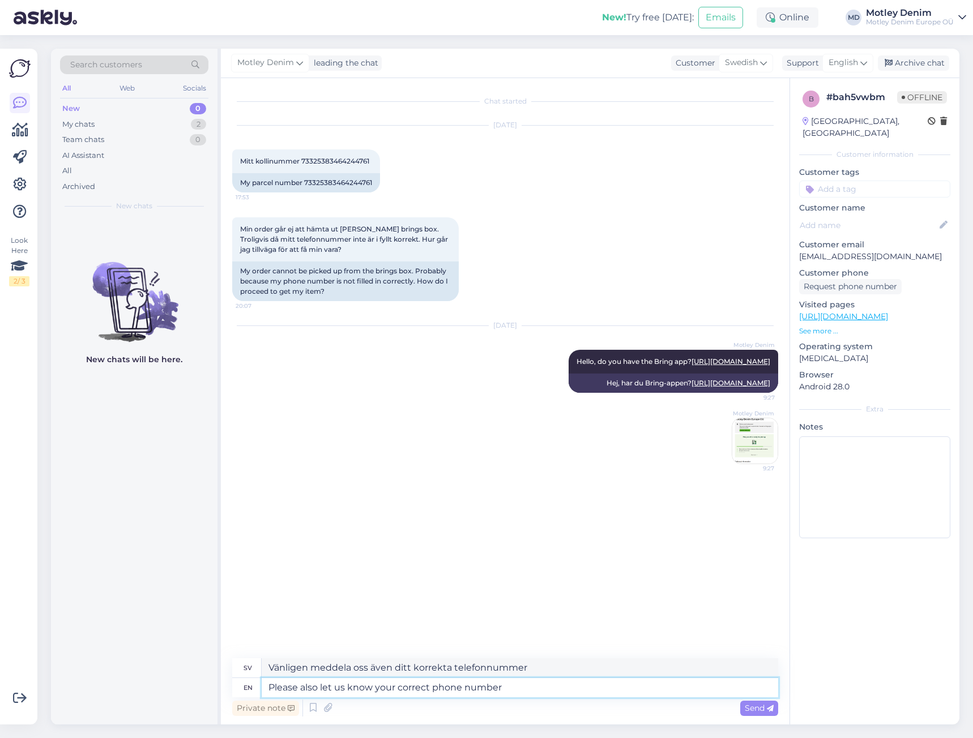
click at [530, 686] on textarea "Please also let us know your correct phone number" at bounding box center [520, 687] width 516 height 19
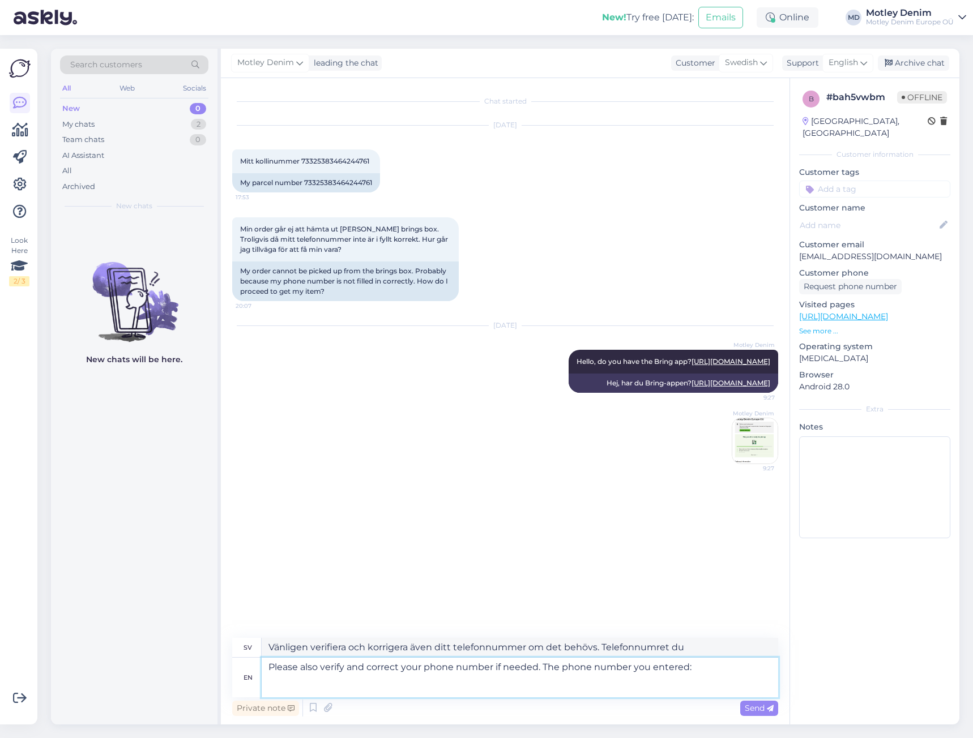
paste textarea "0739959779"
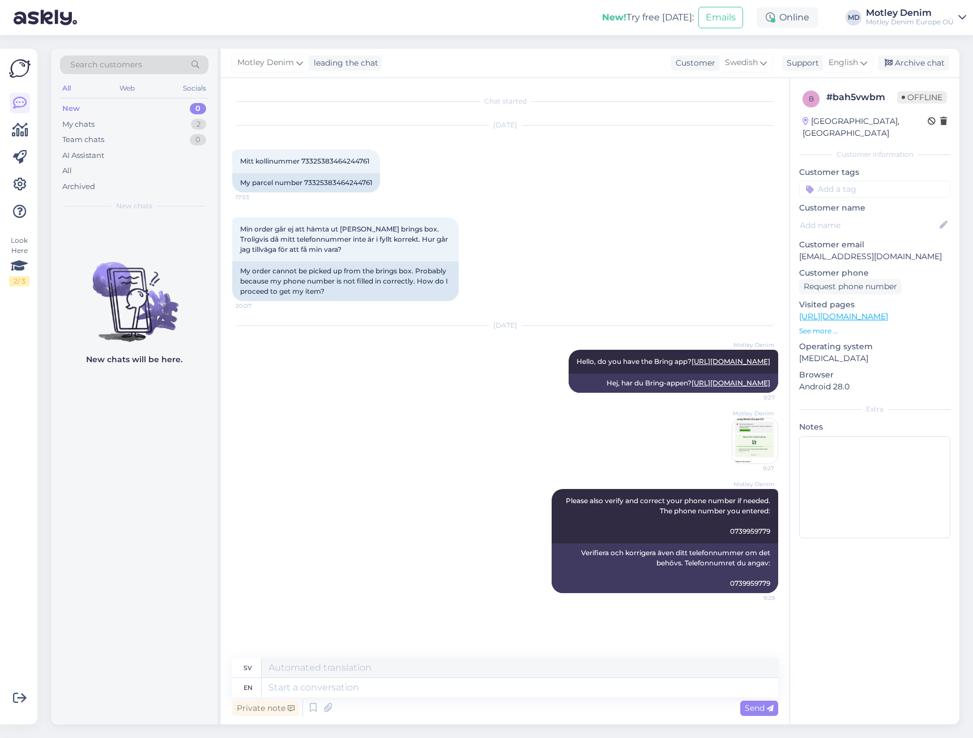
click at [670, 297] on div "Min order går ej att hämta ut [PERSON_NAME] brings box. Troligvis då mitt telef…" at bounding box center [505, 259] width 546 height 109
click at [611, 688] on textarea at bounding box center [520, 687] width 516 height 19
click at [931, 69] on div "Archive chat" at bounding box center [913, 62] width 71 height 15
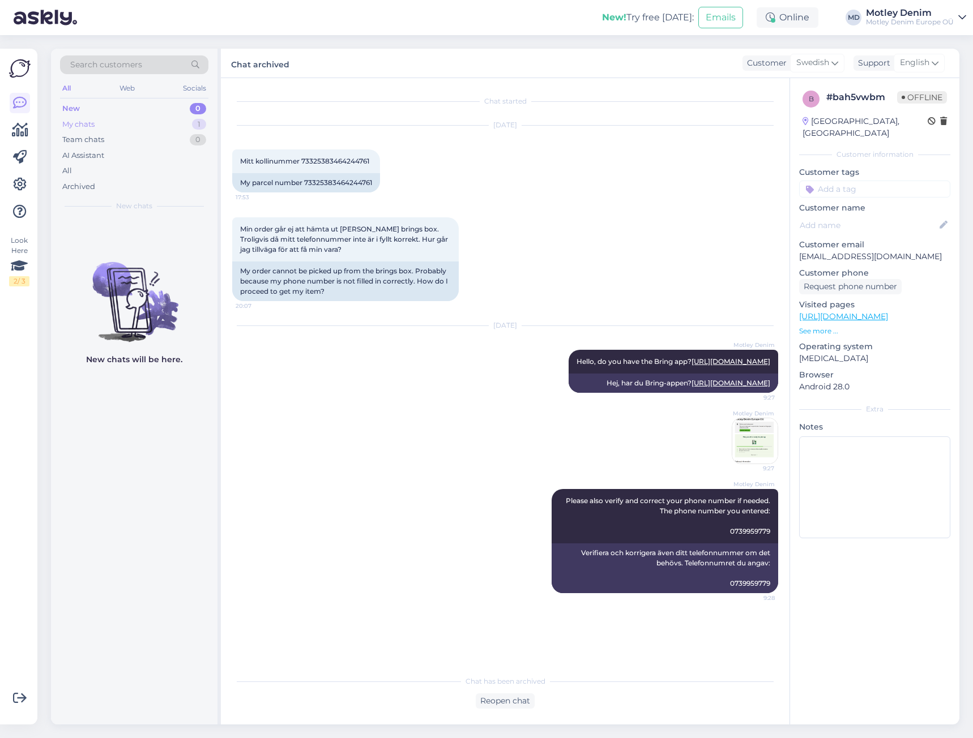
click at [190, 127] on div "My chats 1" at bounding box center [134, 125] width 148 height 16
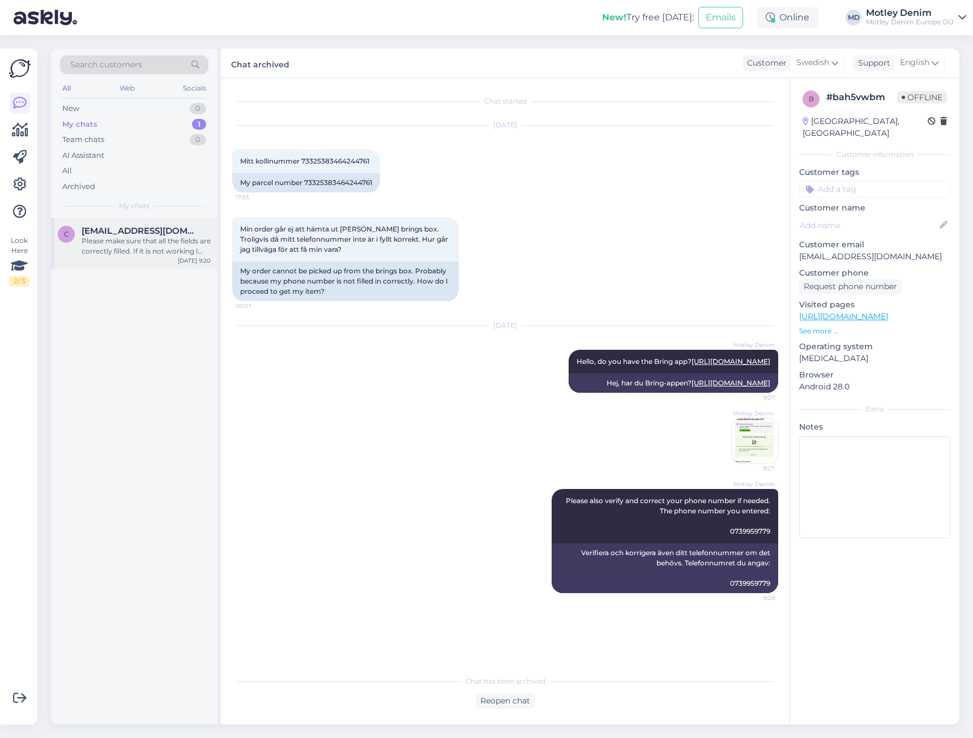
click at [86, 232] on span "[EMAIL_ADDRESS][DOMAIN_NAME]" at bounding box center [141, 231] width 118 height 10
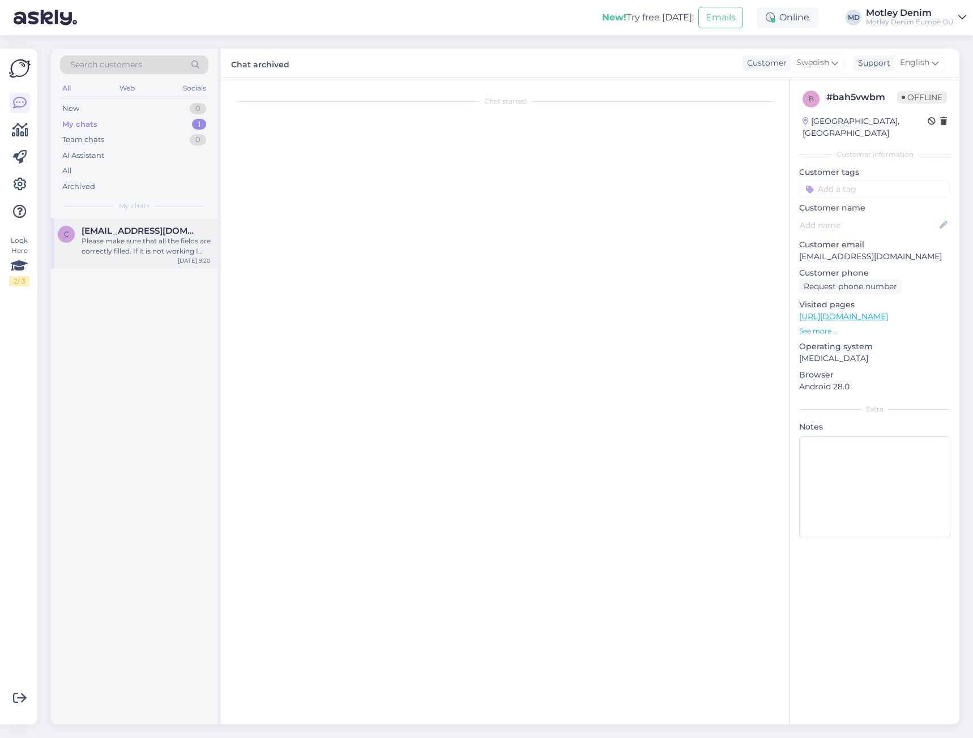
scroll to position [895, 0]
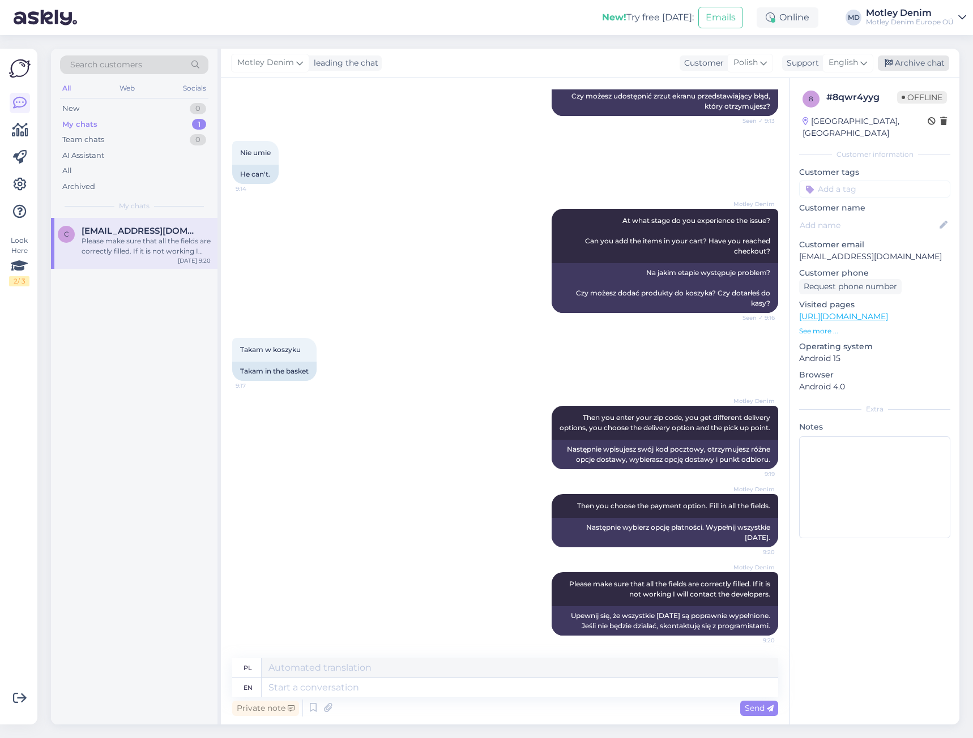
click at [912, 63] on div "Archive chat" at bounding box center [913, 62] width 71 height 15
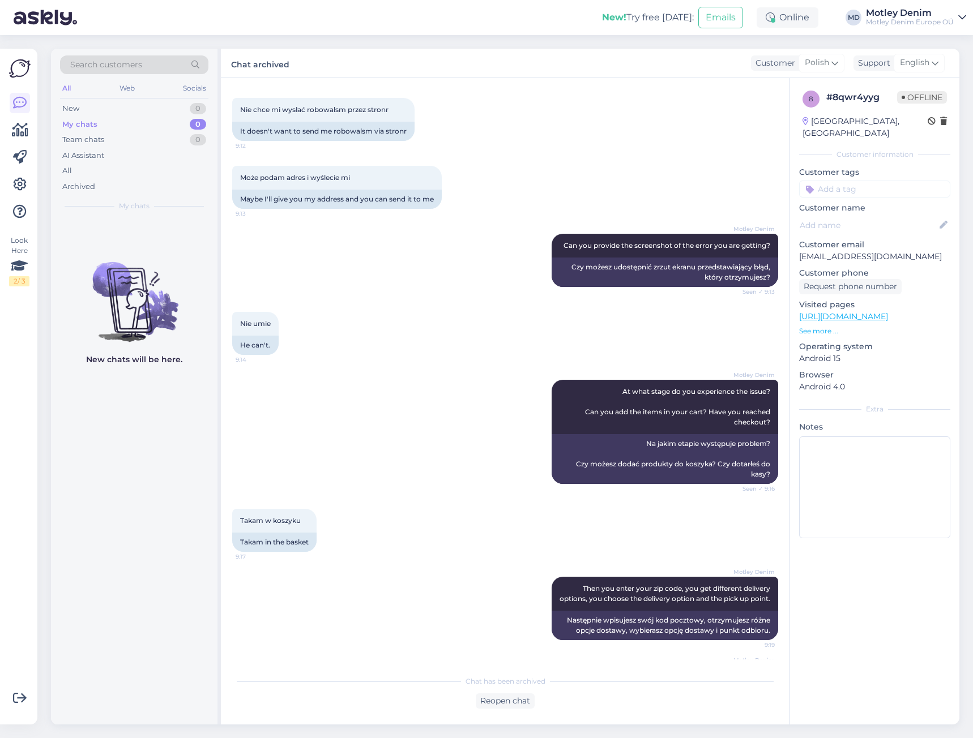
scroll to position [544, 0]
